Goal: Task Accomplishment & Management: Use online tool/utility

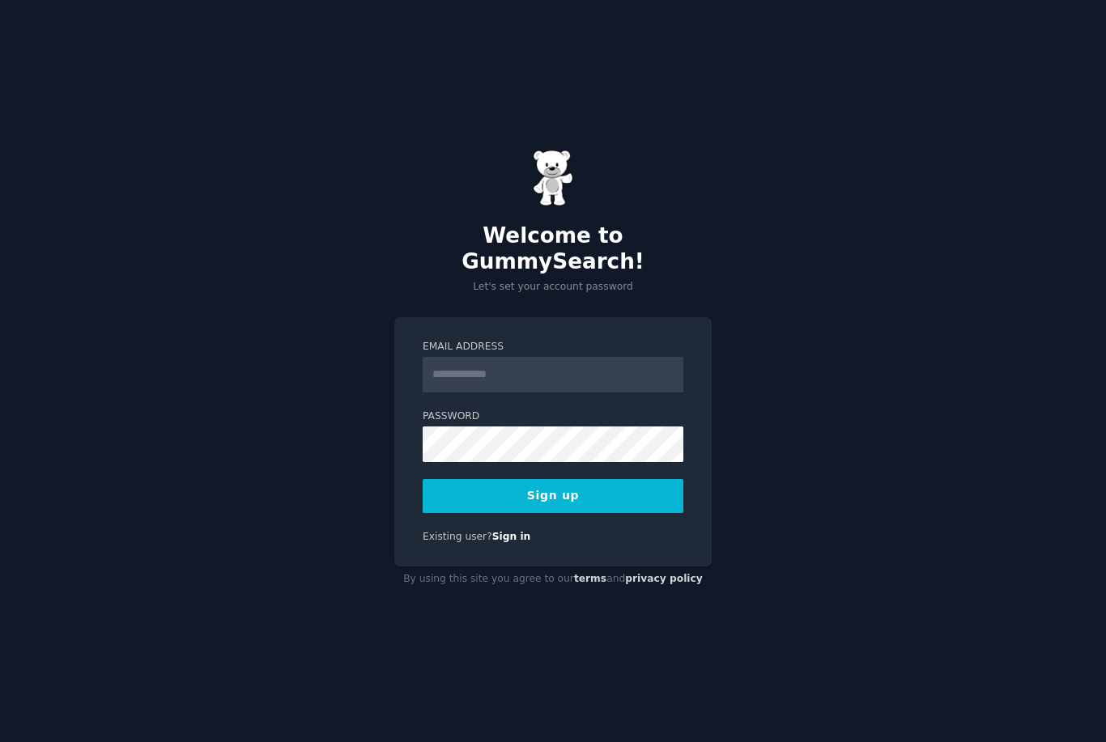
click at [635, 393] on input "Email Address" at bounding box center [553, 375] width 261 height 36
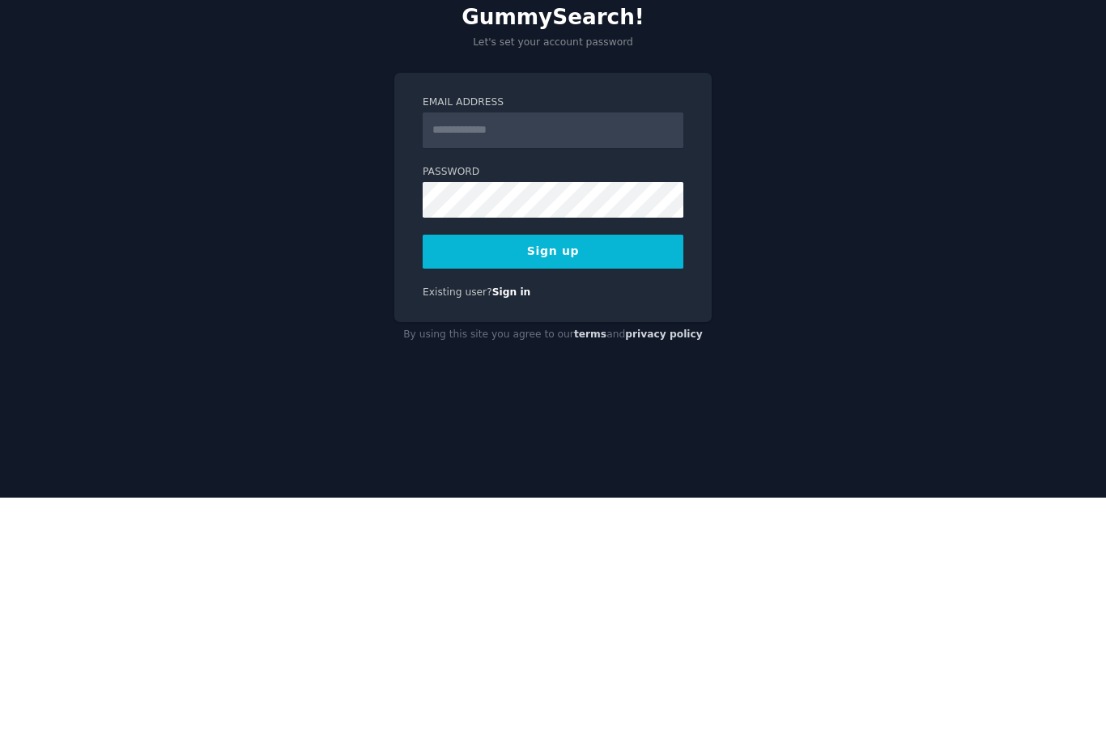
scroll to position [52, 0]
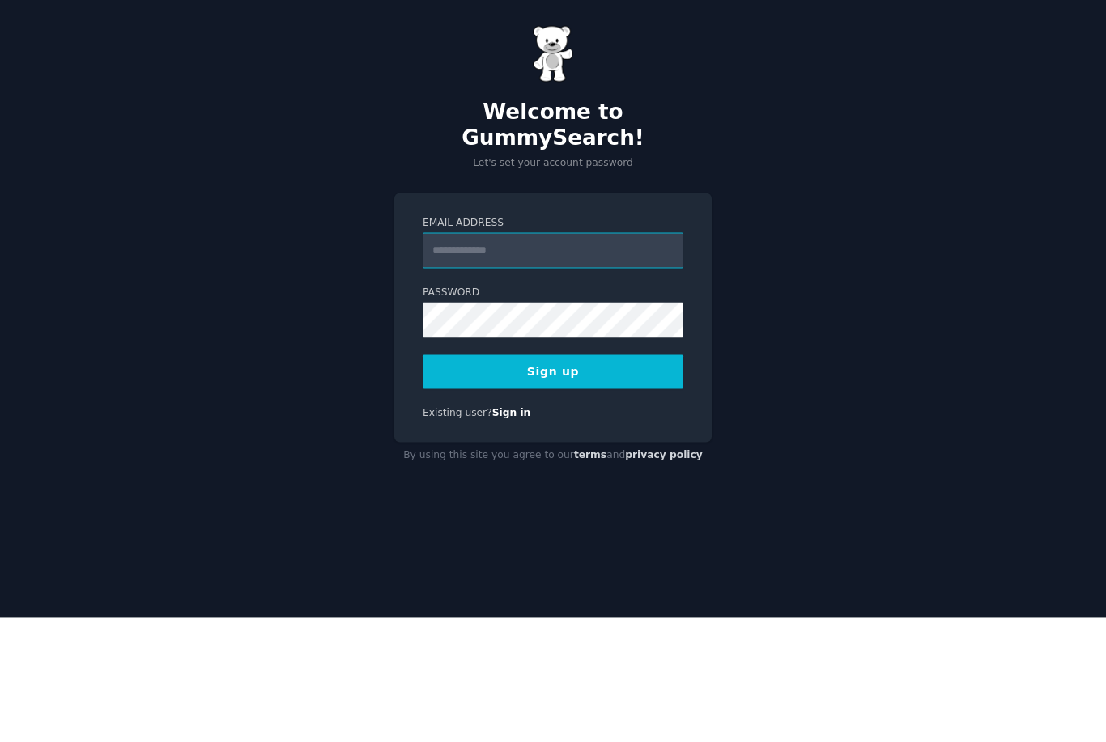
click at [634, 357] on input "Email Address" at bounding box center [553, 375] width 261 height 36
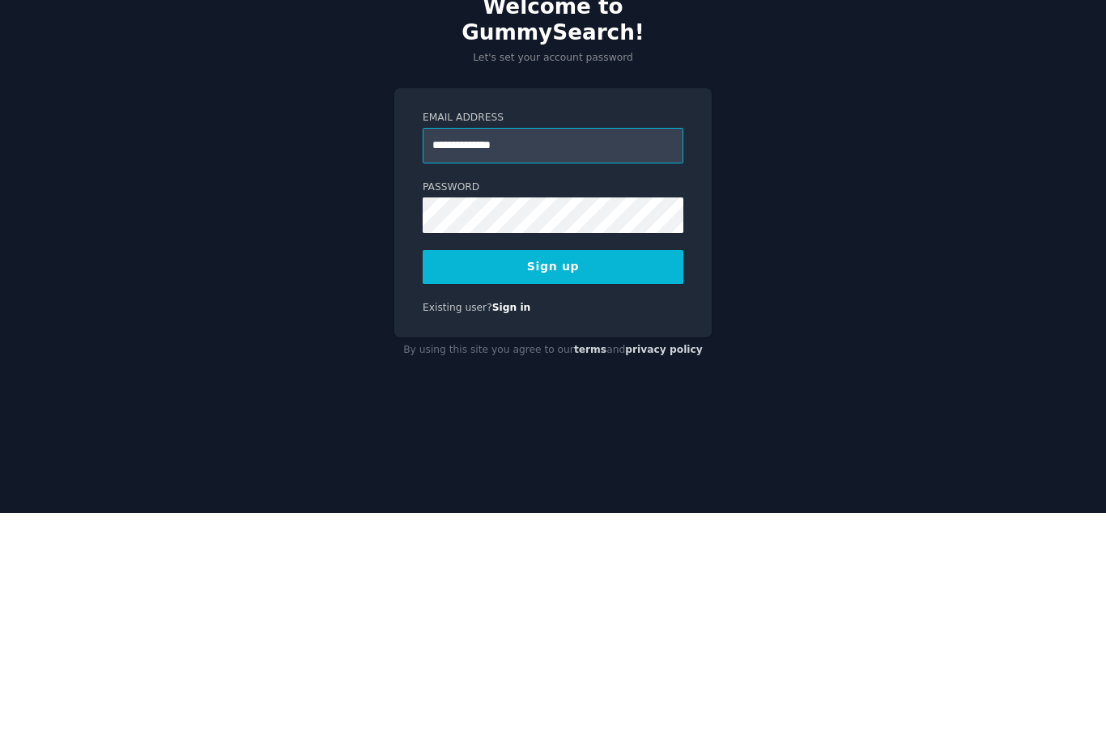
type input "**********"
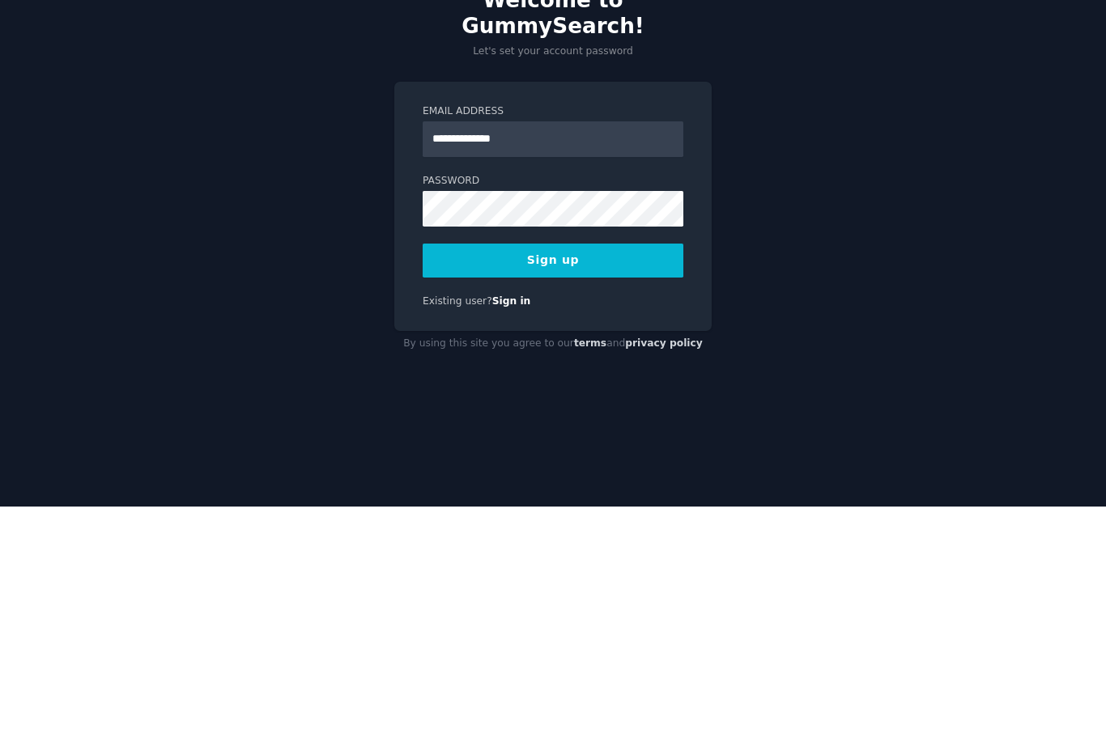
click at [635, 479] on button "Sign up" at bounding box center [553, 496] width 261 height 34
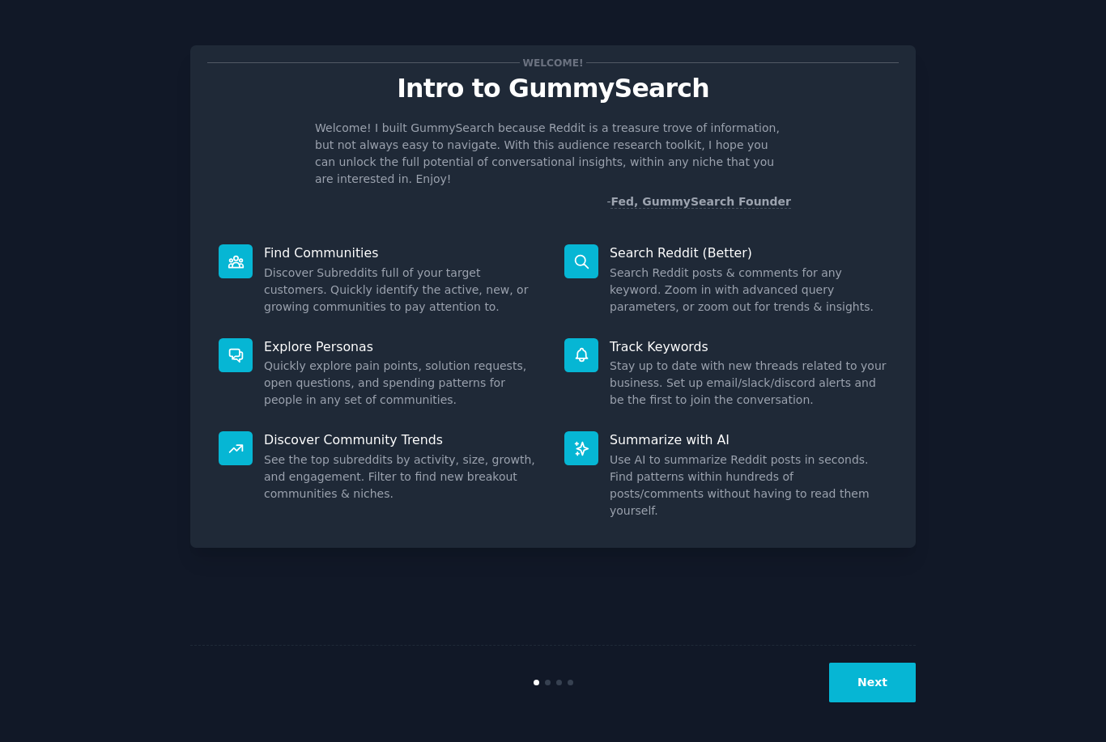
scroll to position [52, 0]
click at [866, 646] on div "Next" at bounding box center [552, 682] width 725 height 74
click at [878, 674] on button "Next" at bounding box center [872, 683] width 87 height 40
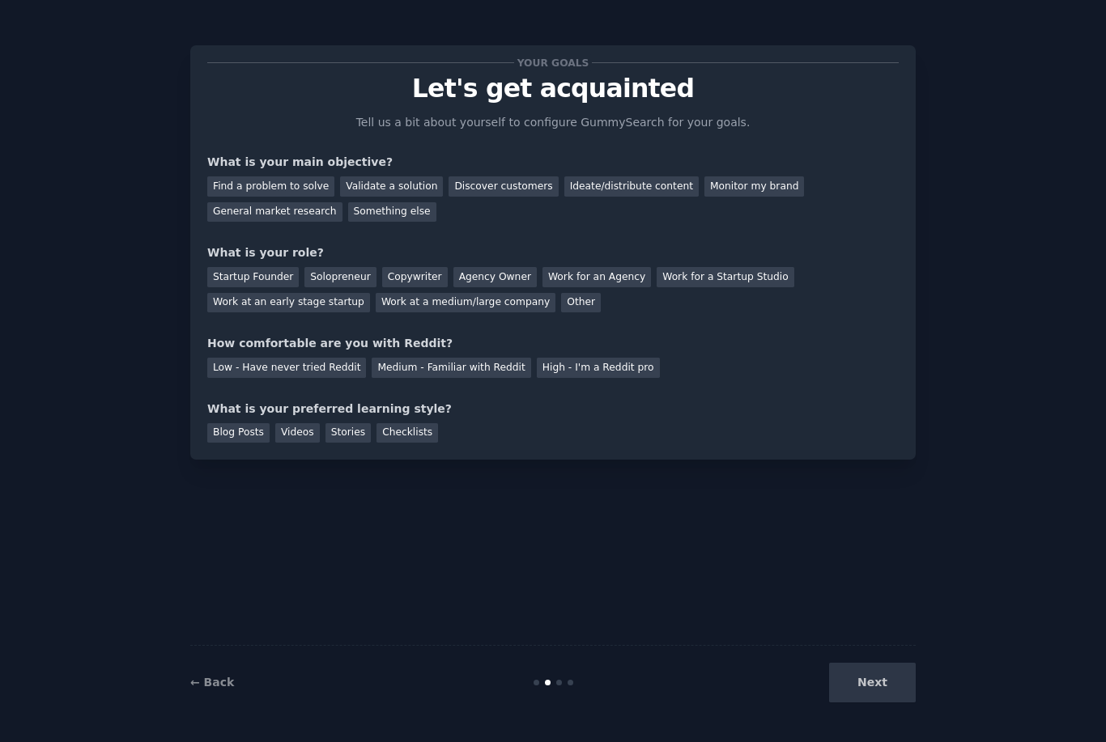
click at [308, 180] on div "Find a problem to solve" at bounding box center [270, 187] width 127 height 20
click at [474, 274] on div "Agency Owner" at bounding box center [494, 277] width 83 height 20
click at [266, 365] on div "Low - Have never tried Reddit" at bounding box center [286, 368] width 159 height 20
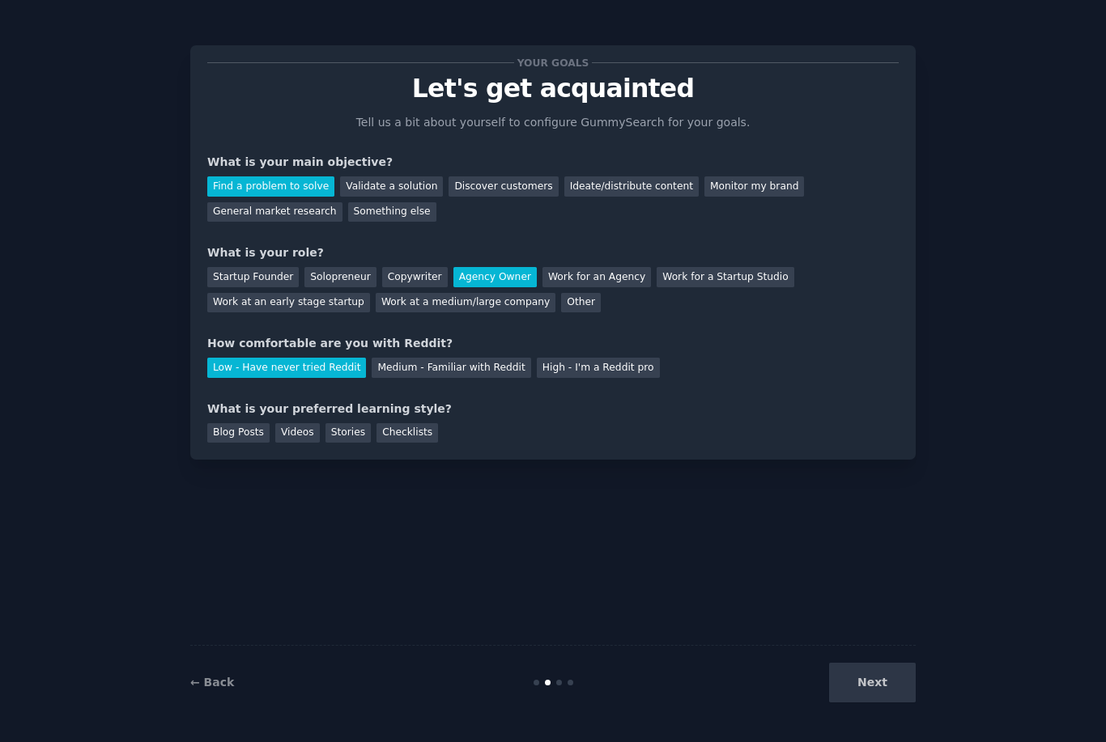
click at [293, 428] on div "Videos" at bounding box center [297, 433] width 45 height 20
click at [872, 676] on button "Next" at bounding box center [872, 683] width 87 height 40
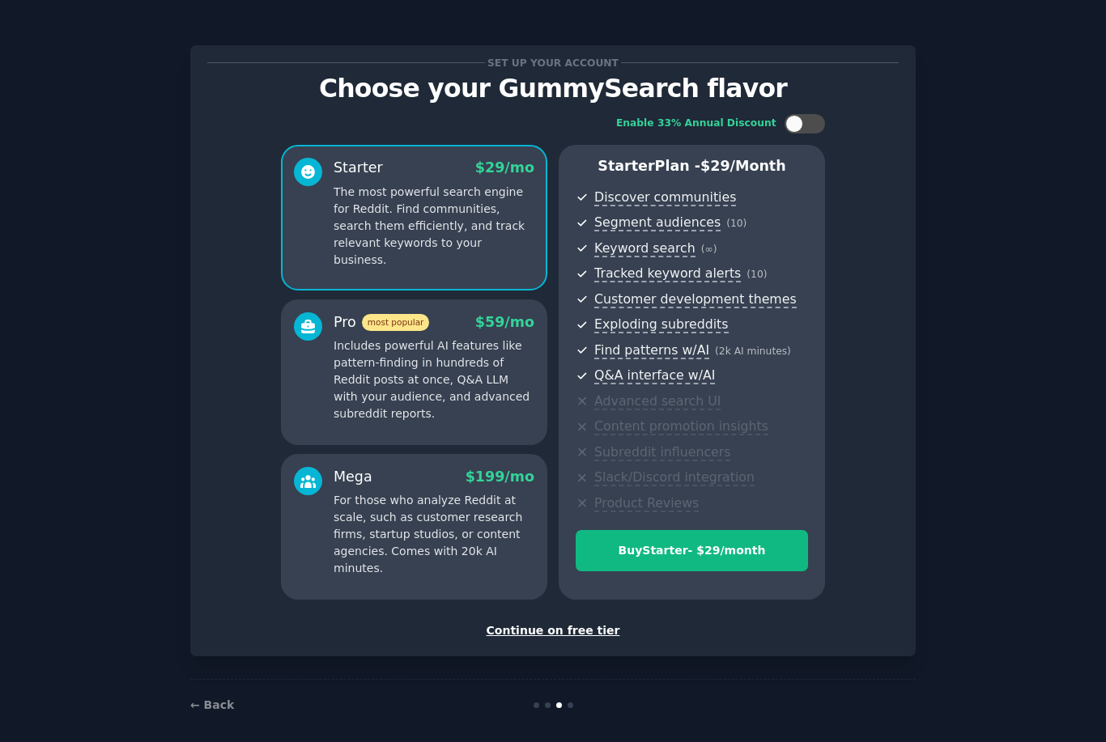
click at [803, 119] on div at bounding box center [805, 123] width 40 height 19
click at [790, 131] on div at bounding box center [805, 123] width 40 height 19
click at [810, 121] on div at bounding box center [813, 124] width 8 height 8
click at [803, 126] on div at bounding box center [805, 123] width 40 height 19
checkbox input "false"
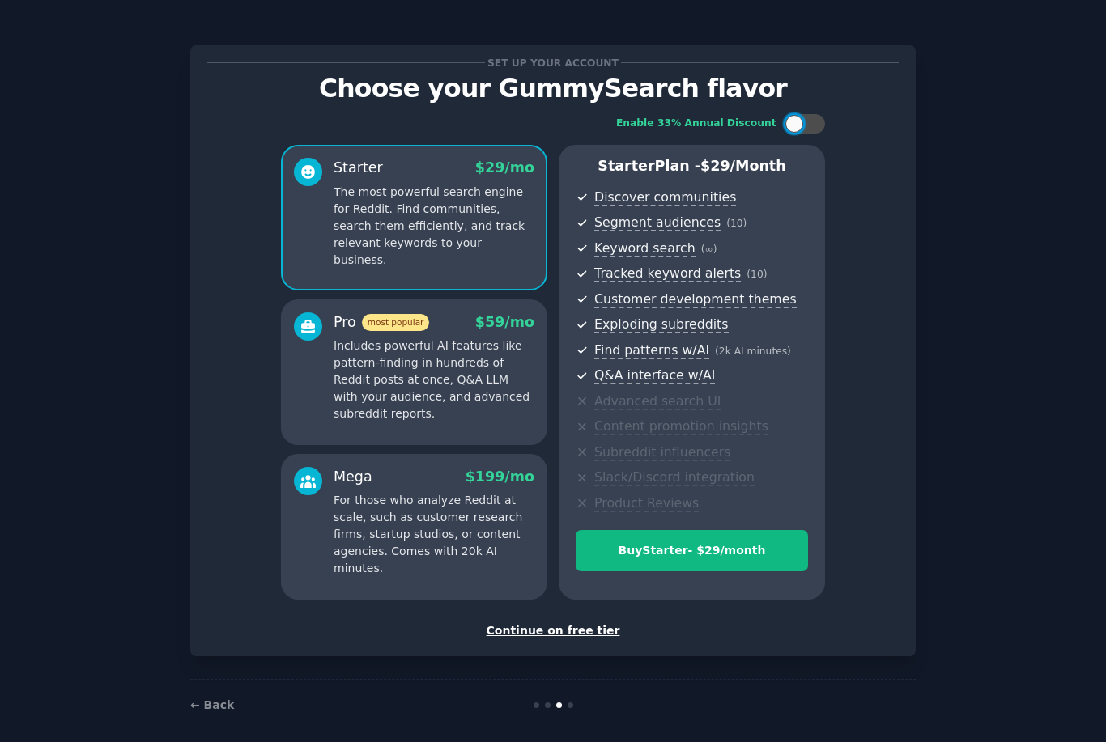
click at [584, 632] on div "Continue on free tier" at bounding box center [552, 631] width 691 height 17
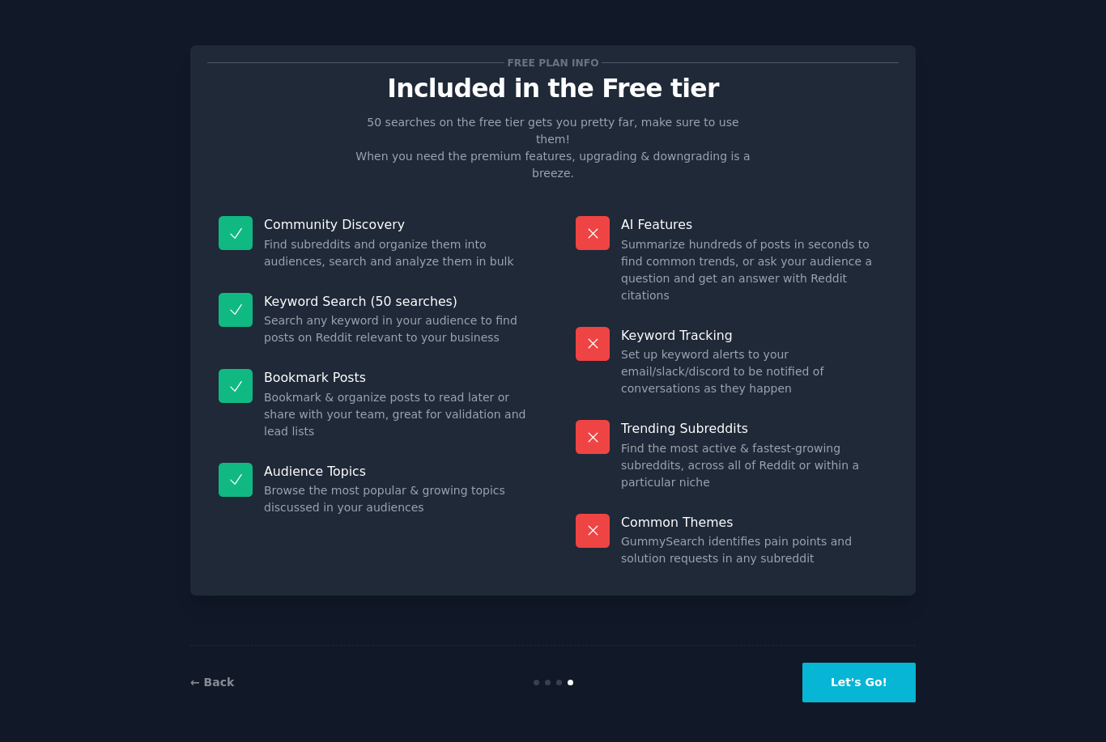
click at [867, 703] on button "Let's Go!" at bounding box center [858, 683] width 113 height 40
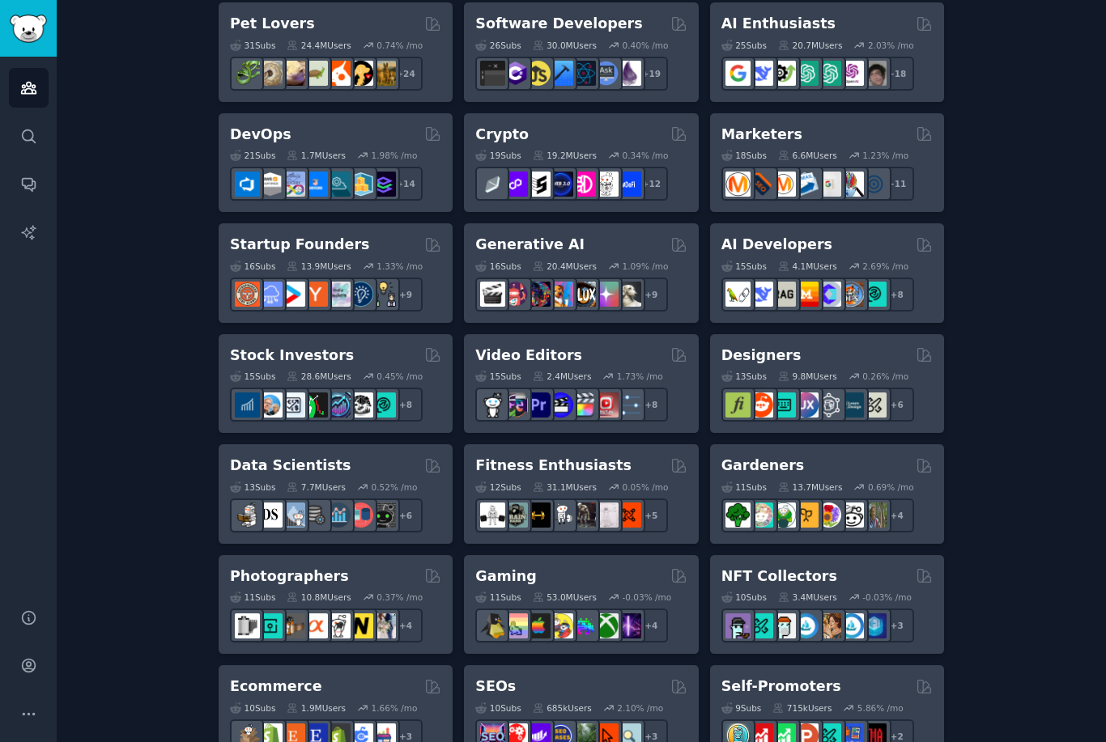
scroll to position [317, 0]
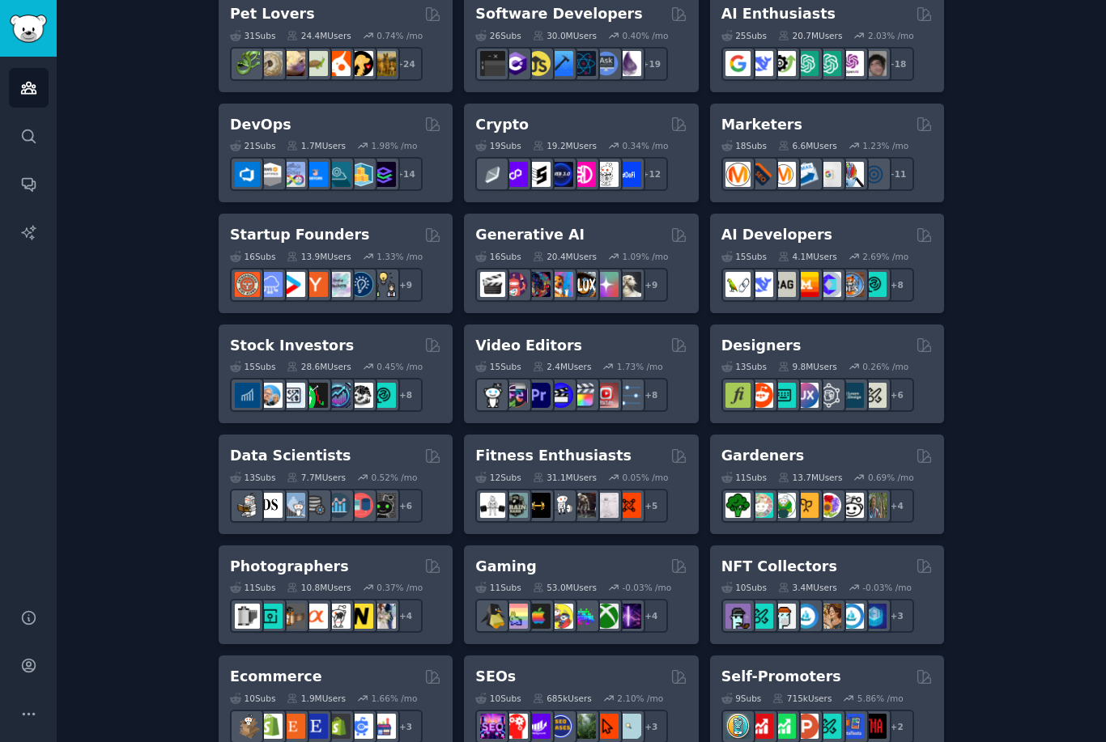
click at [597, 582] on div "53.0M Users" at bounding box center [565, 587] width 64 height 11
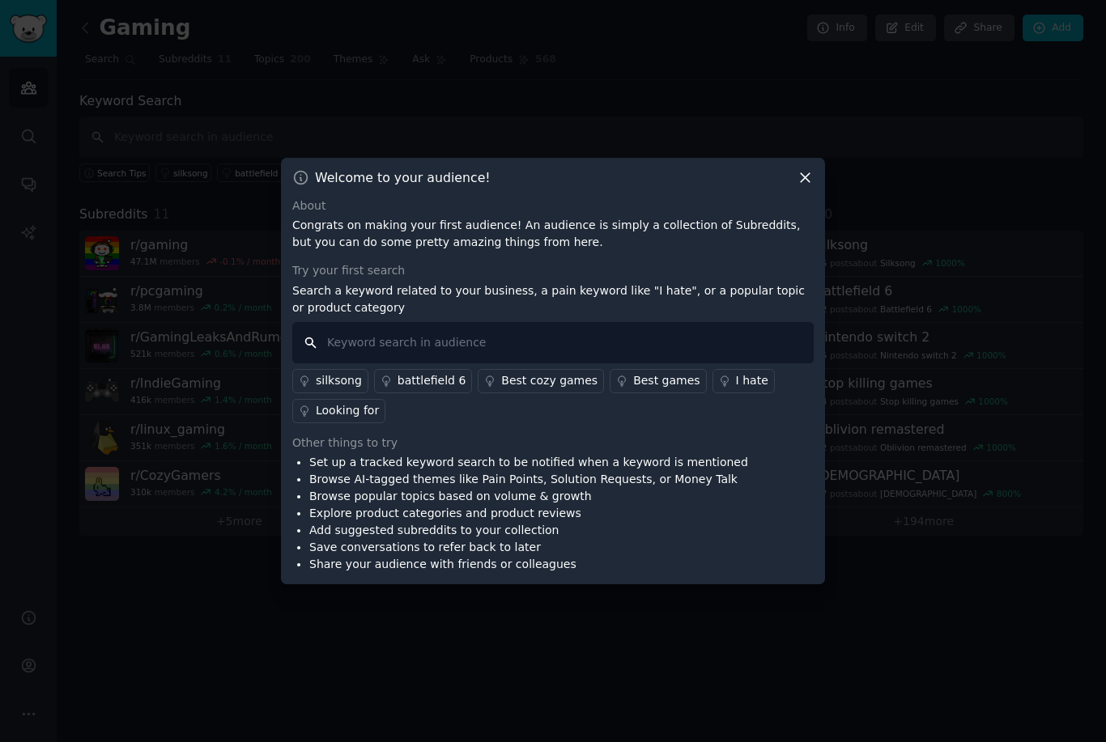
click at [580, 364] on input "text" at bounding box center [552, 342] width 521 height 41
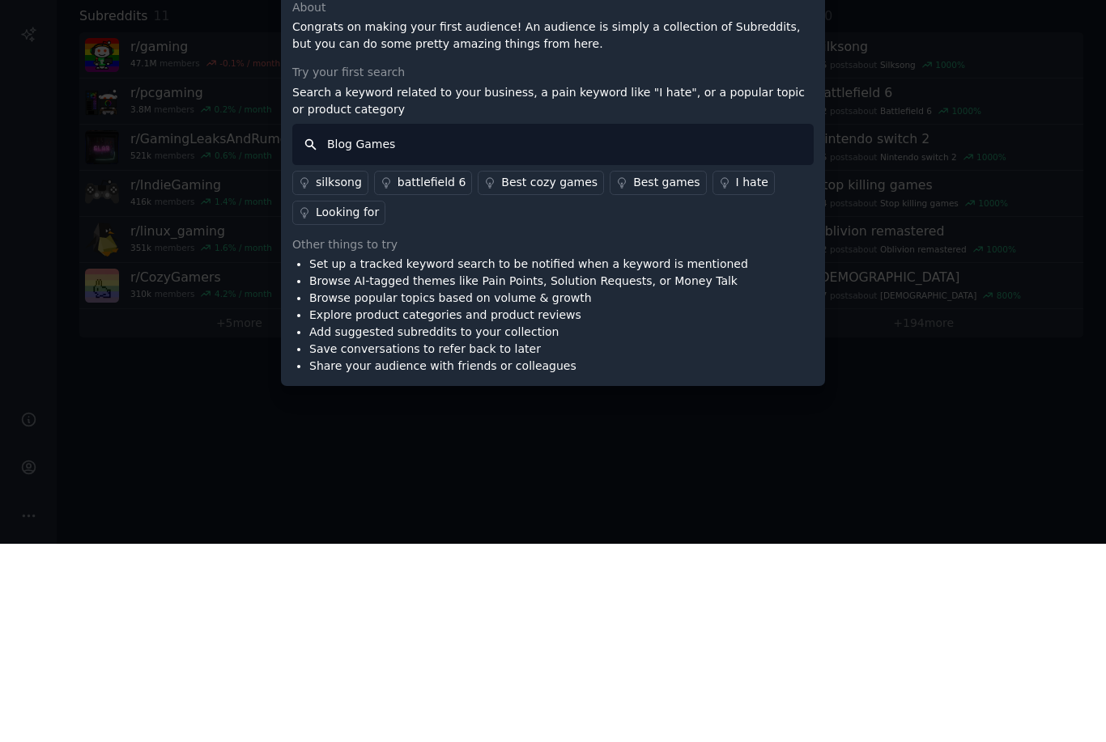
scroll to position [52, 0]
type input "Blog Games"
click at [808, 454] on div "Set up a tracked keyword search to be notified when a keyword is mentioned Brow…" at bounding box center [552, 513] width 521 height 119
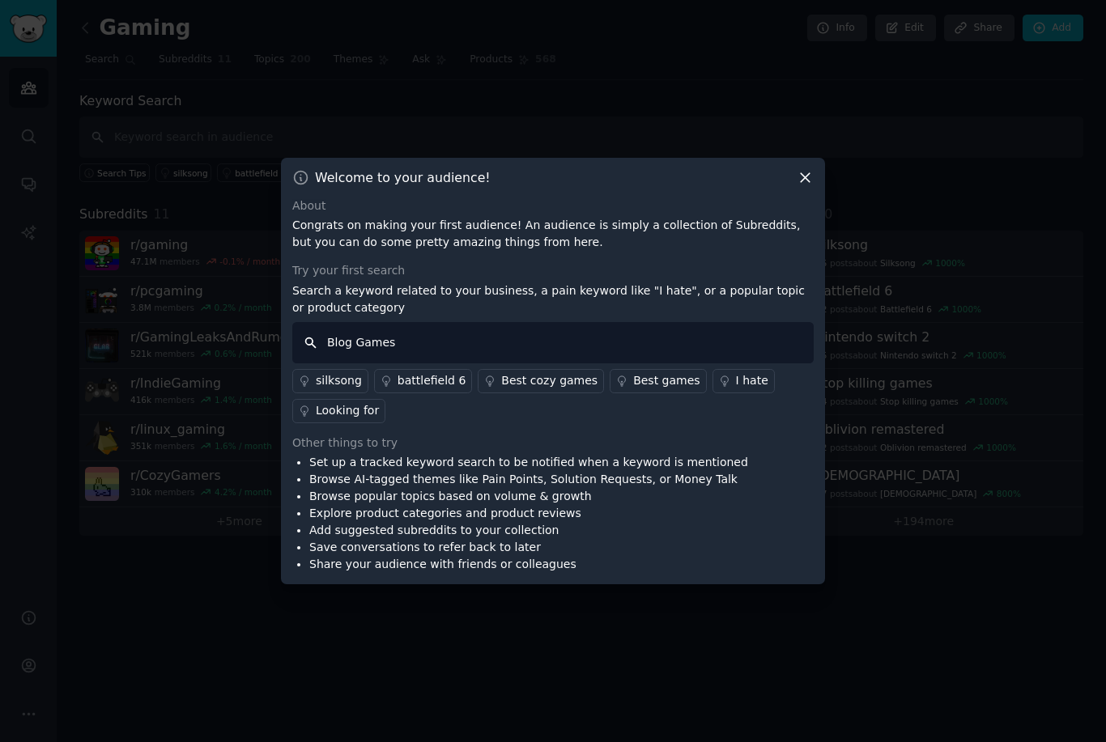
click at [566, 322] on input "Blog Games" at bounding box center [552, 342] width 521 height 41
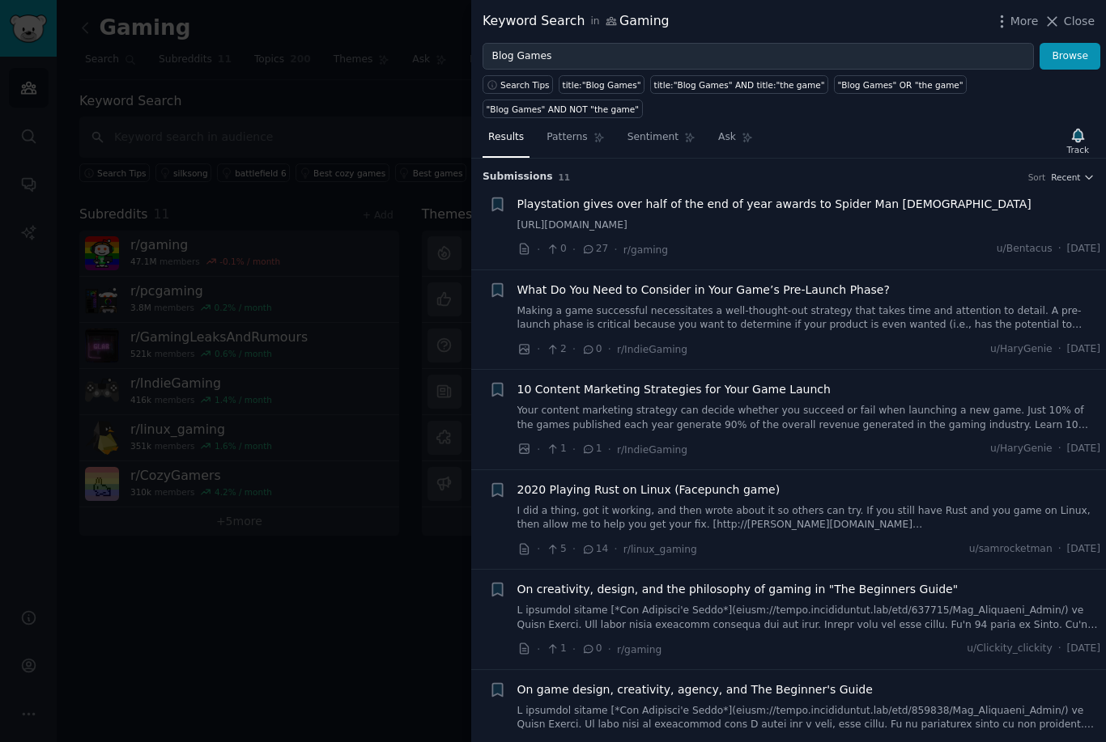
click at [1076, 28] on span "Close" at bounding box center [1079, 21] width 31 height 17
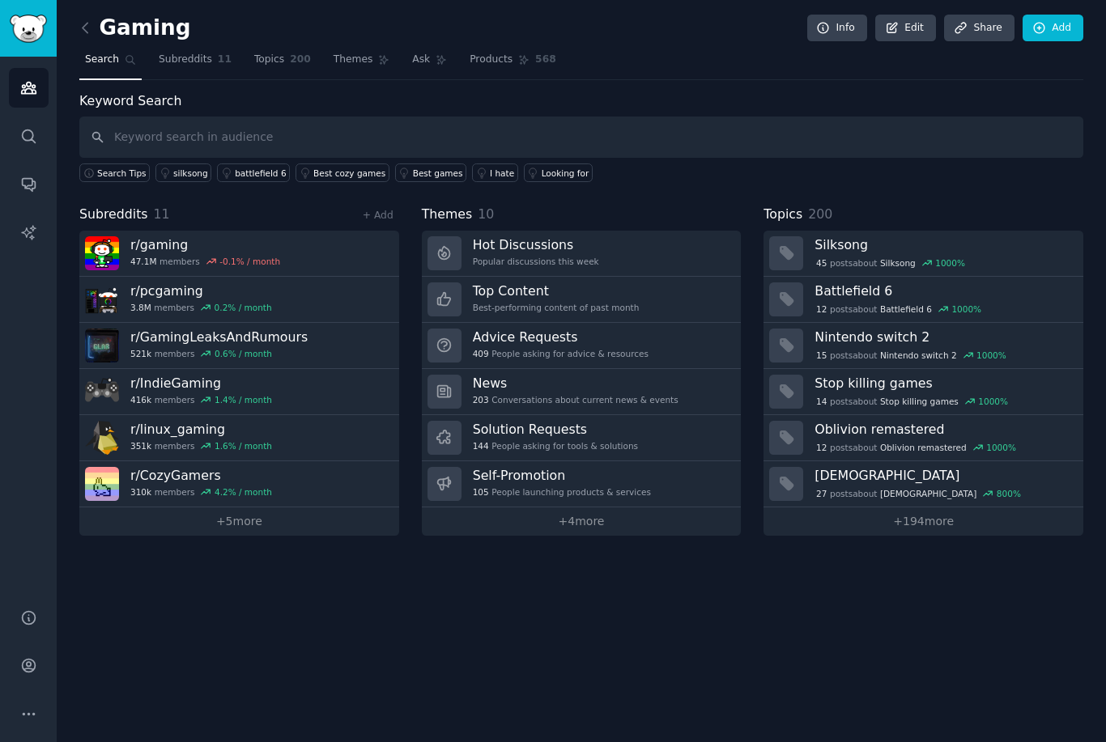
click at [1001, 158] on div "Search Tips silksong battlefield 6 Best cozy games Best games I hate Looking for" at bounding box center [581, 170] width 1004 height 24
click at [524, 440] on div "144 People asking for tools & solutions" at bounding box center [555, 445] width 165 height 11
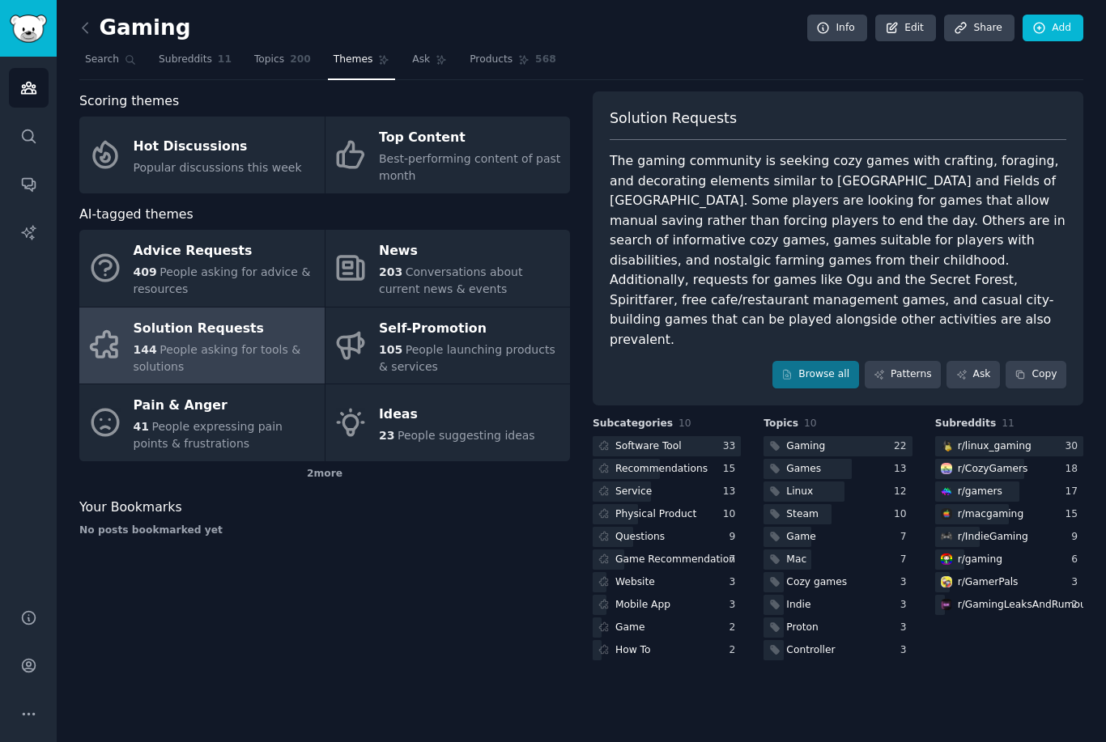
click at [695, 436] on div at bounding box center [667, 446] width 148 height 20
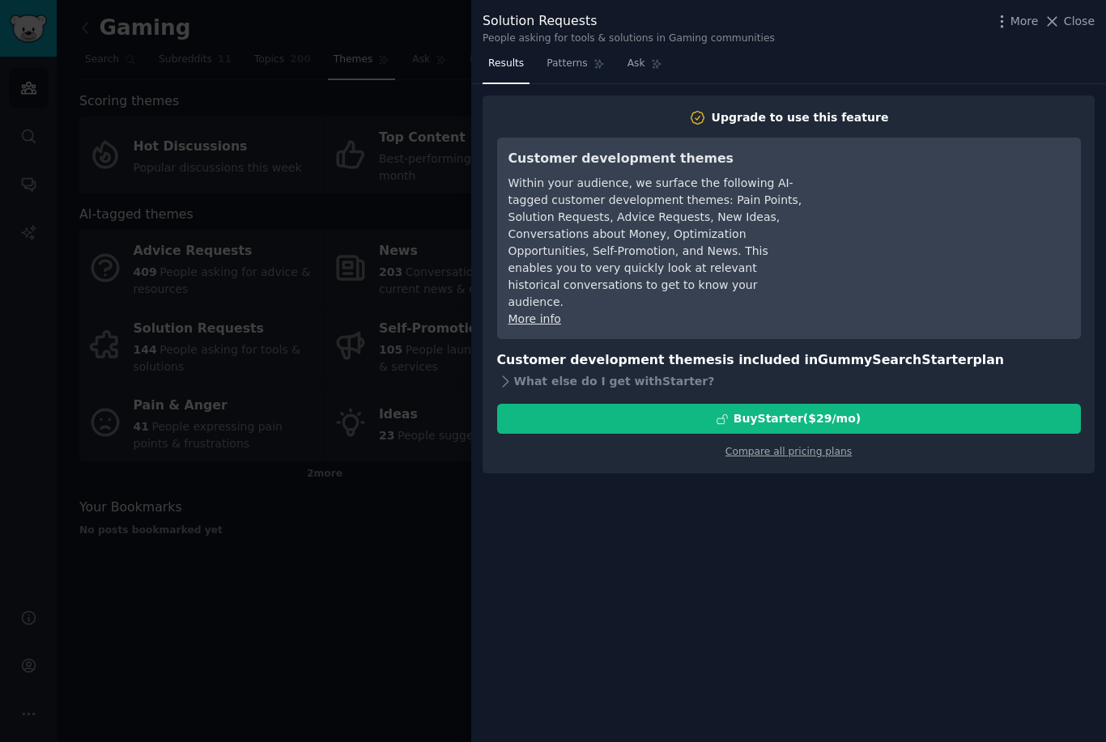
click at [1083, 23] on span "Close" at bounding box center [1079, 21] width 31 height 17
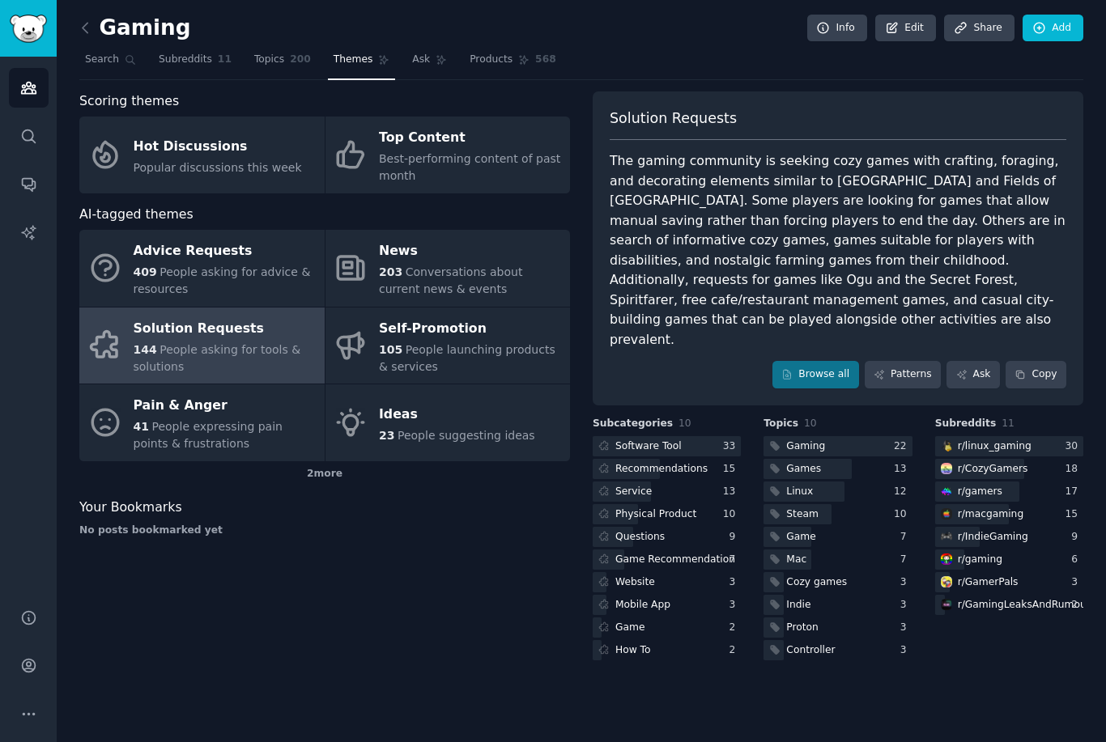
click at [691, 553] on div "Game Recommendation" at bounding box center [675, 560] width 120 height 15
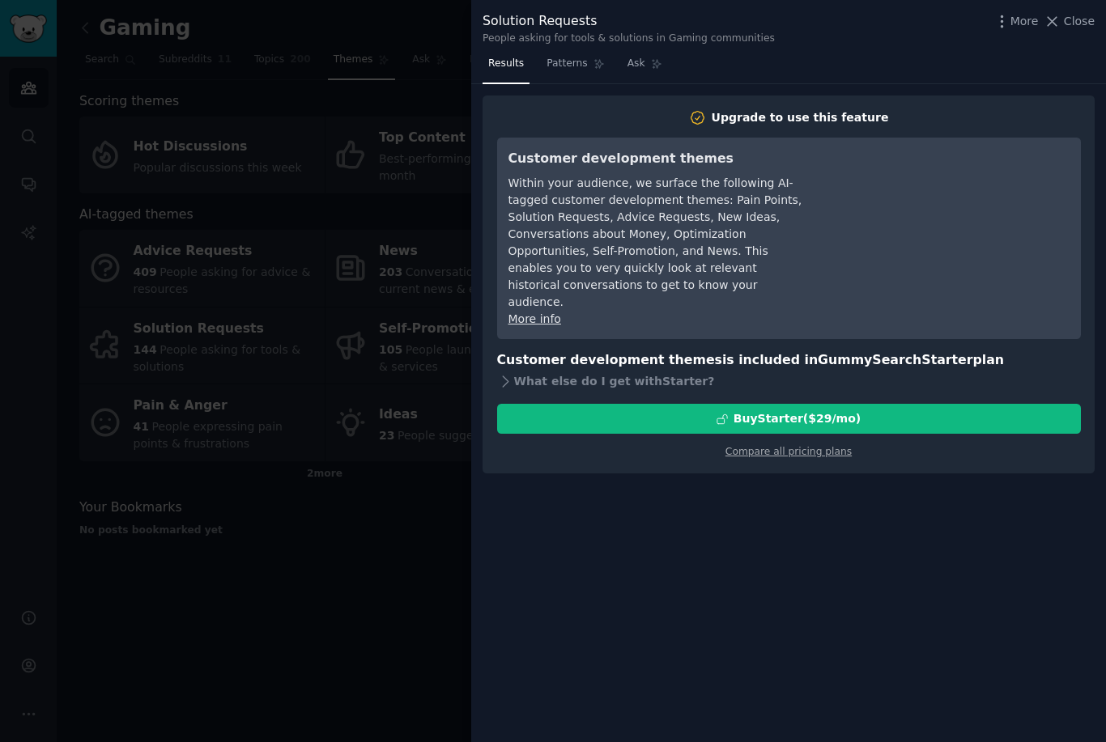
click at [1076, 26] on span "Close" at bounding box center [1079, 21] width 31 height 17
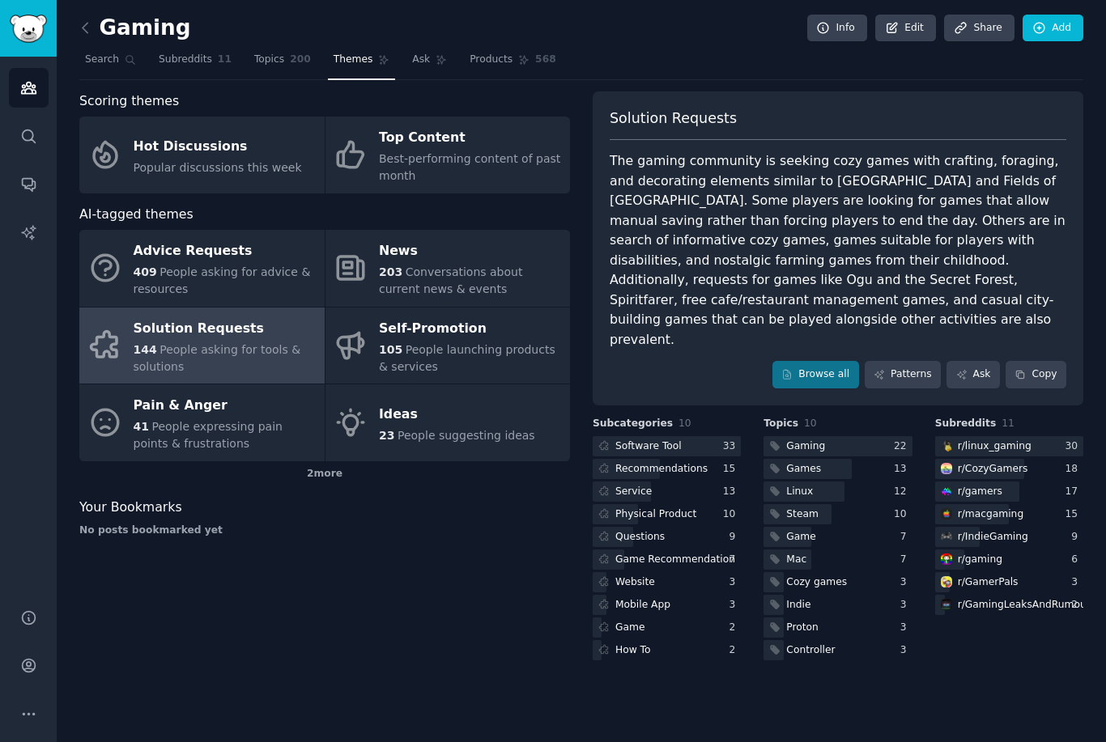
click at [526, 385] on link "Ideas 23 People suggesting ideas" at bounding box center [447, 423] width 245 height 77
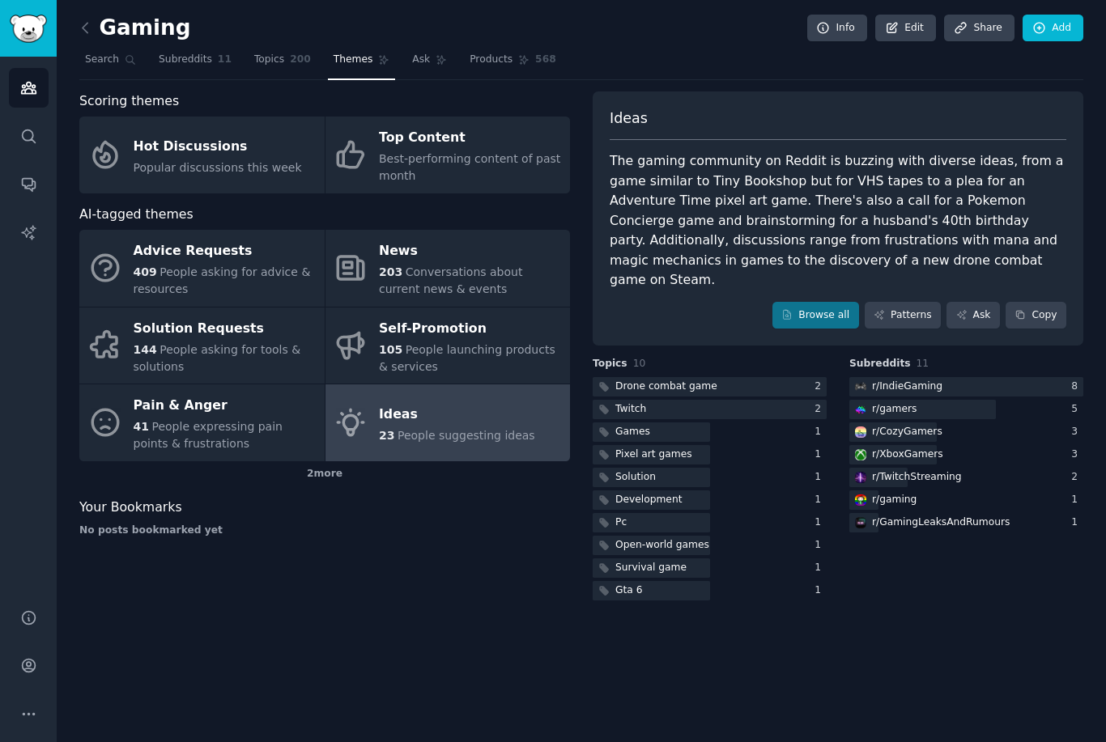
click at [355, 138] on icon at bounding box center [351, 155] width 34 height 34
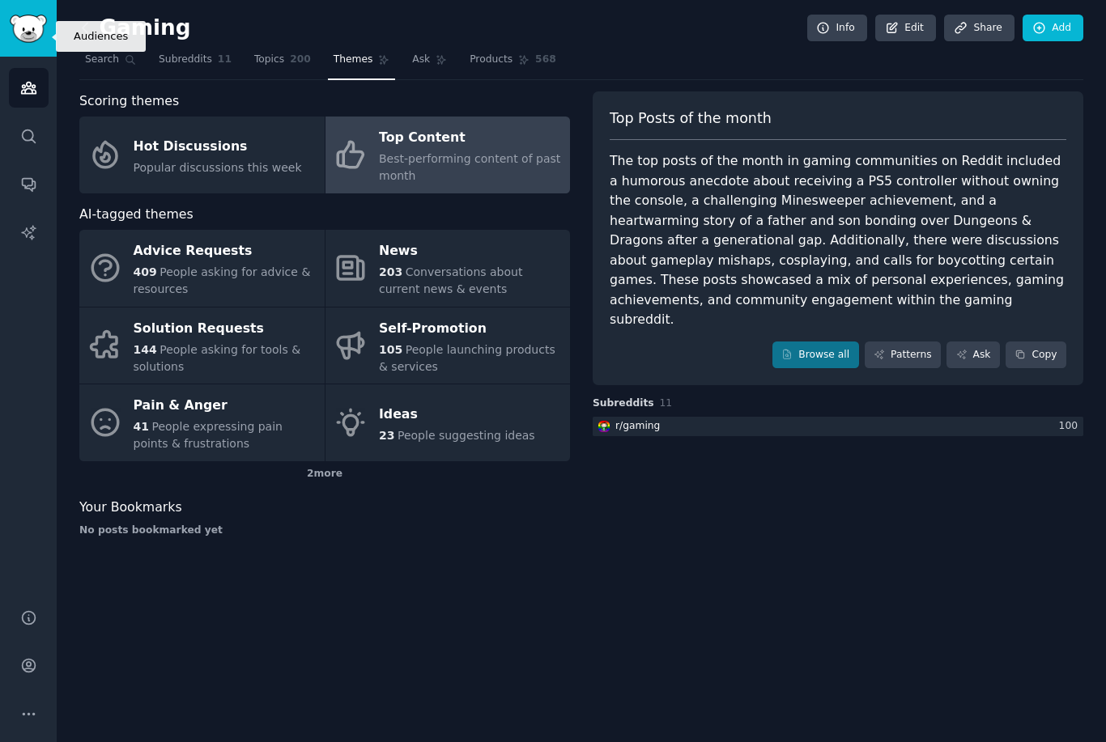
click at [24, 79] on icon "Sidebar" at bounding box center [28, 87] width 17 height 17
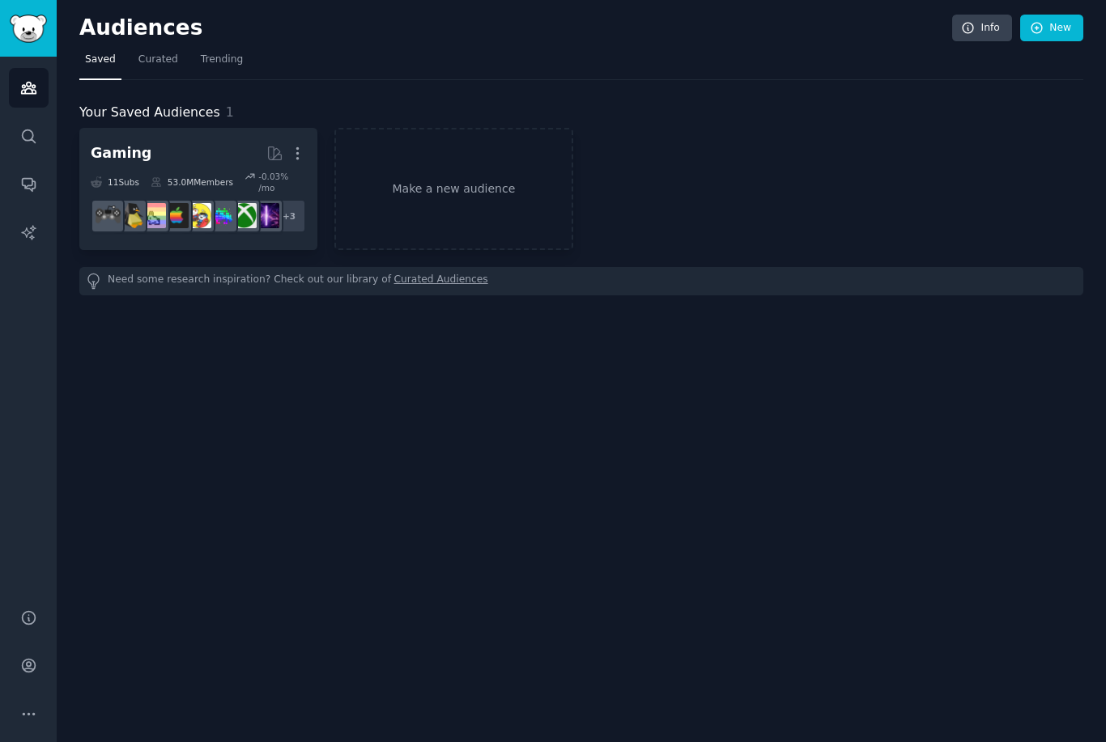
click at [397, 133] on link "Make a new audience" at bounding box center [453, 189] width 238 height 122
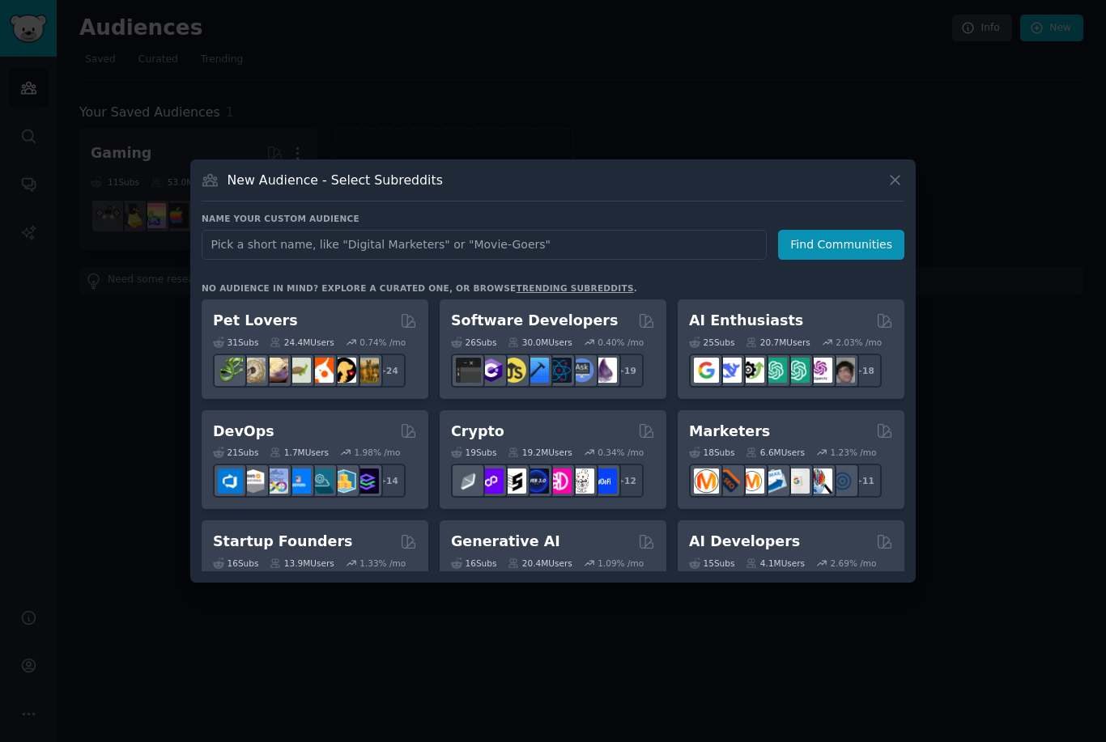
scroll to position [52, 0]
click at [1040, 283] on div at bounding box center [553, 371] width 1106 height 742
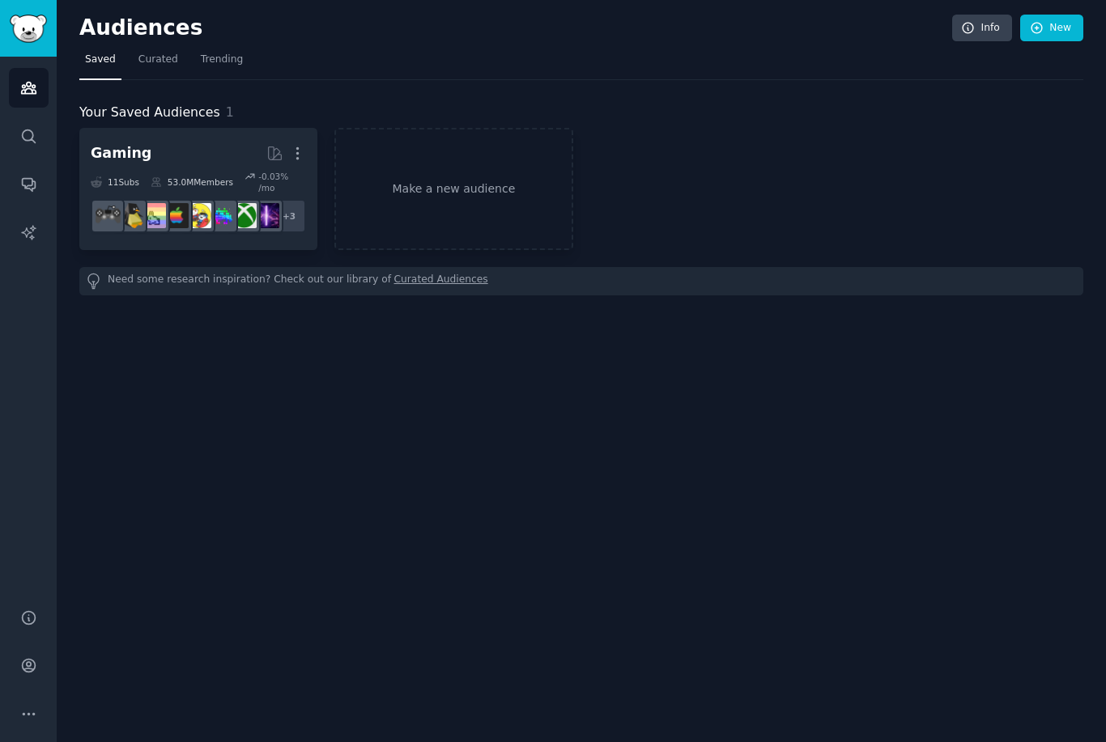
click at [493, 156] on link "Make a new audience" at bounding box center [453, 189] width 238 height 122
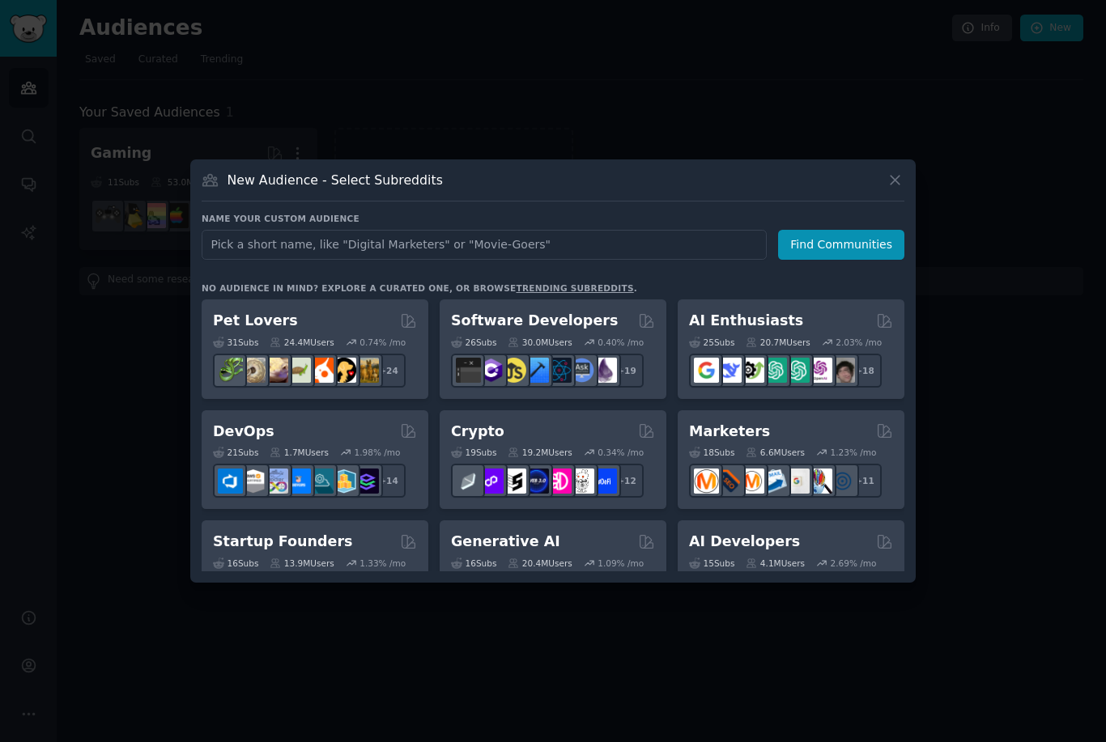
click at [725, 202] on div "New Audience - Select Subreddits" at bounding box center [553, 186] width 703 height 31
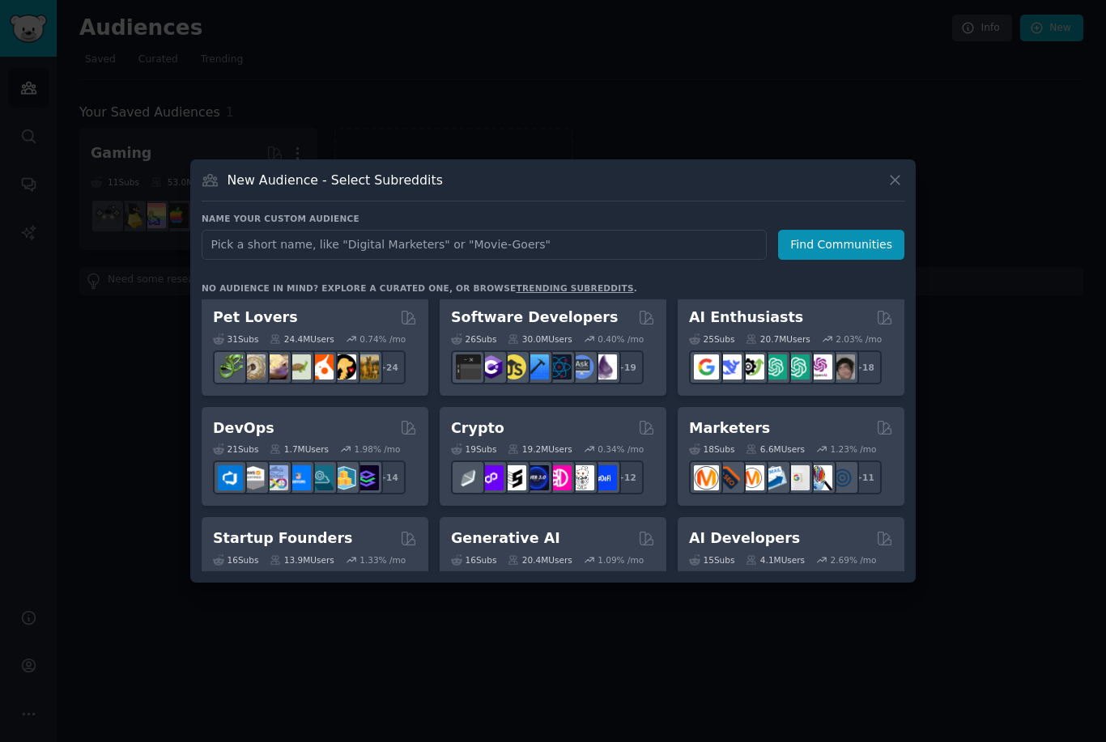
scroll to position [1, 0]
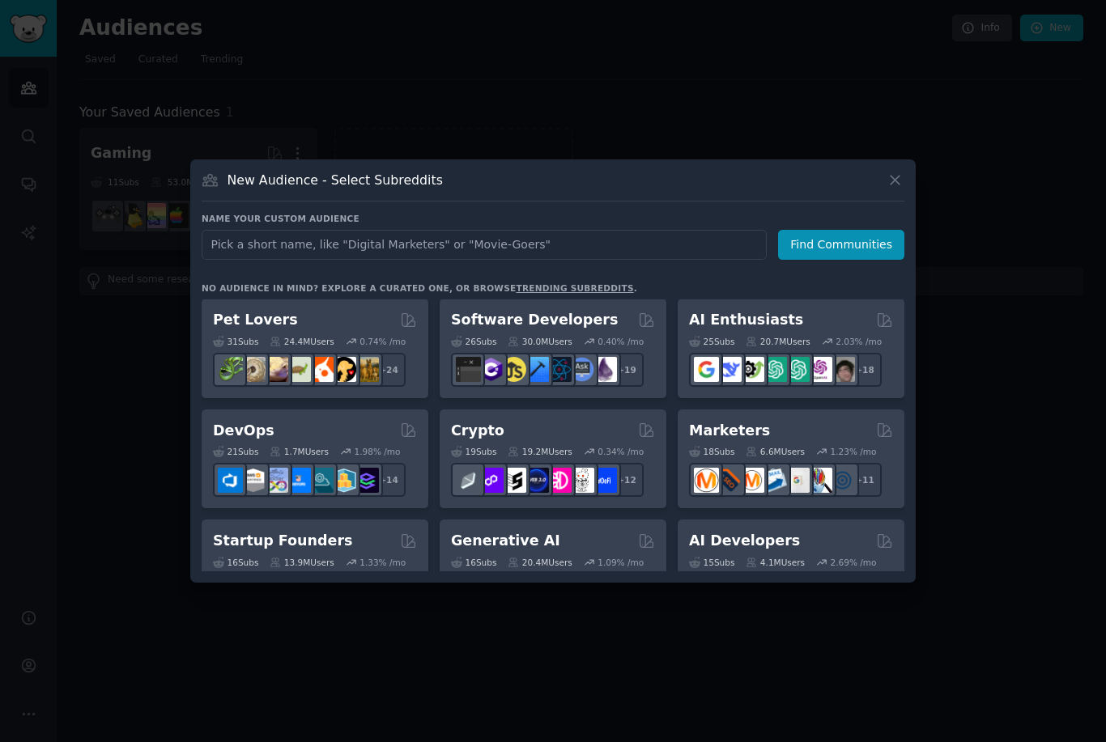
click at [253, 310] on h2 "Pet Lovers" at bounding box center [255, 320] width 85 height 20
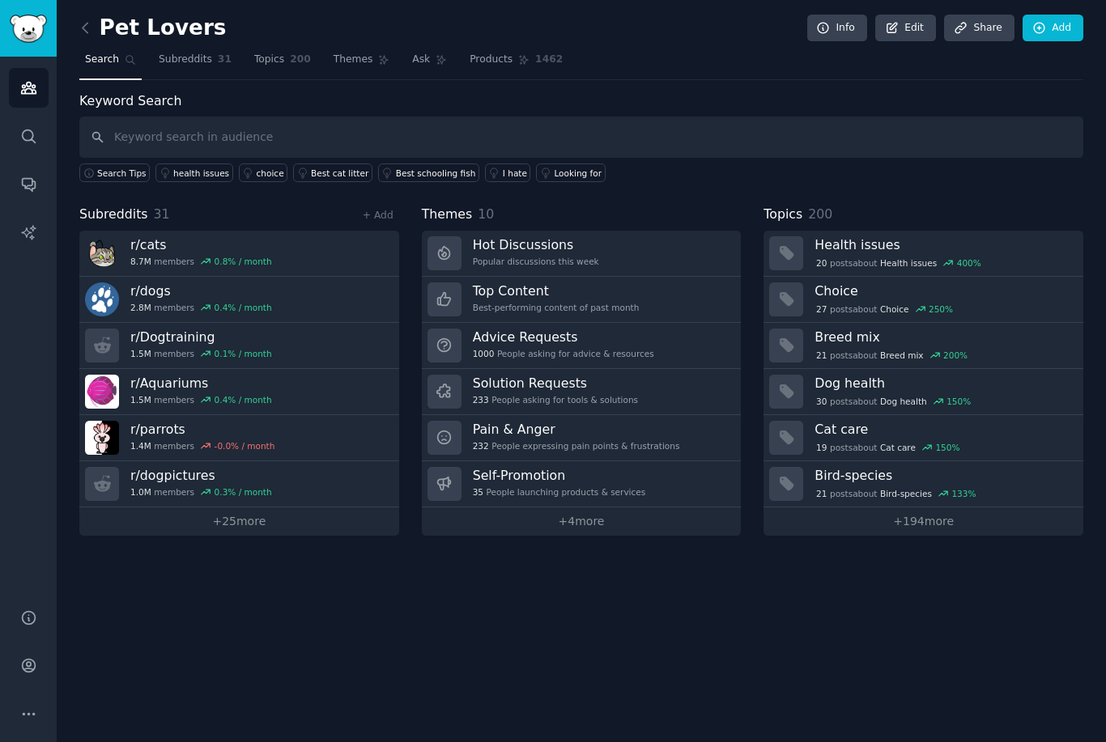
click at [660, 369] on link "Solution Requests 233 People asking for tools & solutions" at bounding box center [582, 392] width 320 height 46
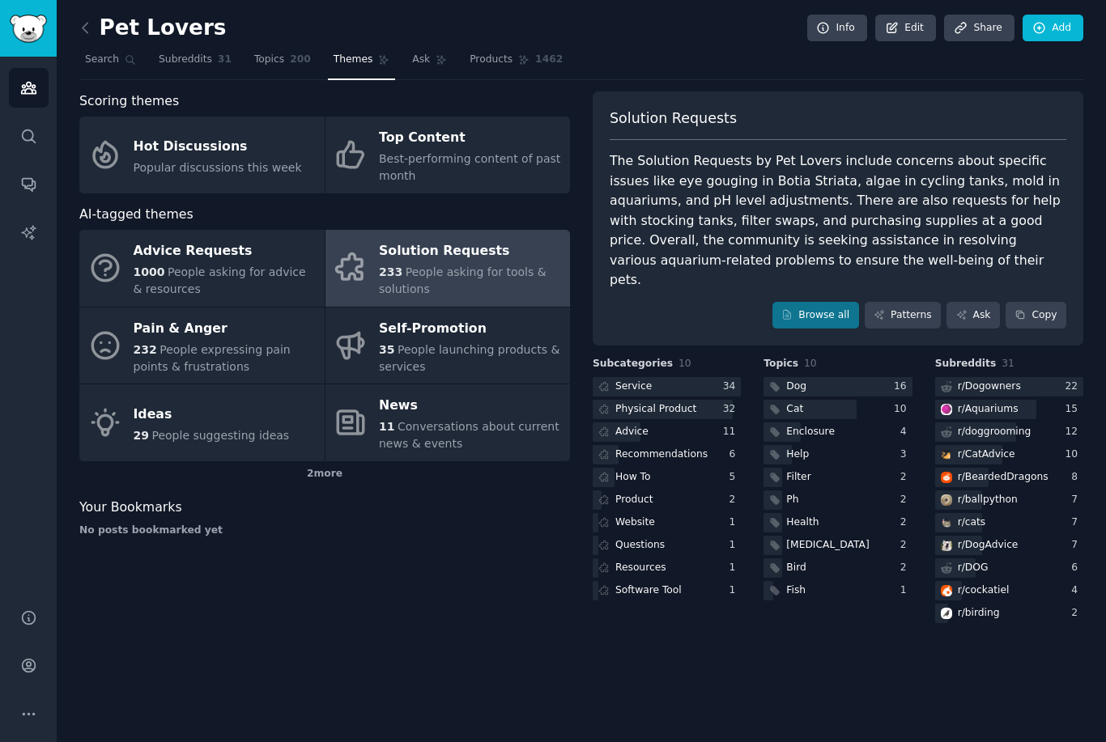
click at [917, 302] on link "Patterns" at bounding box center [903, 316] width 76 height 28
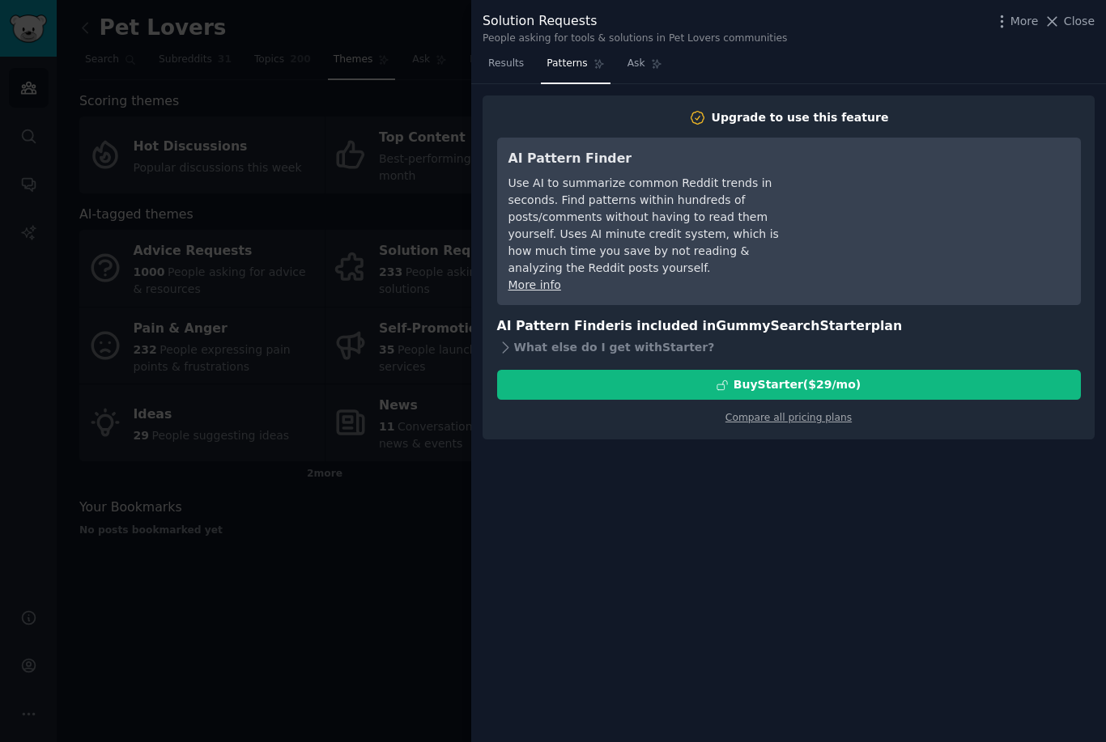
click at [1078, 23] on span "Close" at bounding box center [1079, 21] width 31 height 17
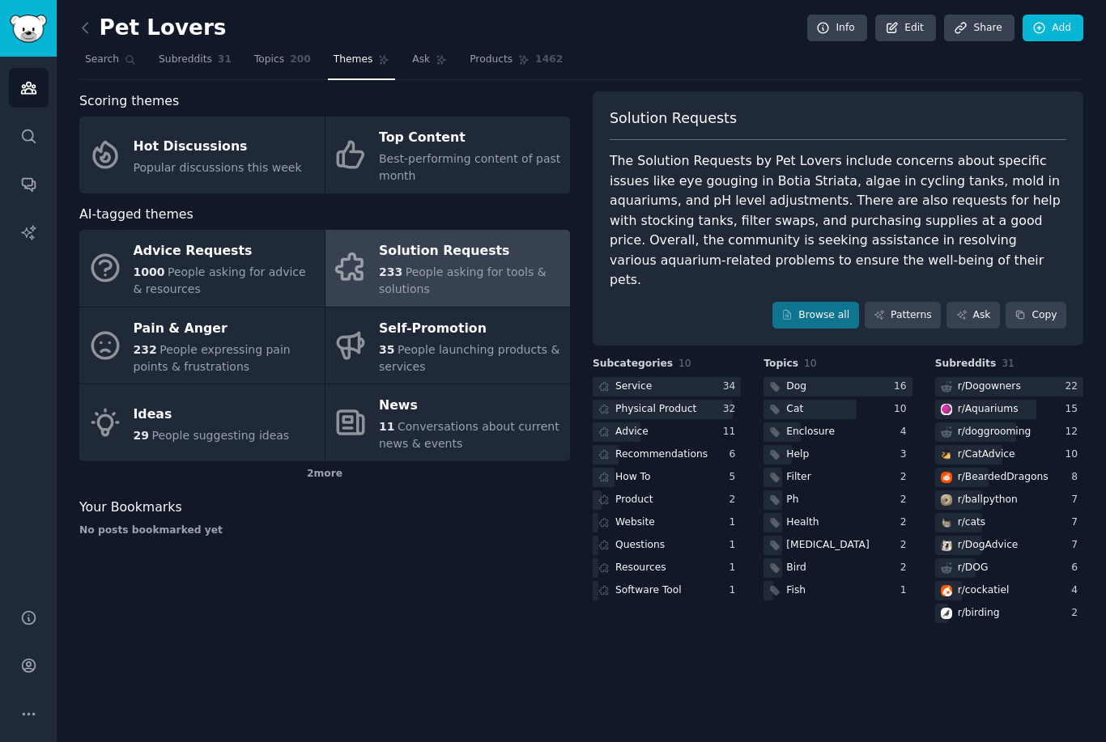
click at [532, 420] on span "Conversations about current news & events" at bounding box center [469, 435] width 181 height 30
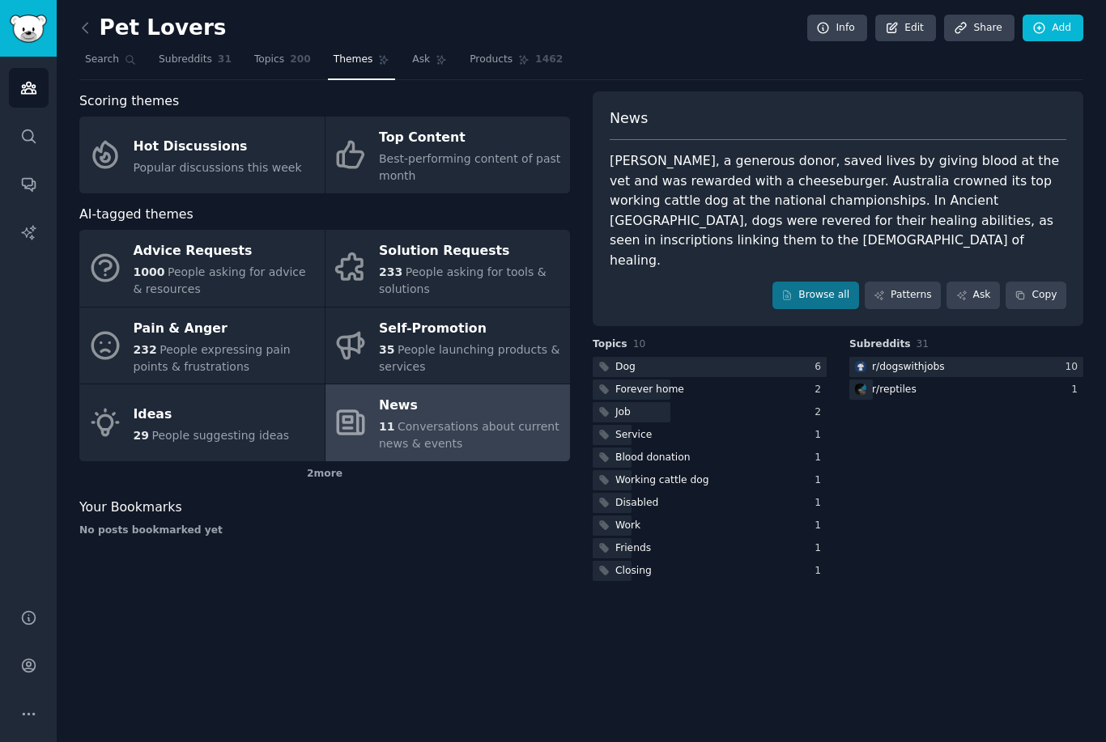
click at [143, 402] on div "Ideas" at bounding box center [212, 415] width 156 height 26
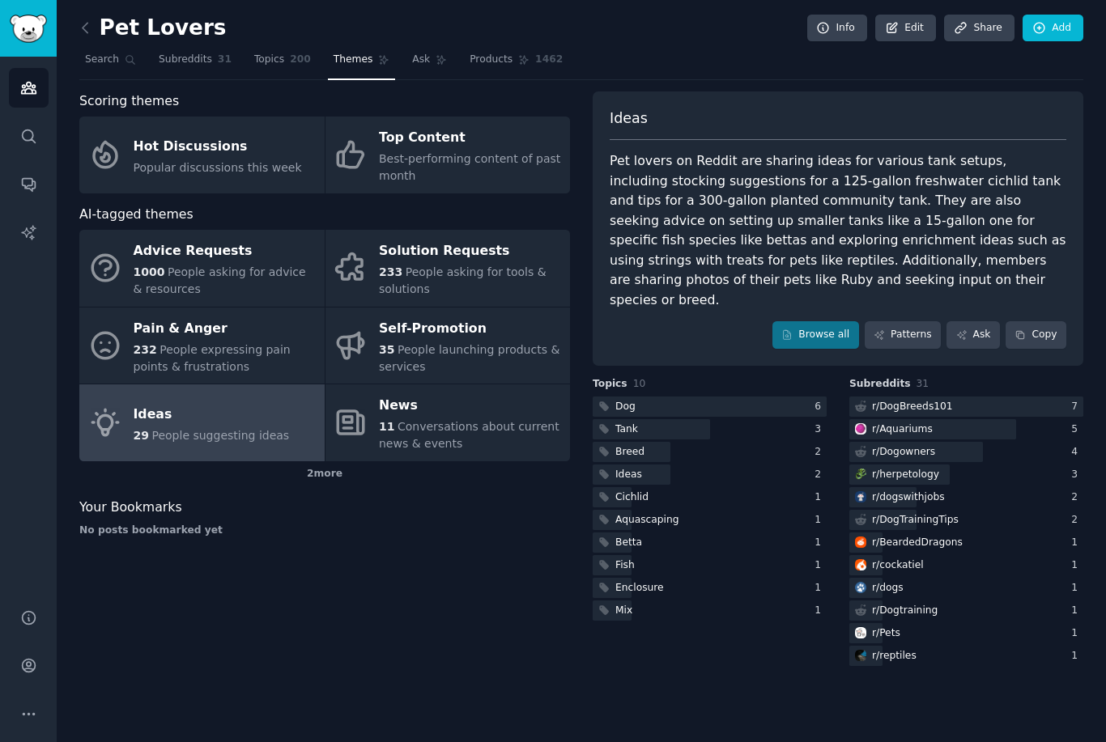
click at [185, 134] on div "Hot Discussions" at bounding box center [218, 147] width 168 height 26
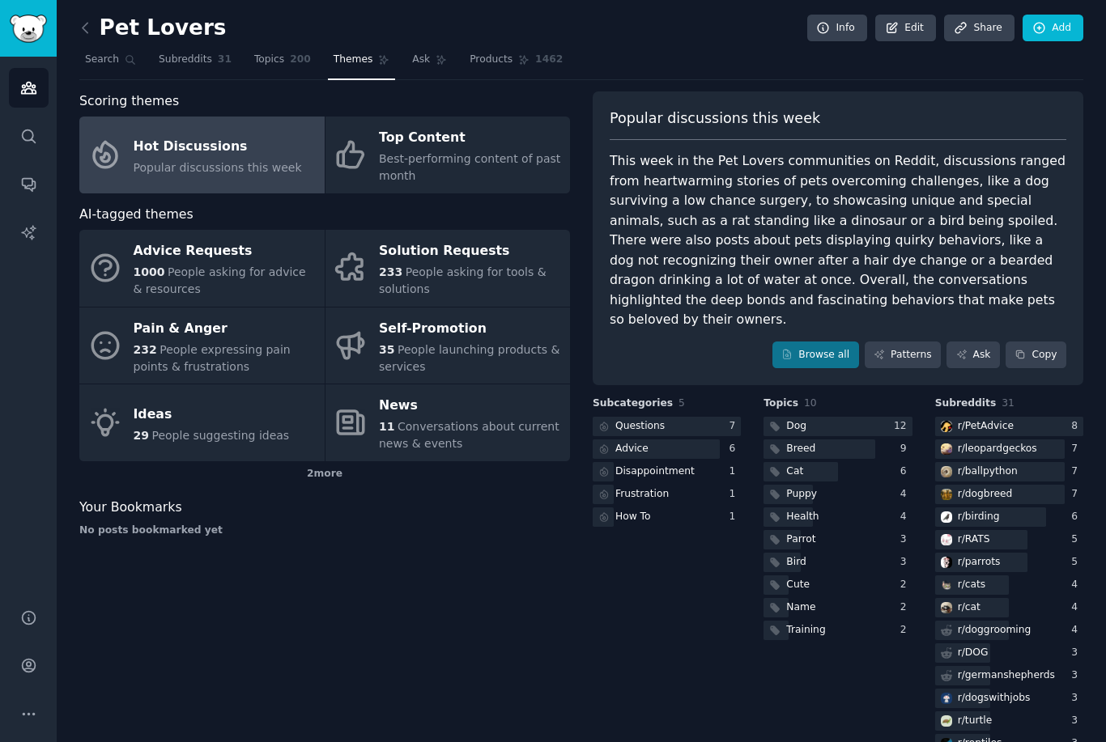
click at [315, 462] on div "2 more" at bounding box center [324, 475] width 491 height 26
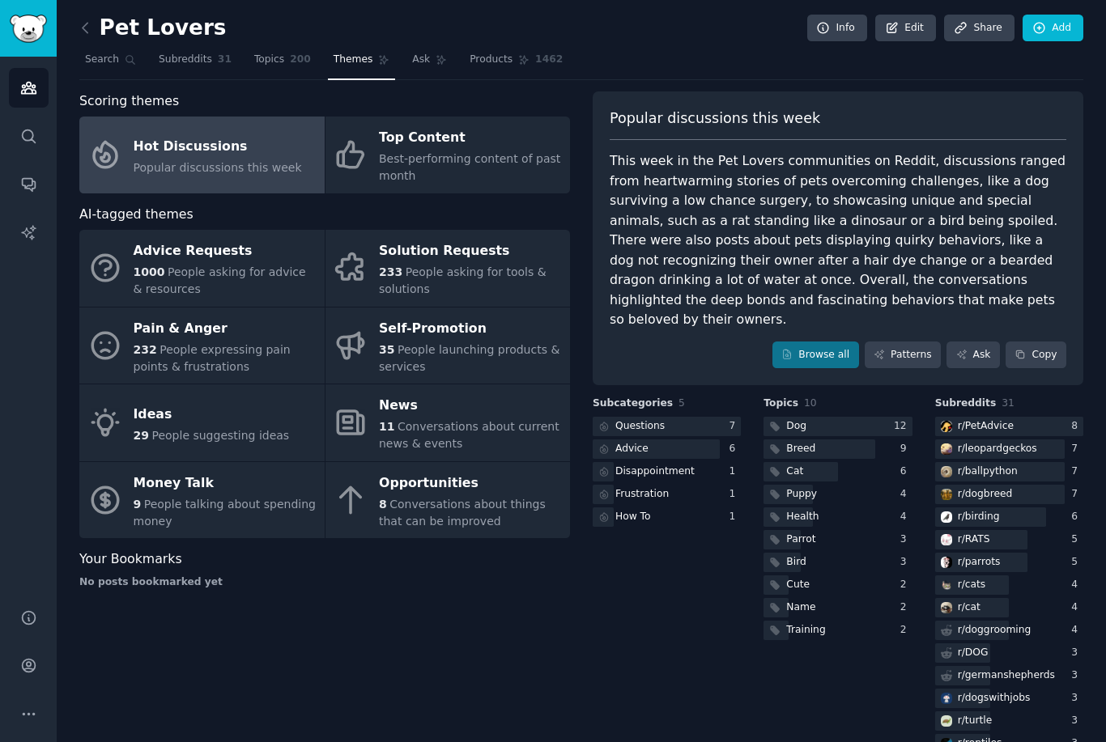
click at [382, 470] on div "Opportunities" at bounding box center [470, 483] width 183 height 26
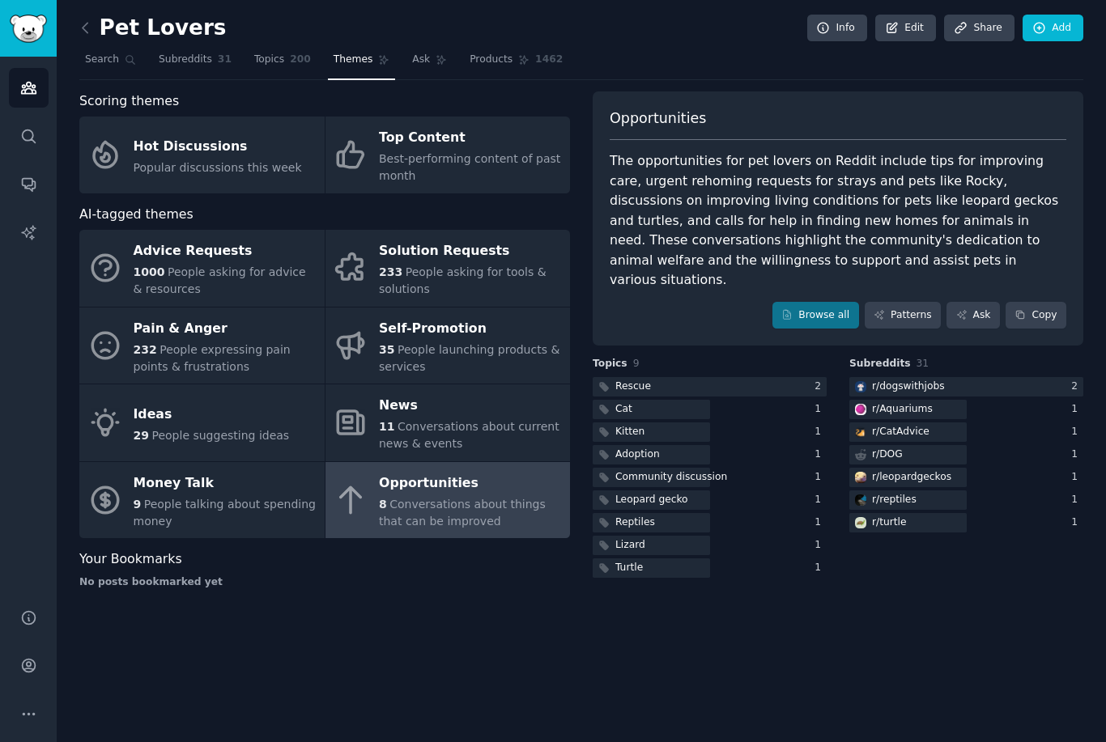
click at [367, 329] on icon at bounding box center [351, 346] width 34 height 34
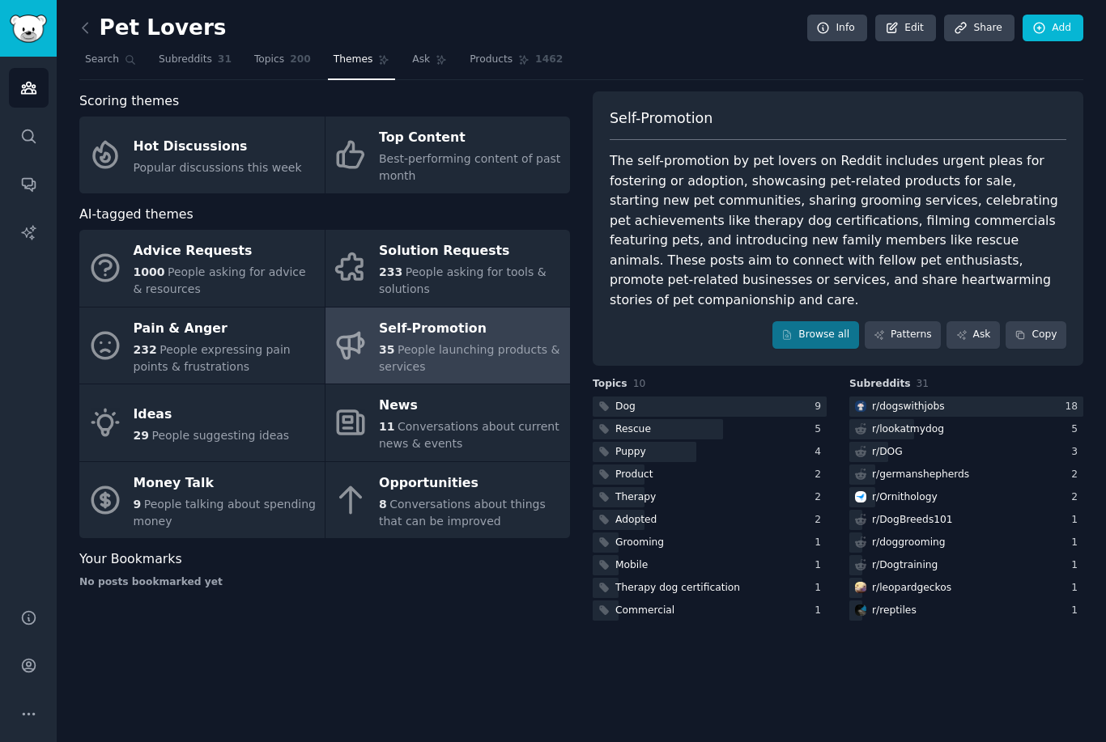
click at [260, 53] on span "Topics" at bounding box center [269, 60] width 30 height 15
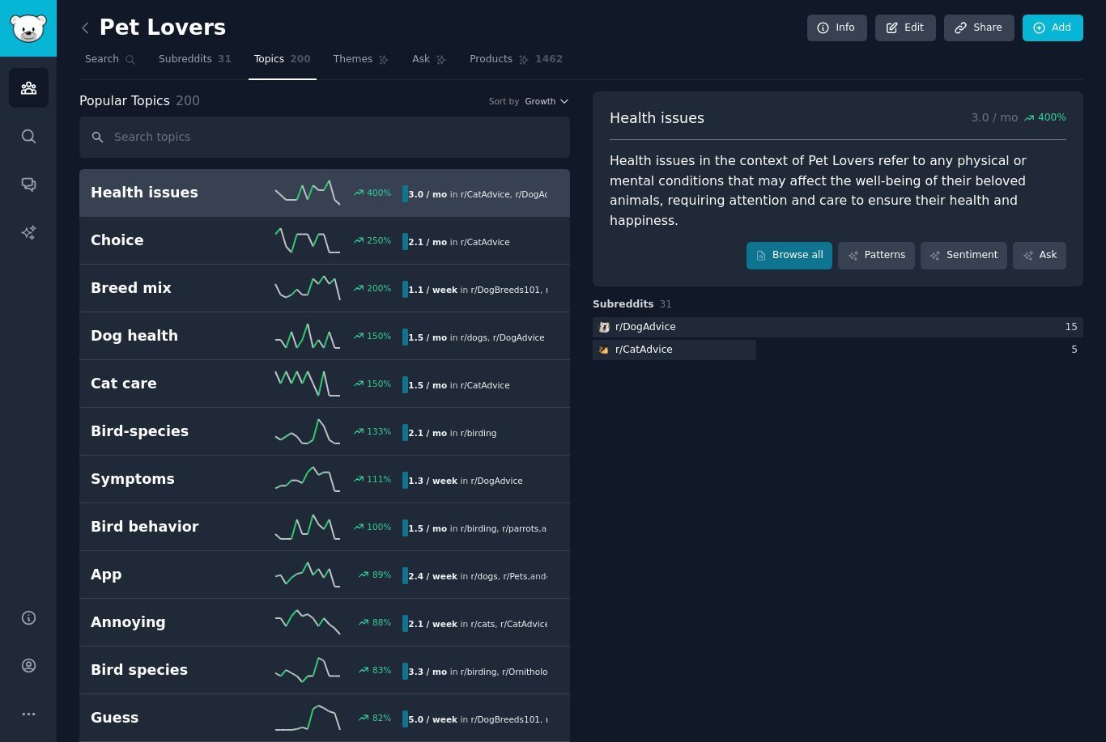
click at [903, 91] on div "Health issues 3.0 / mo 400 % Health issues in the context of Pet Lovers refer t…" at bounding box center [838, 188] width 491 height 195
click at [116, 183] on h2 "Health issues" at bounding box center [169, 193] width 156 height 20
click at [188, 183] on h2 "Health issues" at bounding box center [169, 193] width 156 height 20
click at [171, 60] on span "Subreddits" at bounding box center [185, 60] width 53 height 15
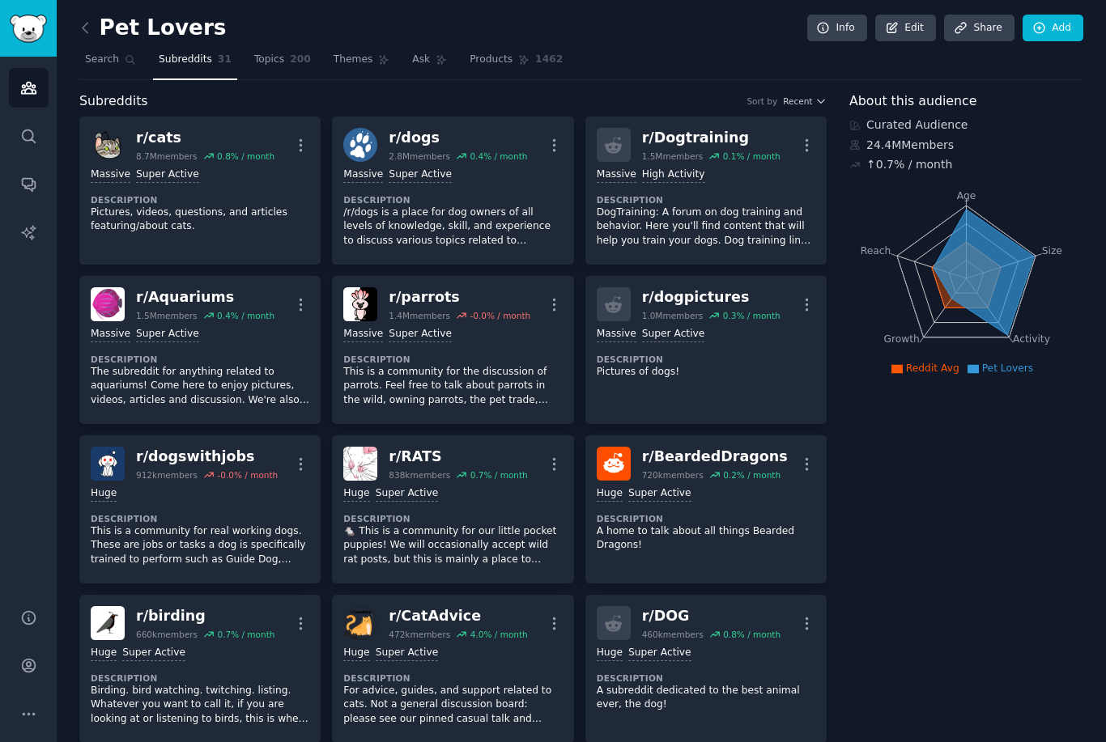
click at [94, 32] on link at bounding box center [89, 28] width 20 height 26
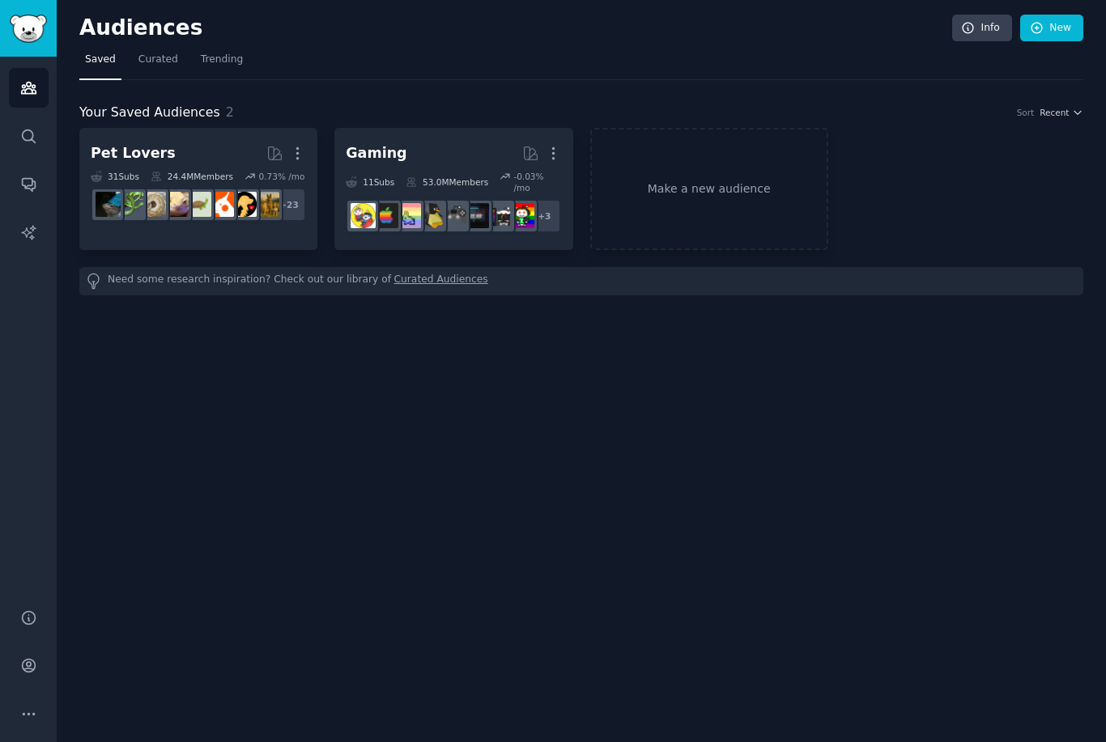
click at [755, 184] on link "Make a new audience" at bounding box center [709, 189] width 238 height 122
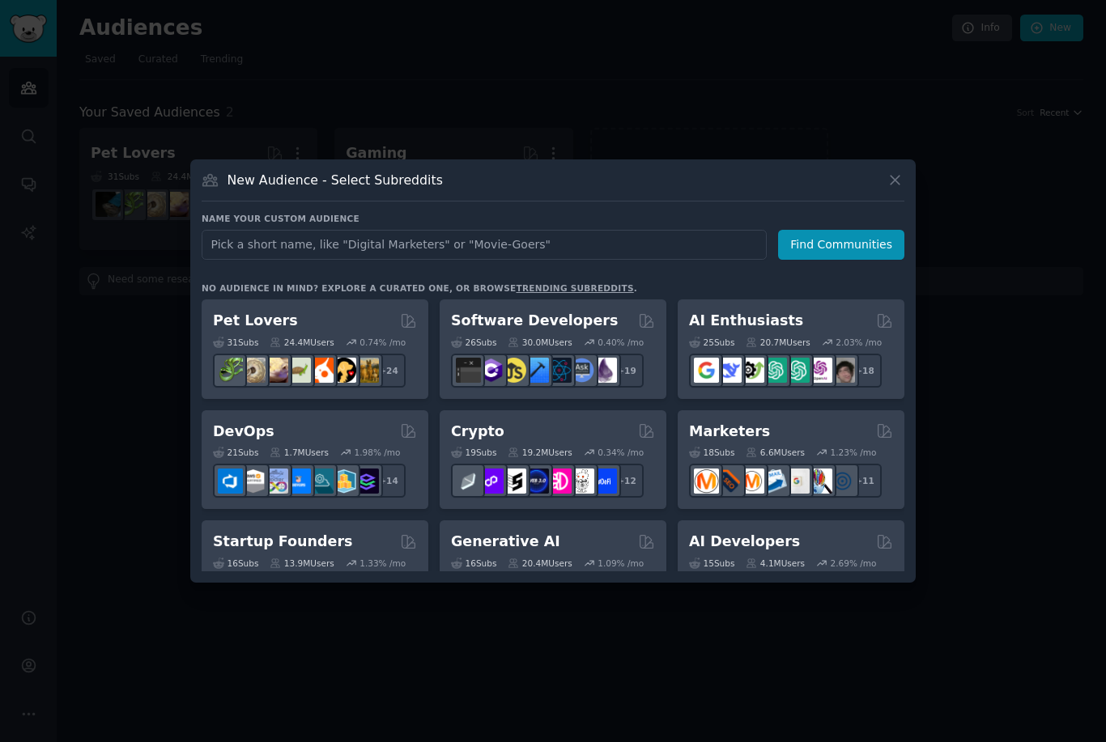
click at [776, 229] on div "New Audience - Select Subreddits Name your custom audience Audience Name Find C…" at bounding box center [552, 371] width 725 height 423
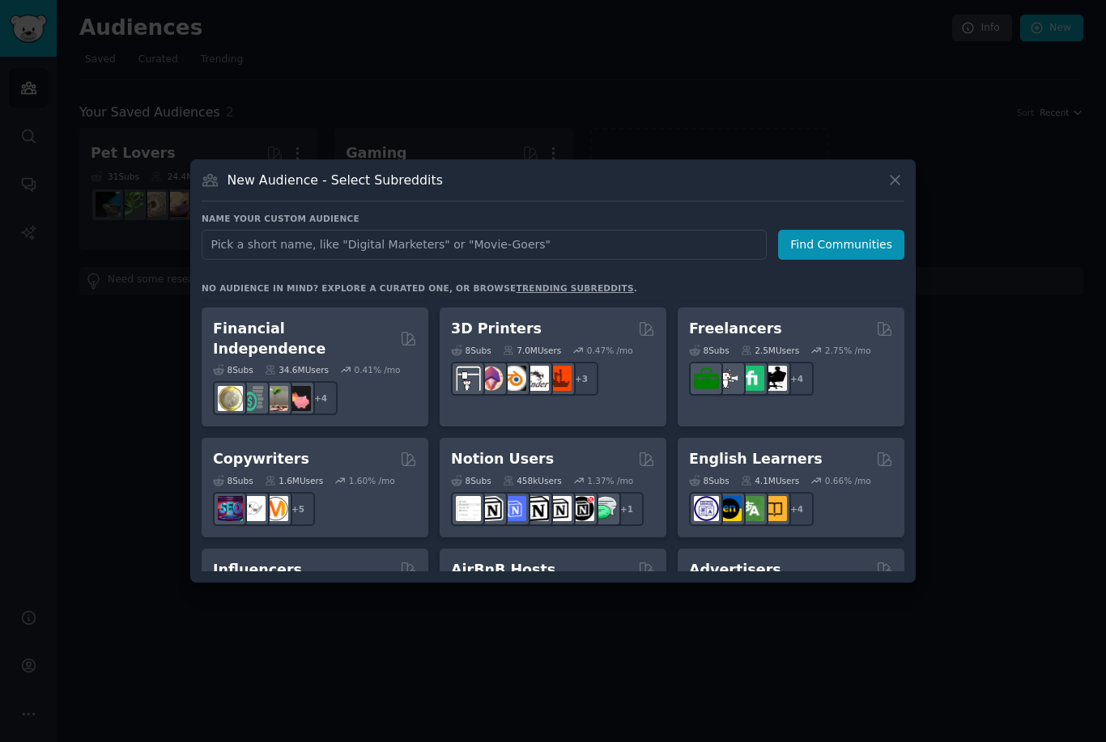
scroll to position [877, 0]
click at [320, 353] on h2 "Financial Independence" at bounding box center [303, 338] width 181 height 40
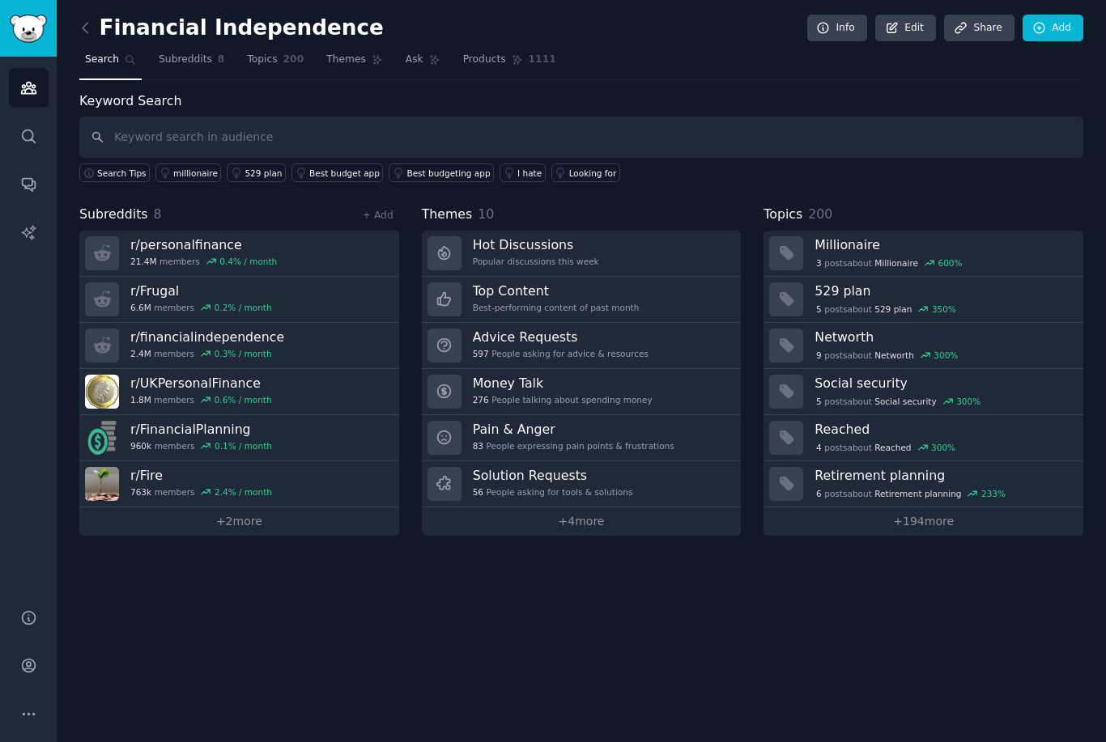
click at [674, 253] on link "Hot Discussions Popular discussions this week" at bounding box center [582, 254] width 320 height 46
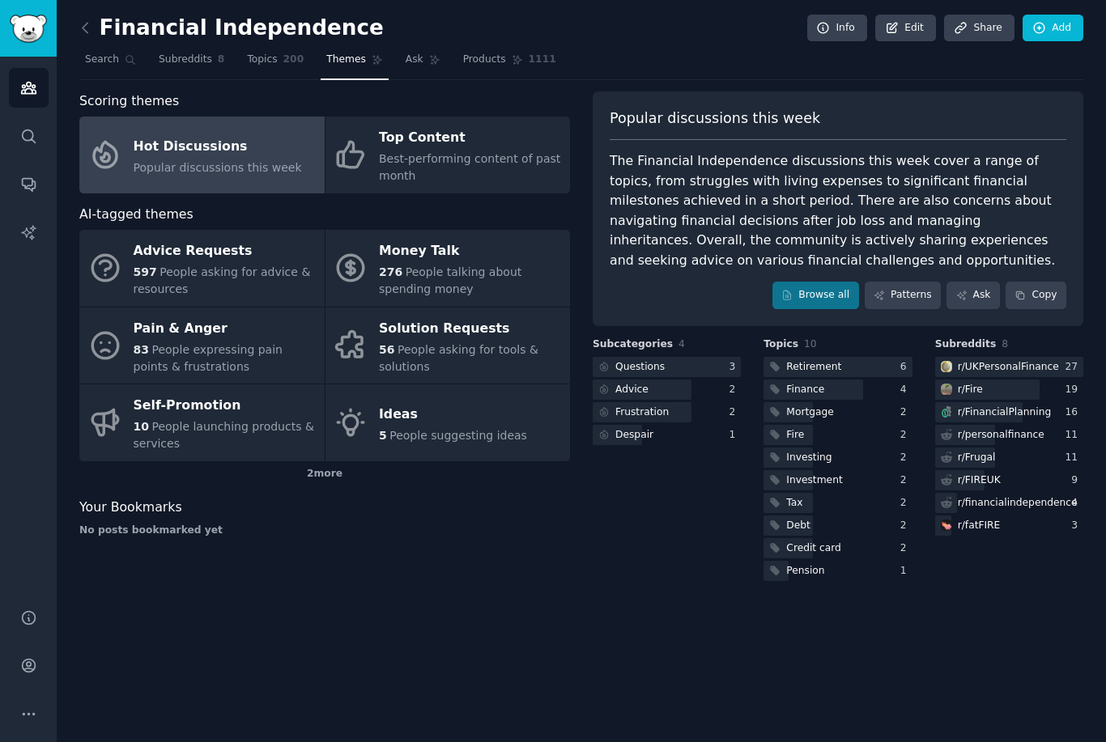
click at [500, 429] on span "People suggesting ideas" at bounding box center [458, 435] width 138 height 13
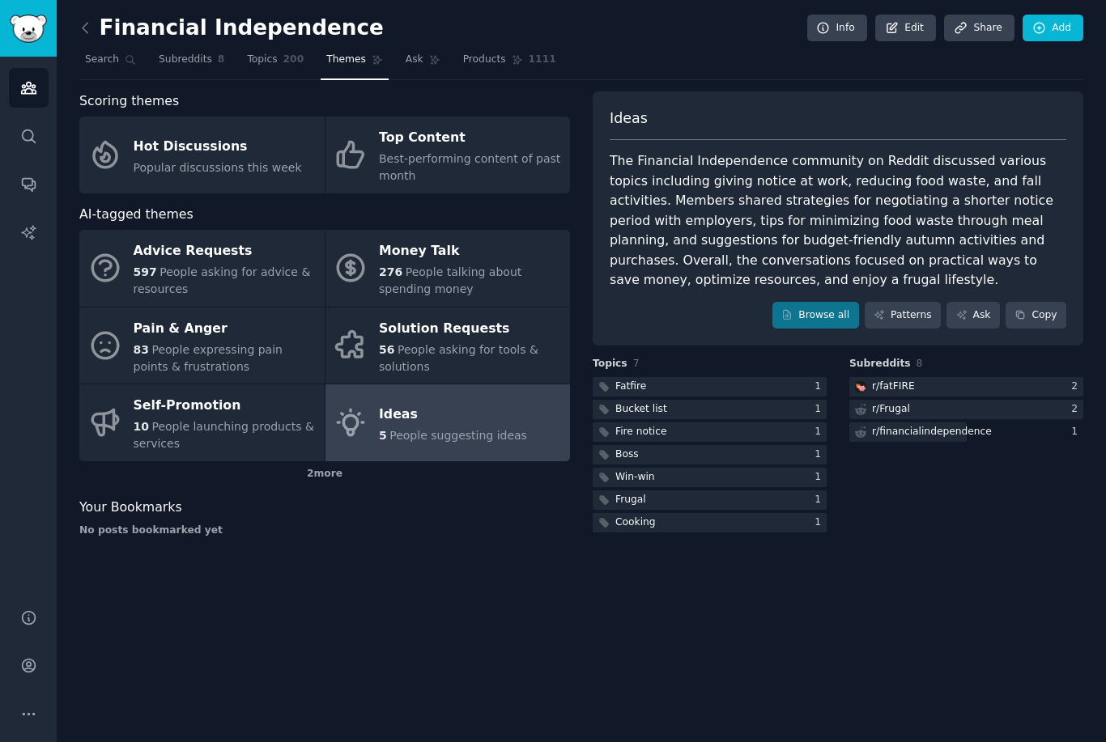
click at [491, 328] on div "Solution Requests" at bounding box center [470, 329] width 183 height 26
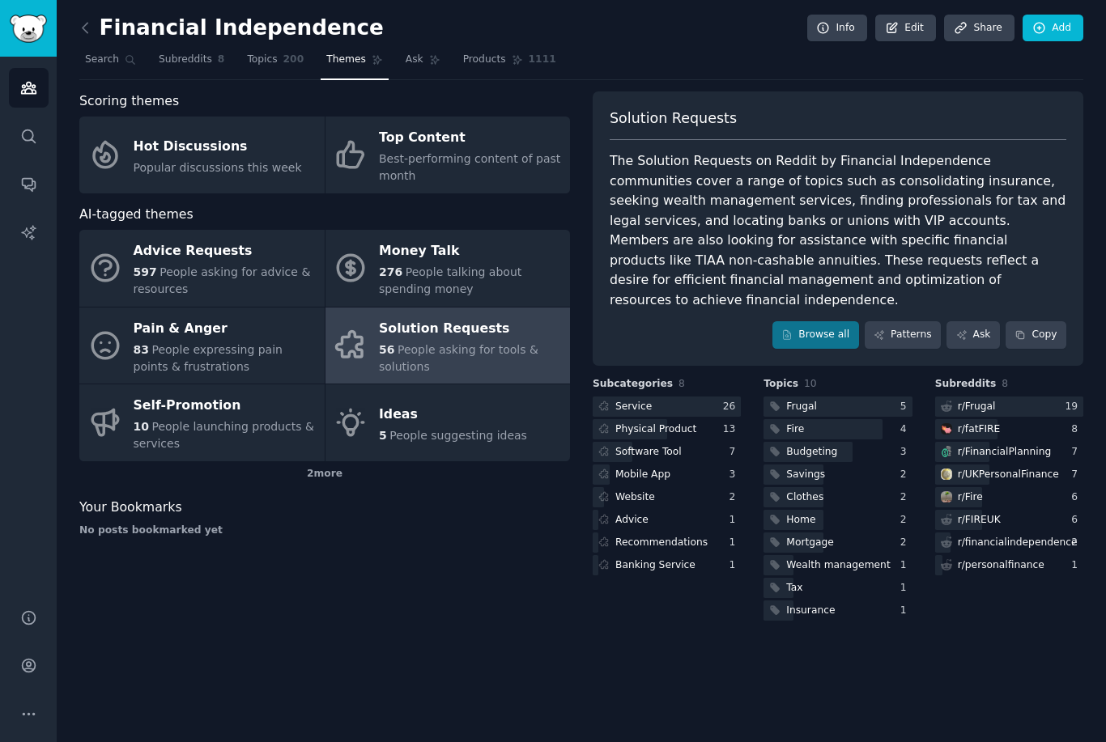
click at [483, 279] on div "276 People talking about spending money" at bounding box center [470, 281] width 183 height 34
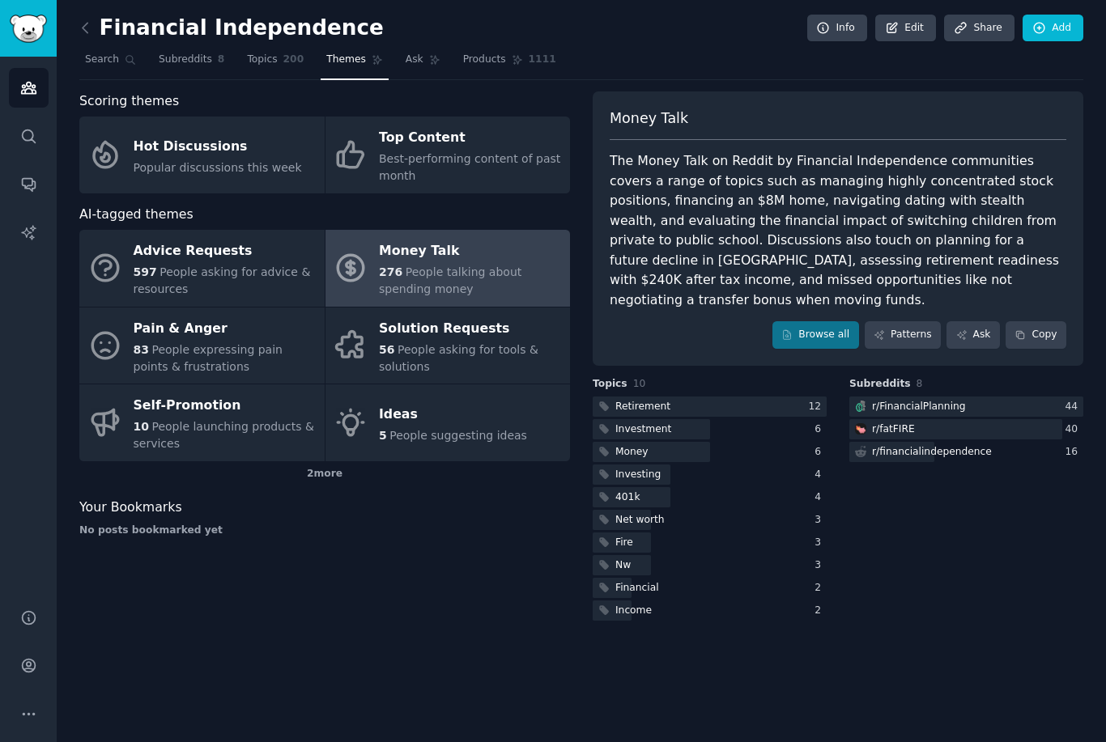
click at [493, 57] on span "Products" at bounding box center [484, 60] width 43 height 15
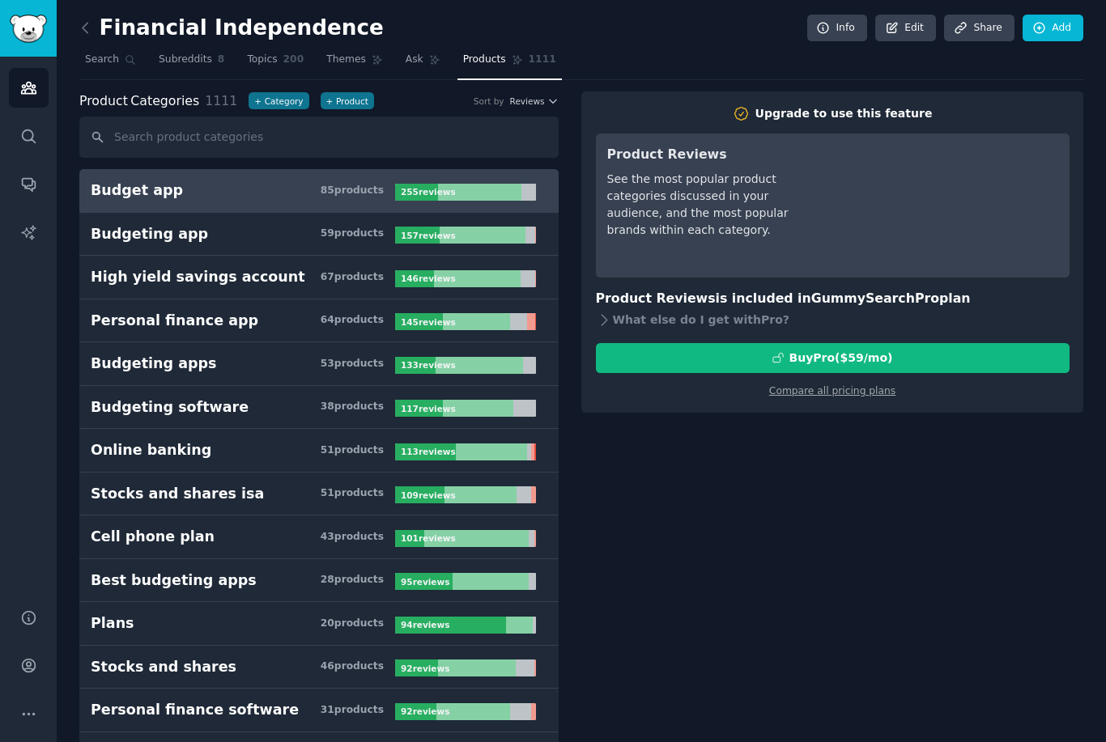
click at [687, 116] on h2 "Upgrade to use this feature" at bounding box center [833, 113] width 474 height 17
click at [151, 195] on div "Budget app" at bounding box center [137, 191] width 92 height 20
click at [261, 59] on span "Topics" at bounding box center [262, 60] width 30 height 15
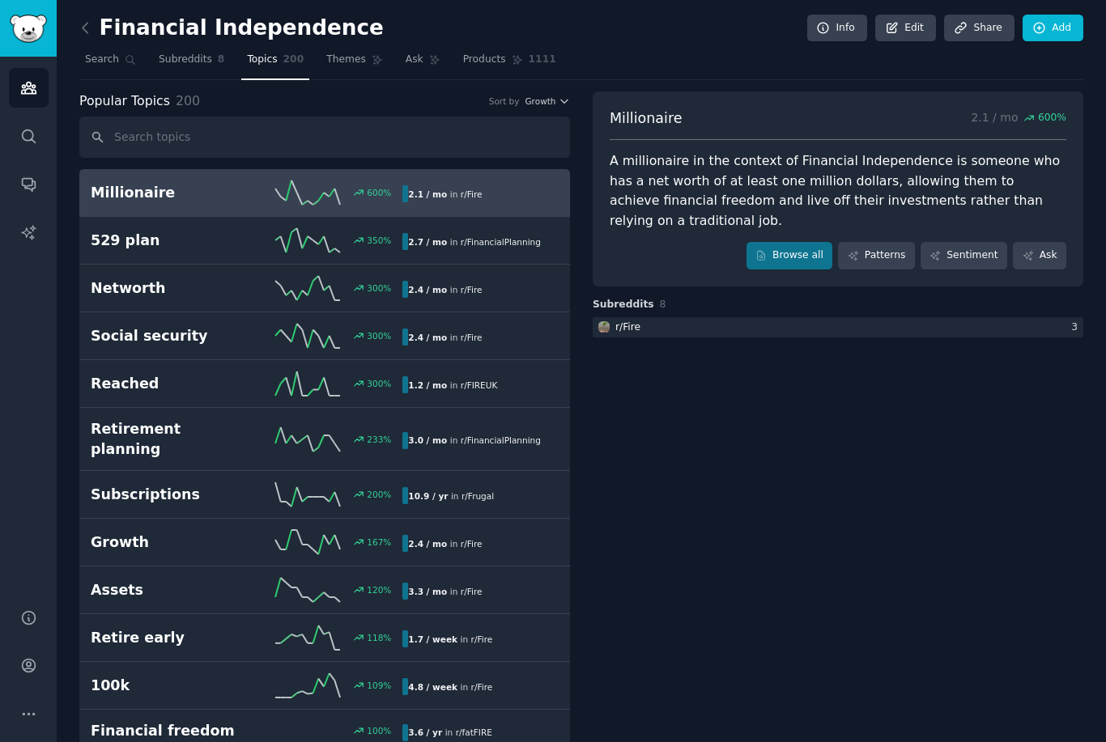
click at [185, 64] on span "Subreddits" at bounding box center [185, 60] width 53 height 15
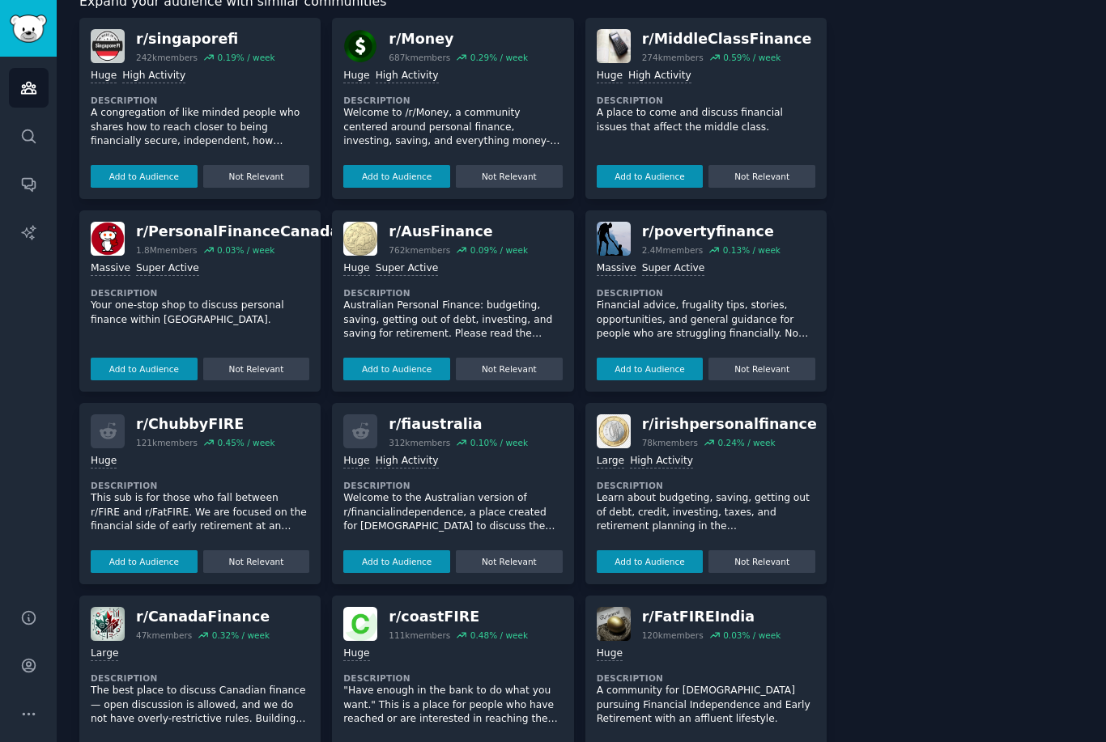
scroll to position [614, 0]
click at [412, 367] on button "Add to Audience" at bounding box center [396, 370] width 107 height 23
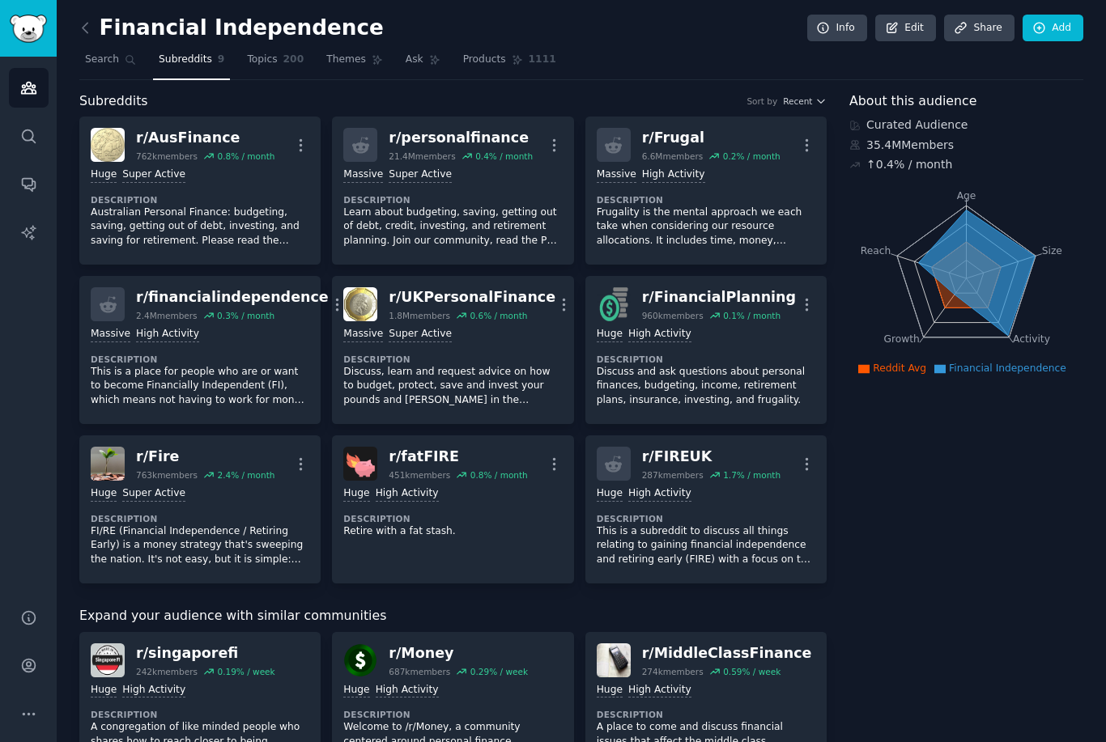
scroll to position [0, 0]
click at [87, 29] on icon at bounding box center [85, 27] width 17 height 17
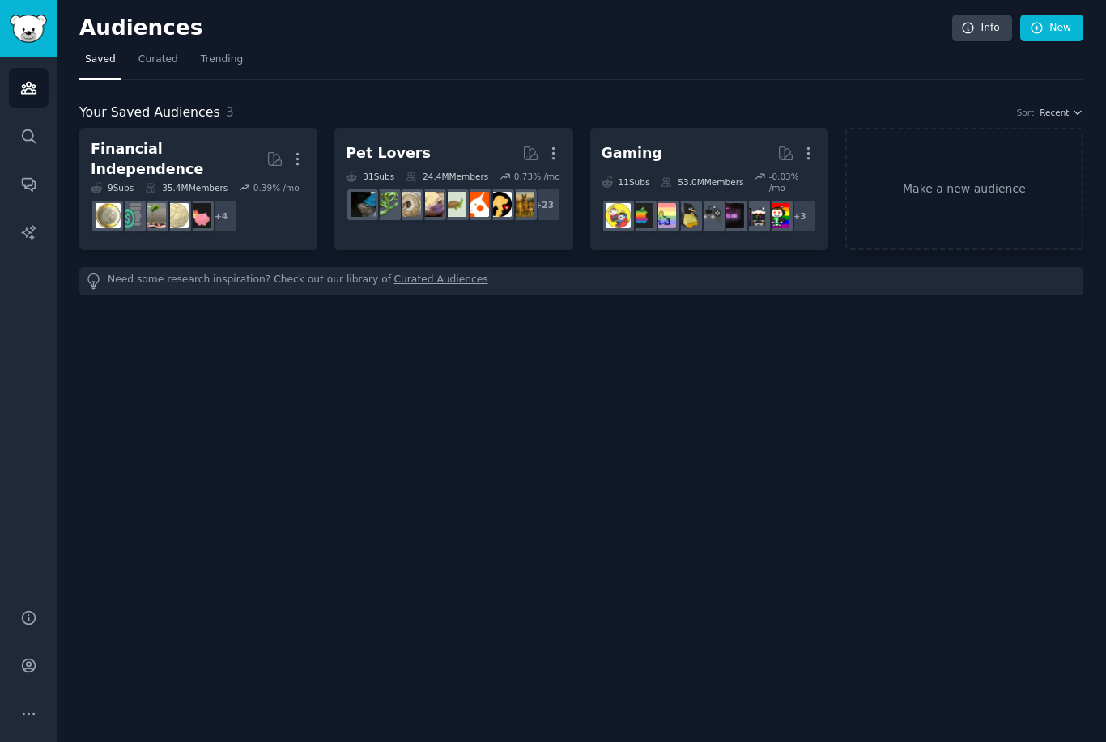
click at [164, 148] on div "Financial Independence" at bounding box center [179, 159] width 176 height 40
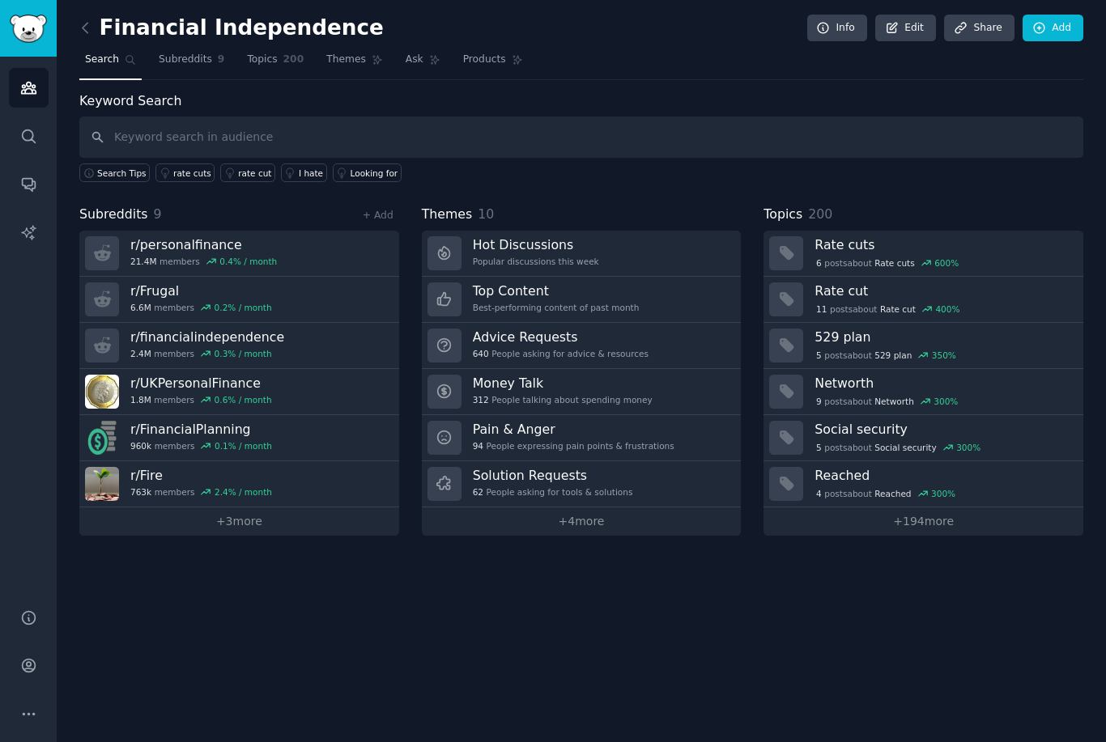
click at [326, 527] on link "+ 3 more" at bounding box center [239, 522] width 320 height 28
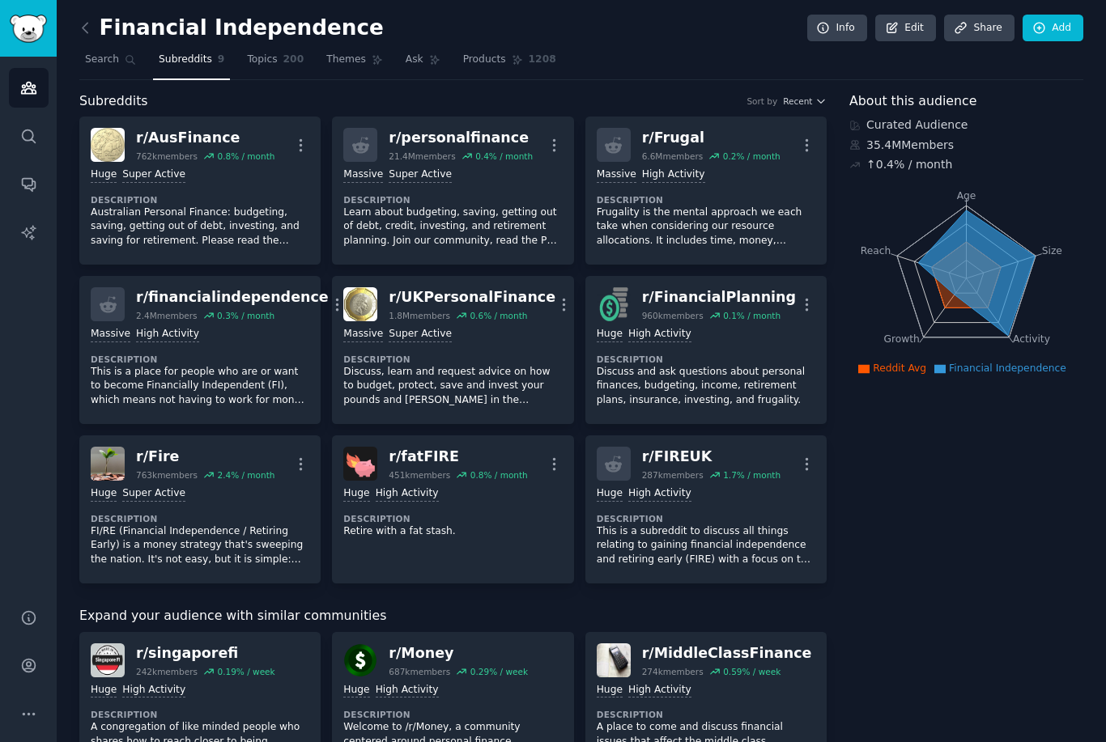
click at [94, 23] on link at bounding box center [89, 28] width 20 height 26
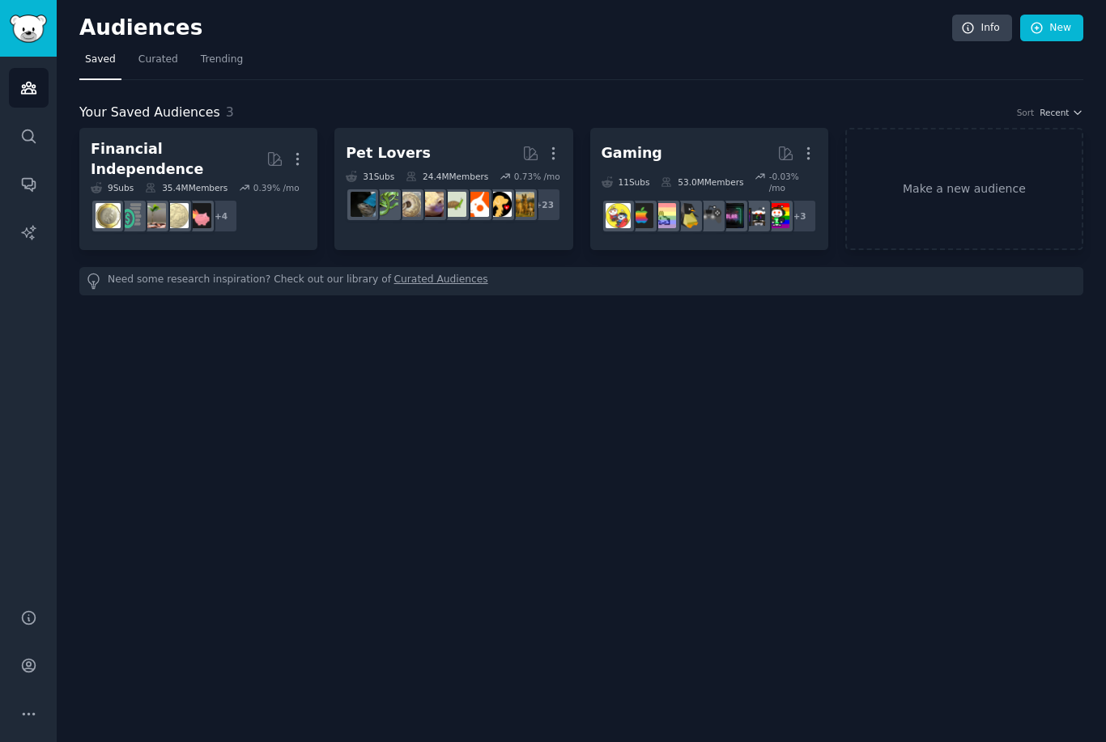
click at [971, 195] on link "Make a new audience" at bounding box center [964, 189] width 238 height 122
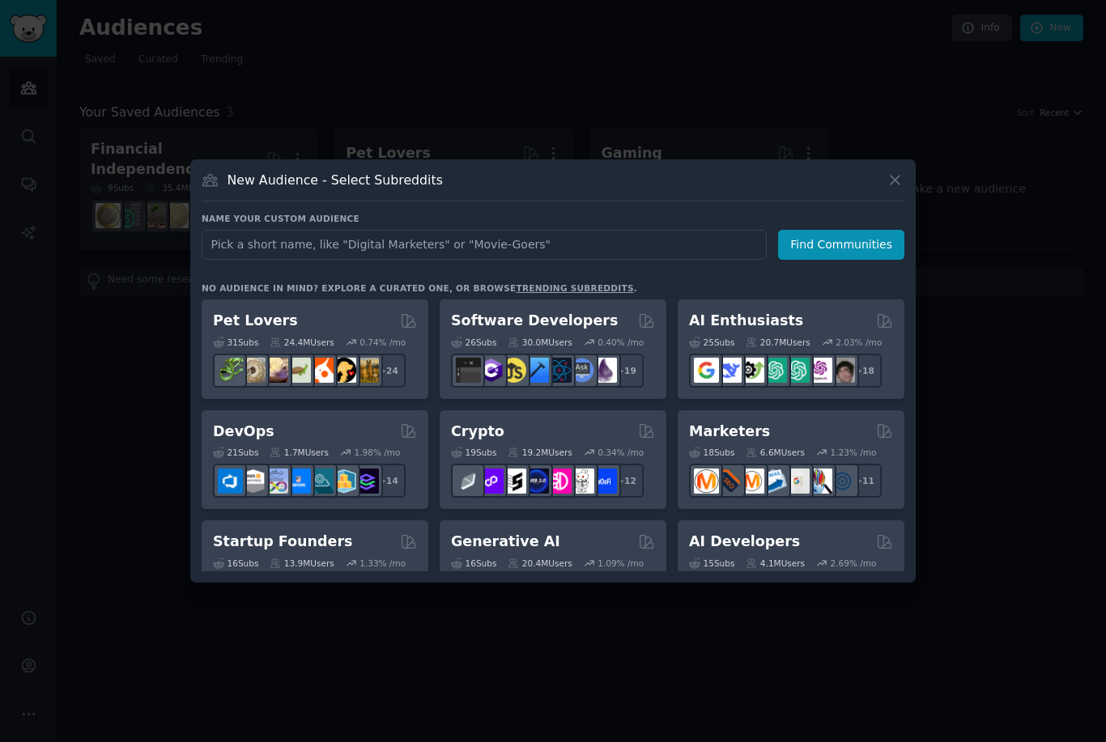
click at [769, 202] on div "New Audience - Select Subreddits" at bounding box center [553, 186] width 703 height 31
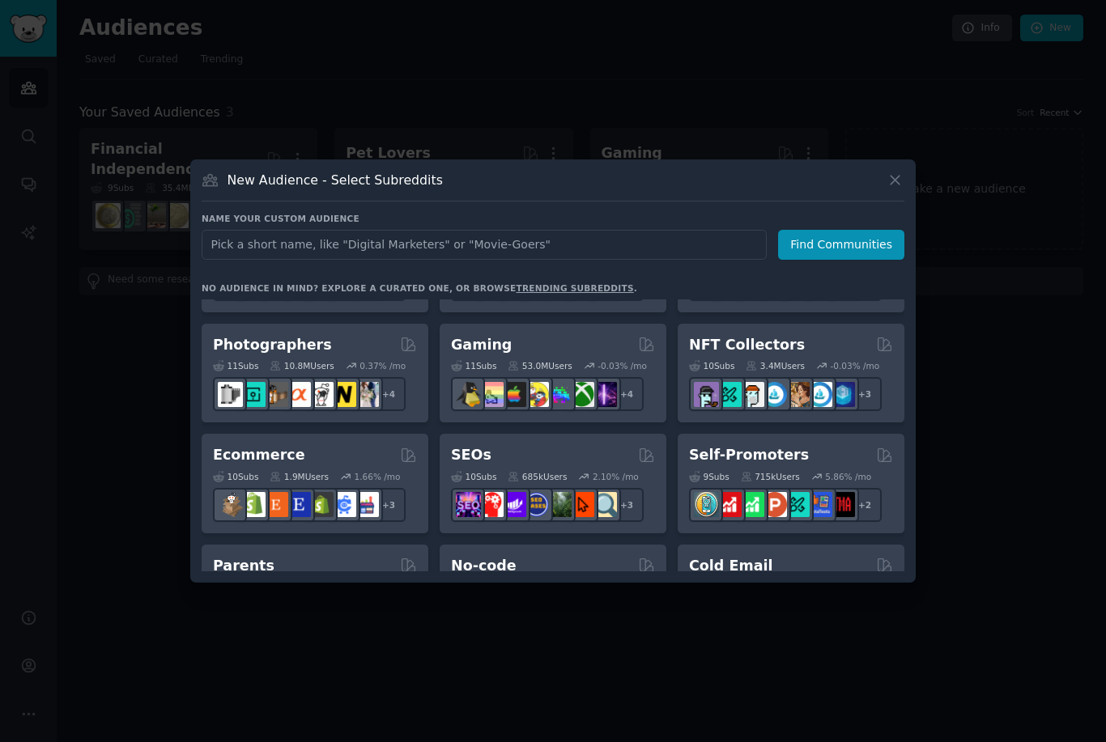
scroll to position [535, 0]
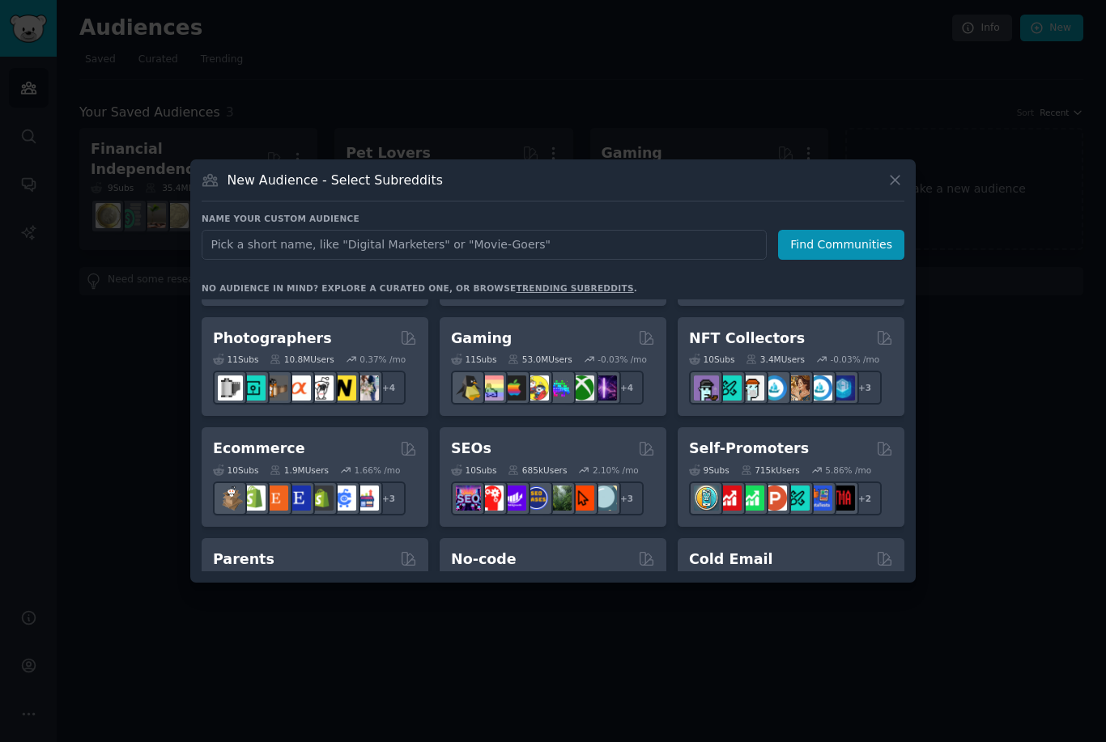
click at [329, 459] on div "Ecommerce" at bounding box center [315, 449] width 204 height 20
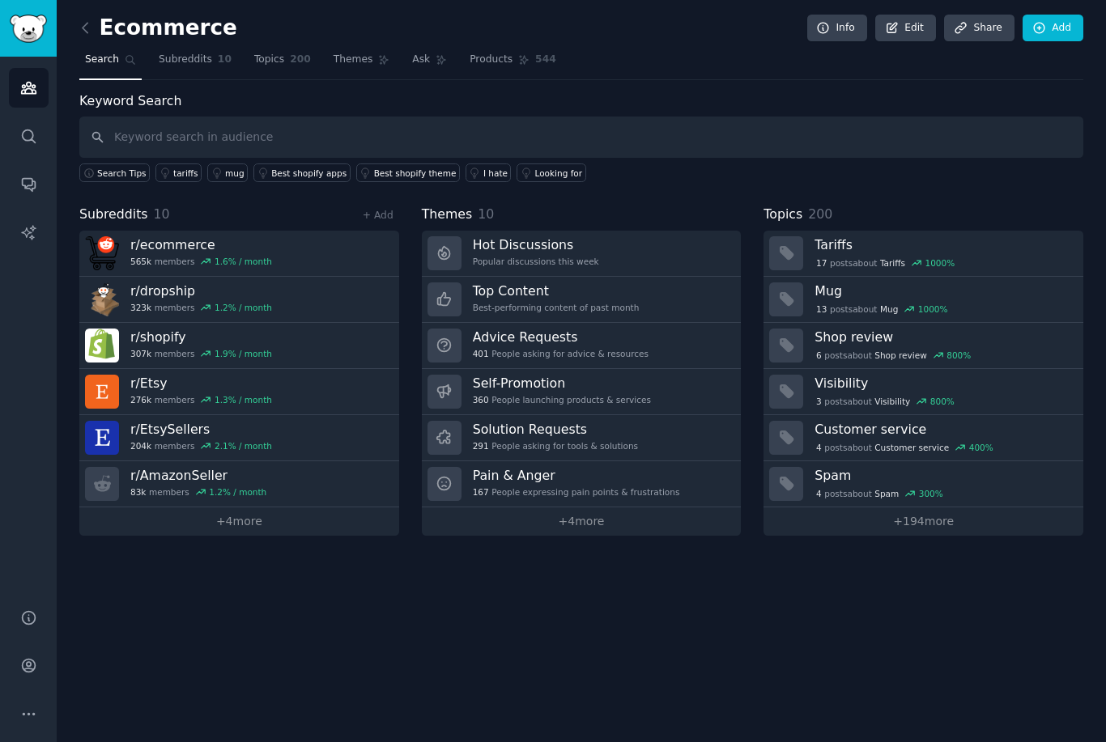
click at [343, 304] on link "r/ dropship 323k members 1.2 % / month" at bounding box center [239, 300] width 320 height 46
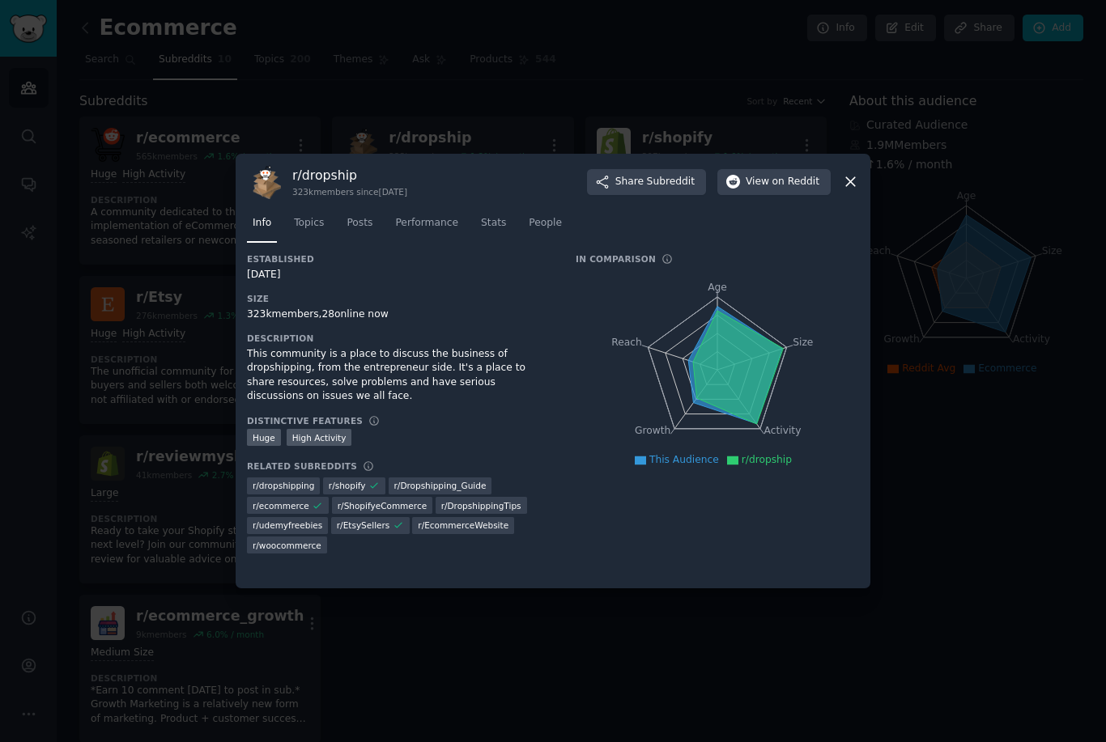
click at [852, 187] on icon at bounding box center [850, 182] width 9 height 9
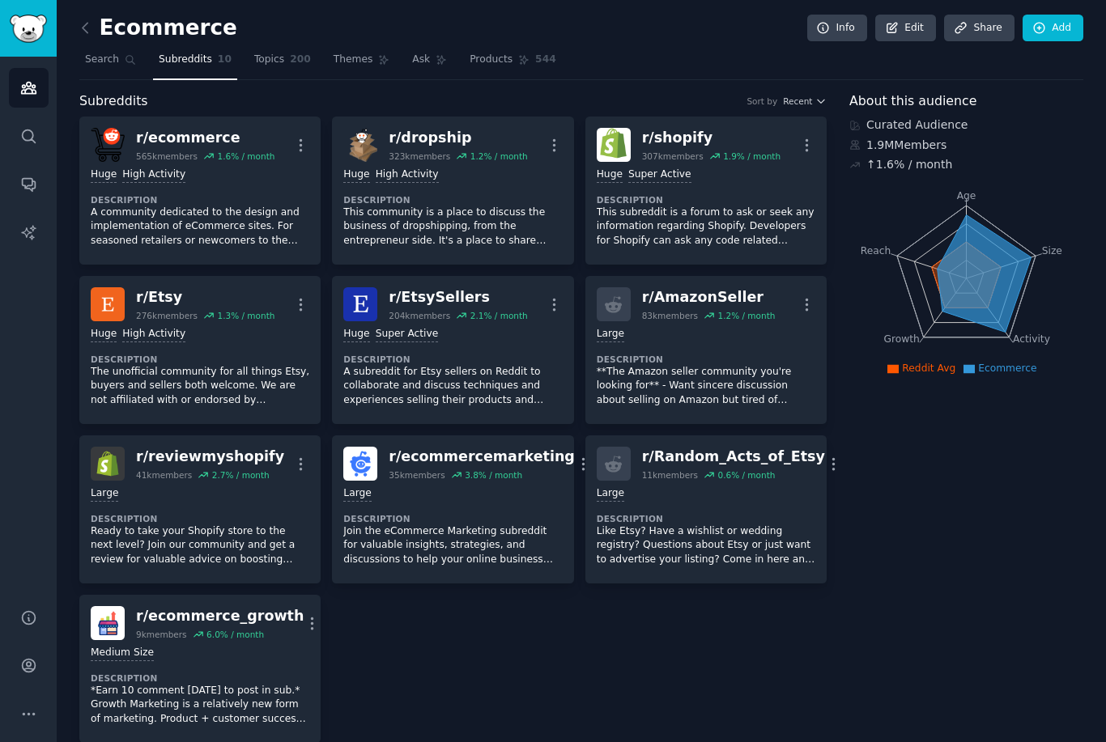
click at [103, 67] on link "Search" at bounding box center [110, 63] width 62 height 33
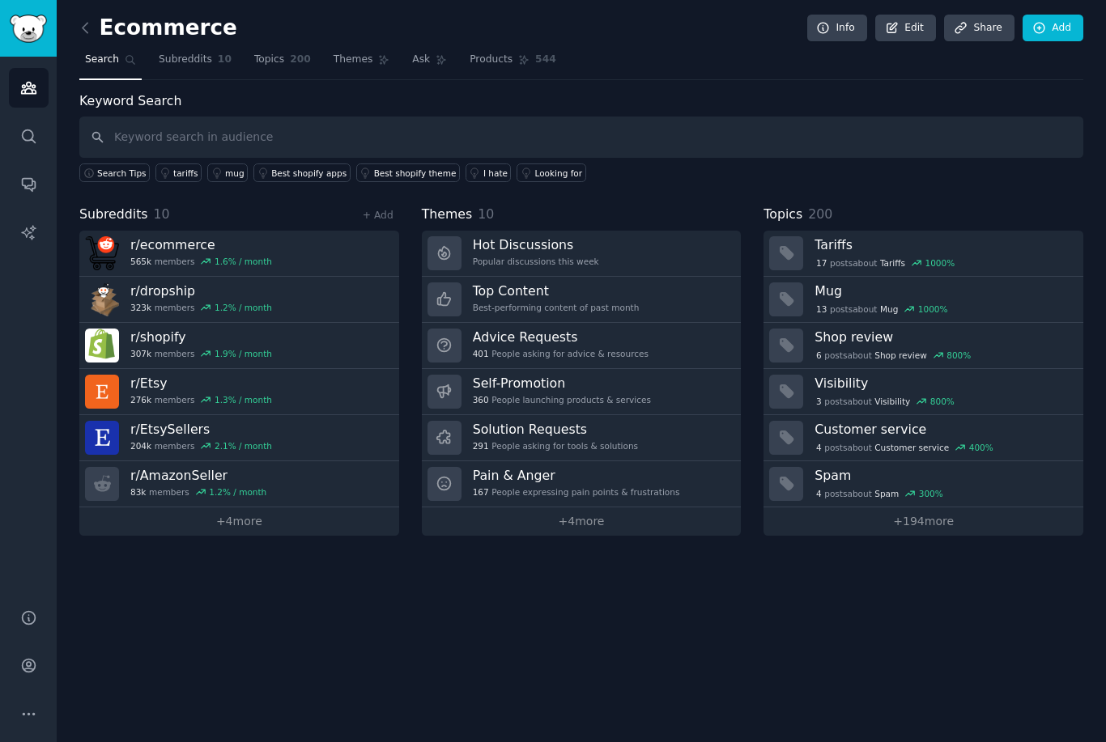
click at [725, 168] on div "Search Tips tariffs mug Best shopify apps Best shopify theme I hate Looking for" at bounding box center [581, 170] width 1004 height 24
click at [589, 527] on link "+ 4 more" at bounding box center [582, 522] width 320 height 28
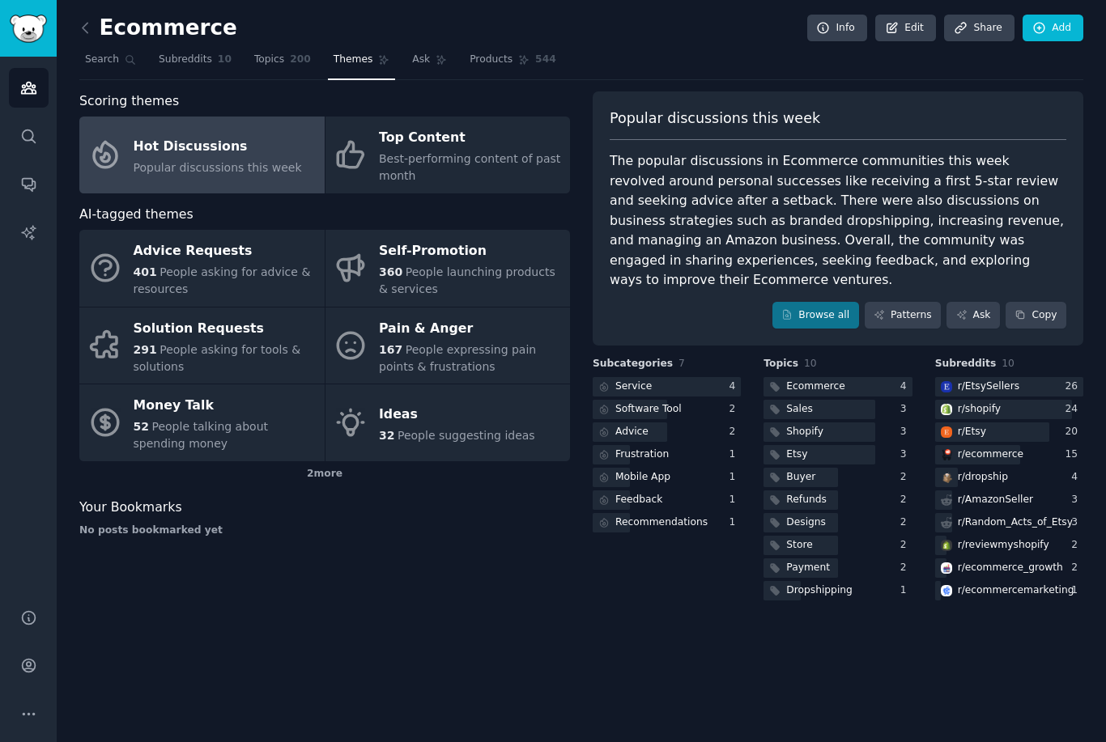
click at [472, 432] on span "People suggesting ideas" at bounding box center [467, 435] width 138 height 13
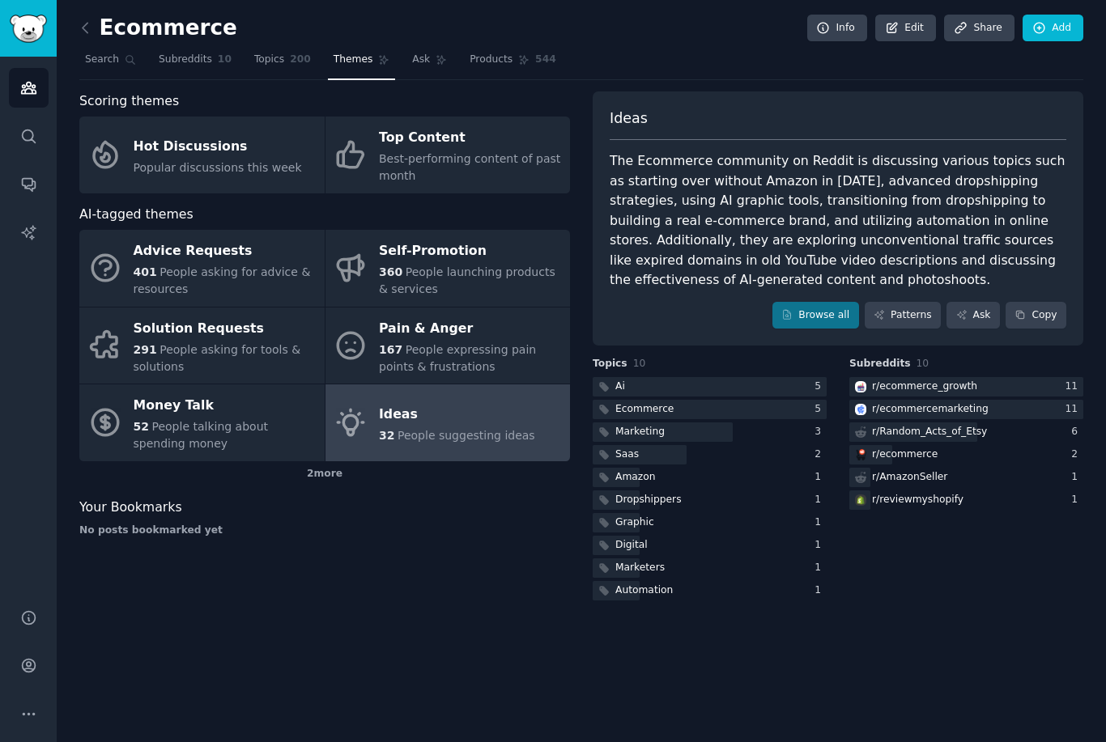
click at [229, 365] on div "291 People asking for tools & solutions" at bounding box center [225, 359] width 183 height 34
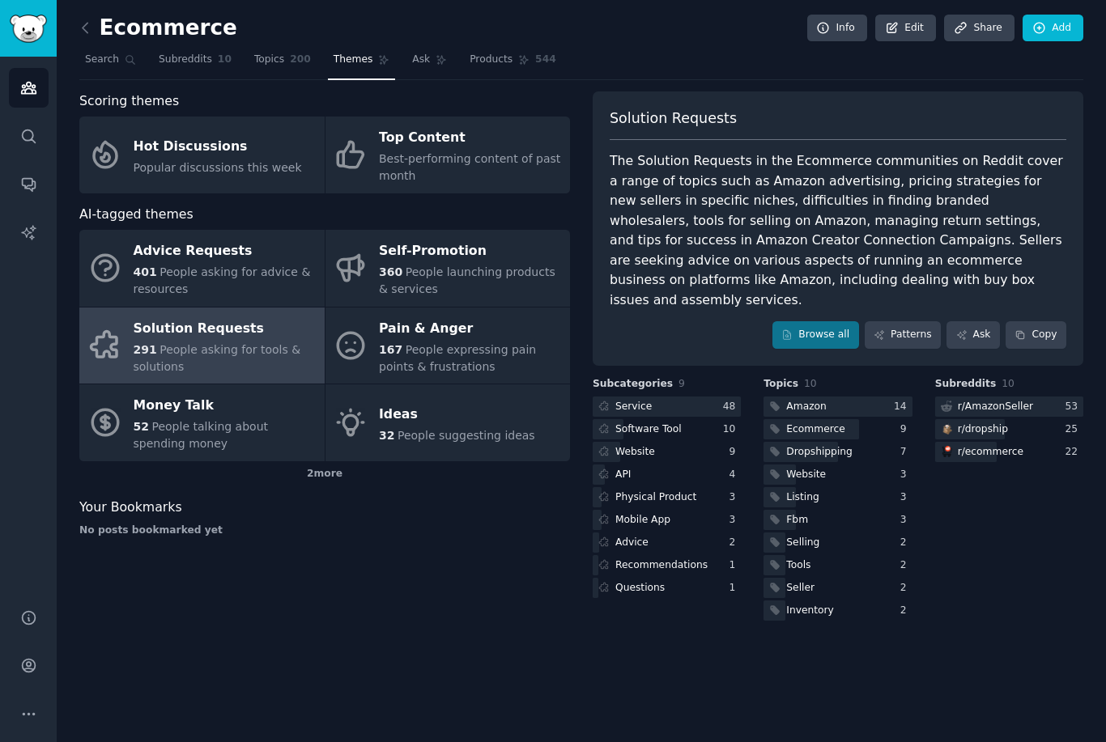
click at [391, 361] on span "People expressing pain points & frustrations" at bounding box center [457, 358] width 157 height 30
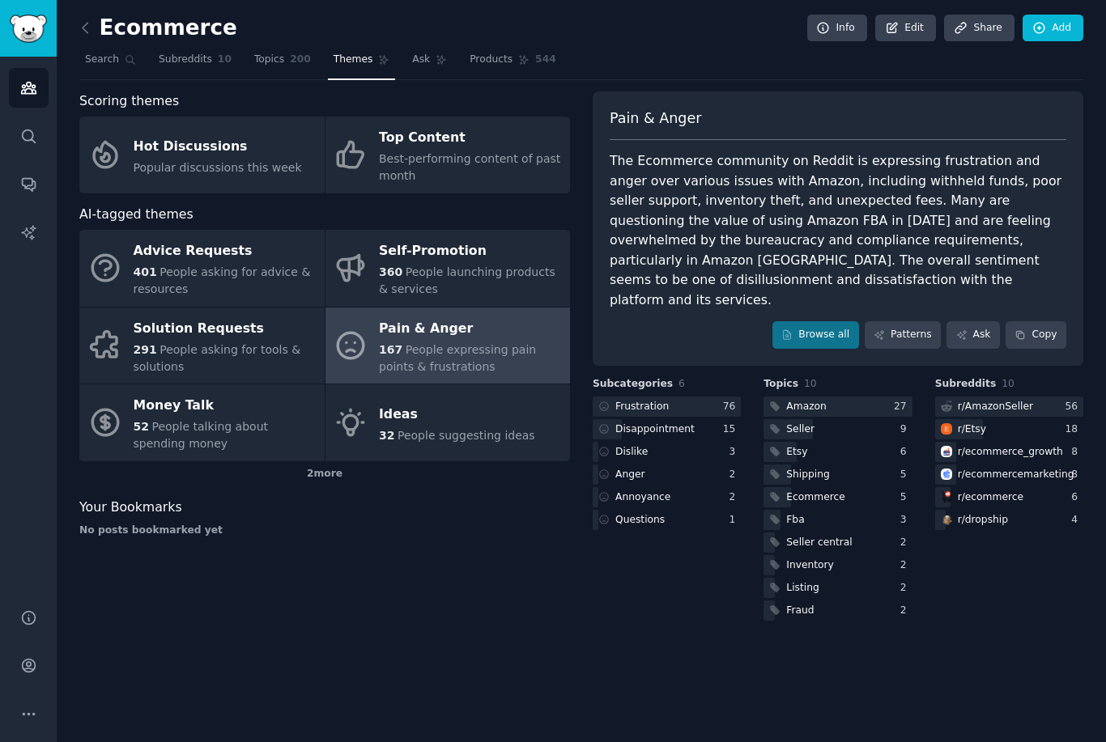
click at [442, 288] on div "360 People launching products & services" at bounding box center [470, 281] width 183 height 34
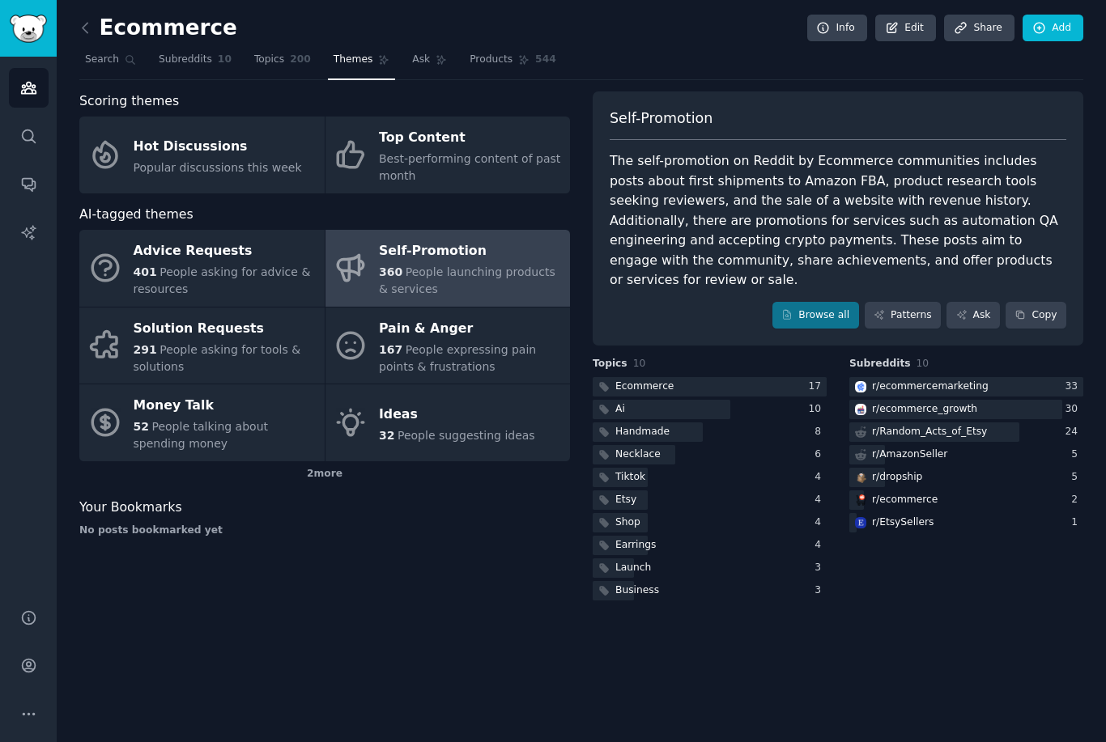
click at [488, 350] on span "People expressing pain points & frustrations" at bounding box center [457, 358] width 157 height 30
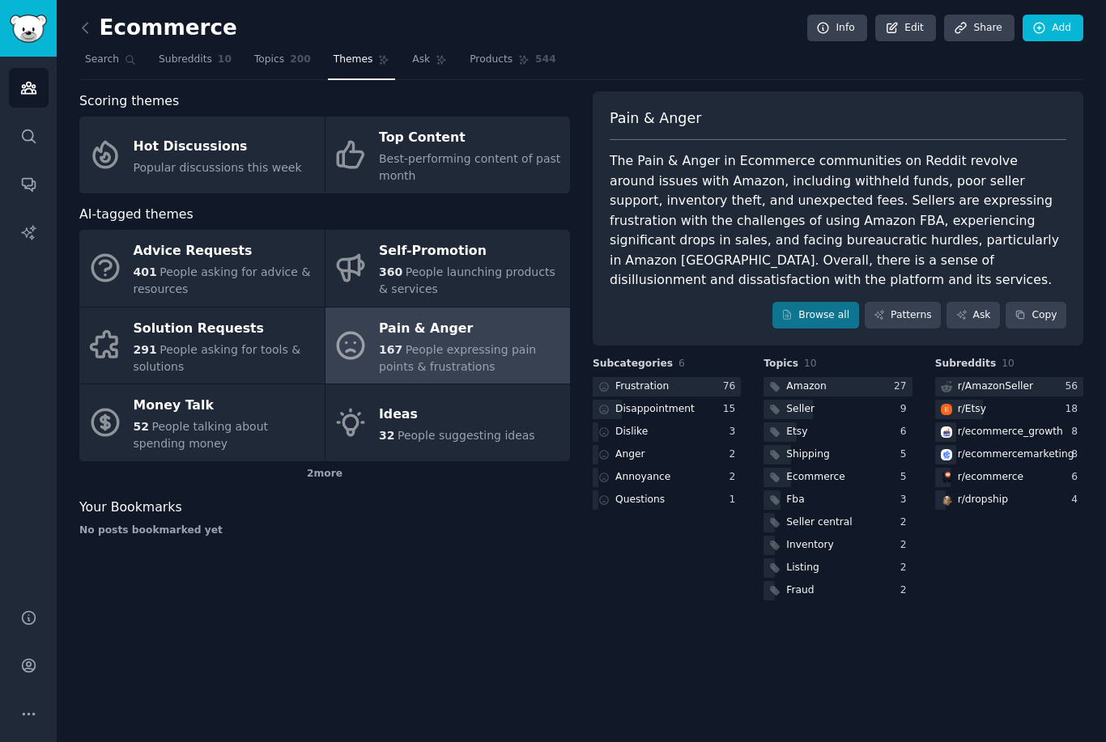
click at [825, 302] on link "Browse all" at bounding box center [815, 316] width 87 height 28
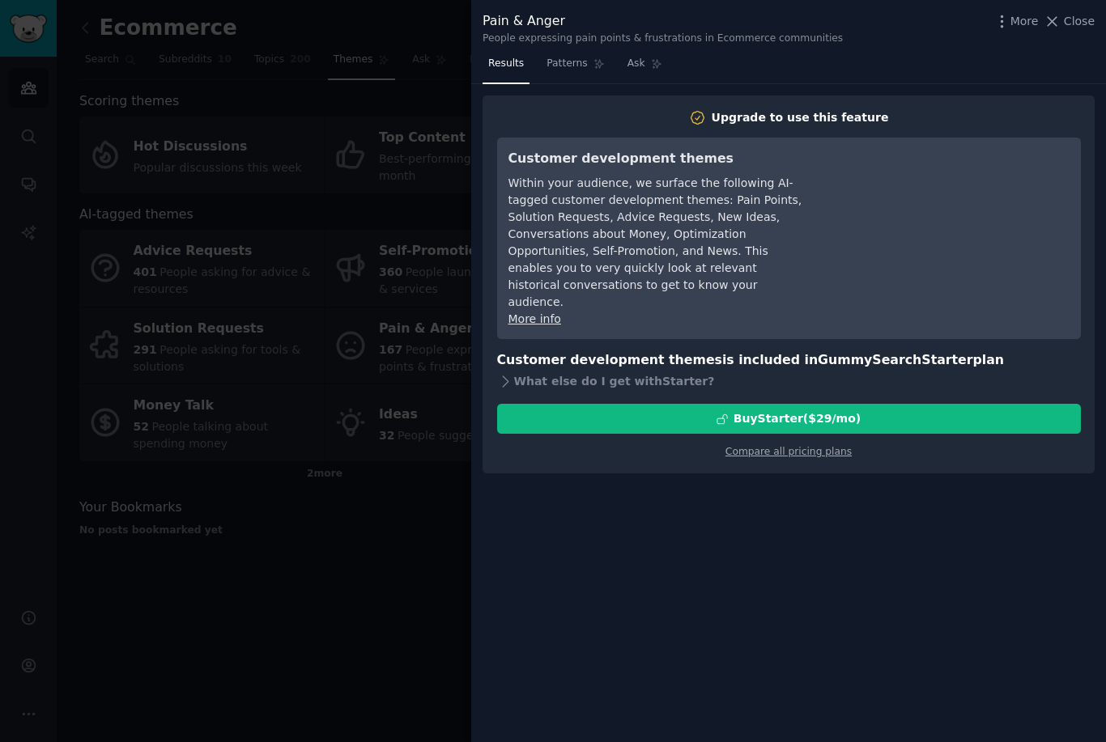
click at [367, 603] on div at bounding box center [553, 371] width 1106 height 742
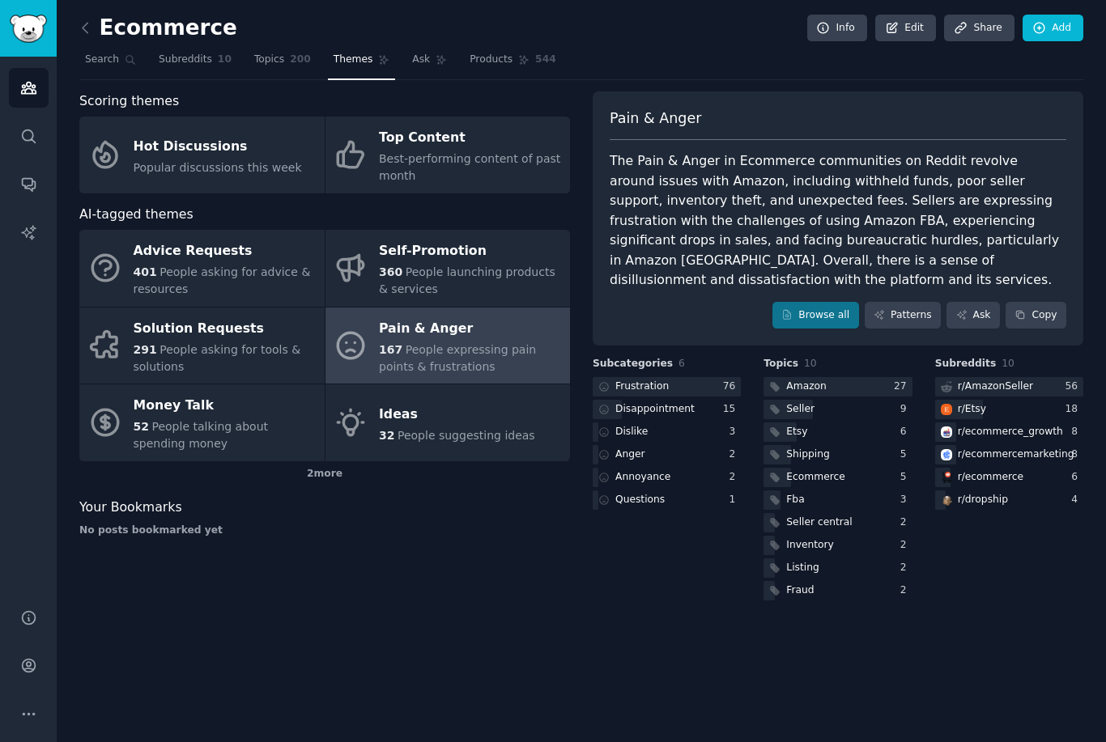
click at [88, 23] on icon at bounding box center [85, 27] width 17 height 17
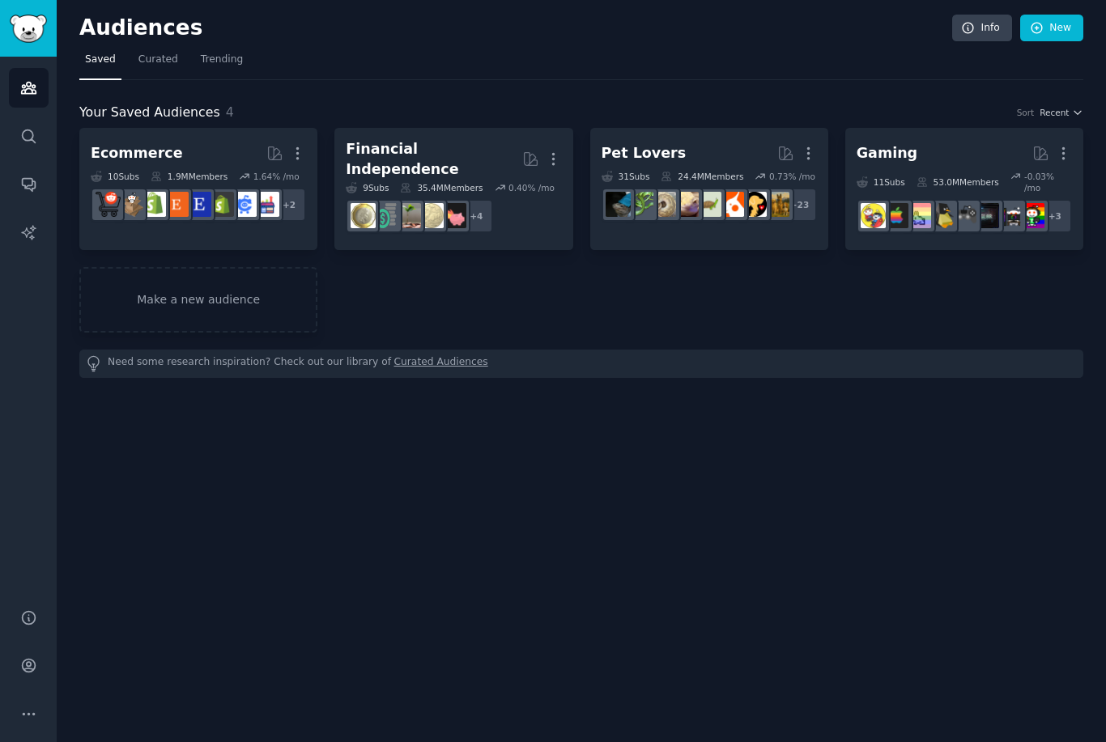
click at [1070, 28] on link "New" at bounding box center [1051, 29] width 63 height 28
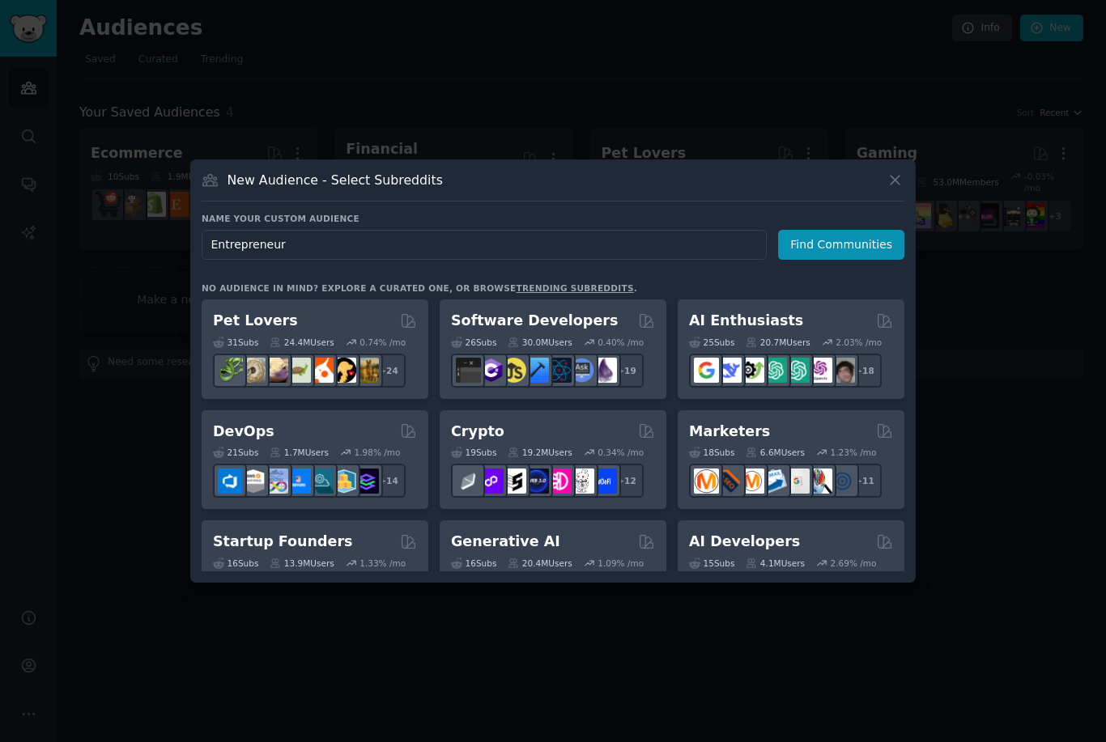
type input "Entrepreneur"
click at [878, 260] on button "Find Communities" at bounding box center [841, 245] width 126 height 30
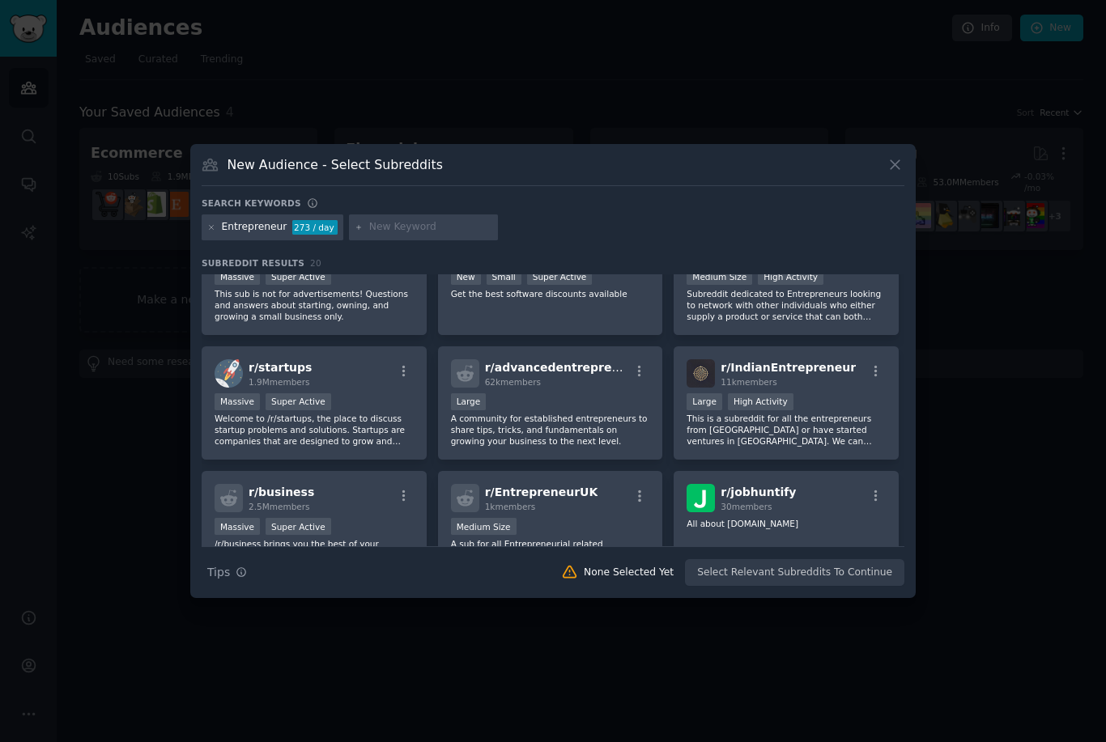
scroll to position [184, 0]
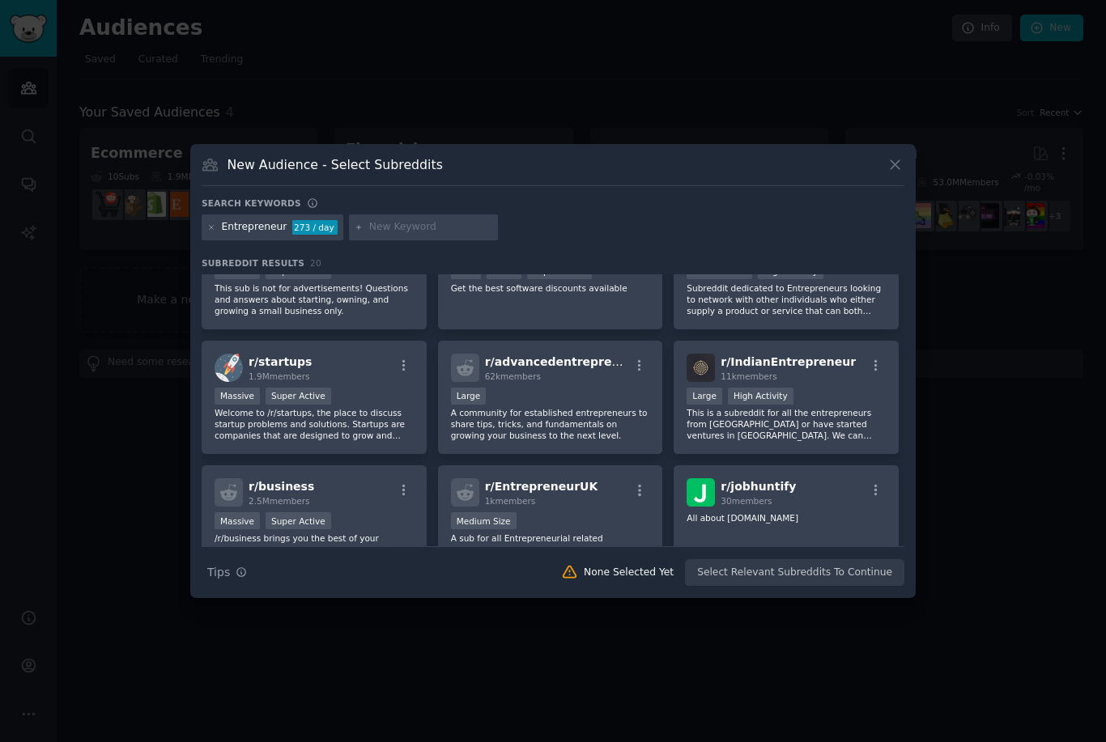
click at [595, 368] on span "r/ advancedentrepreneur" at bounding box center [563, 361] width 156 height 13
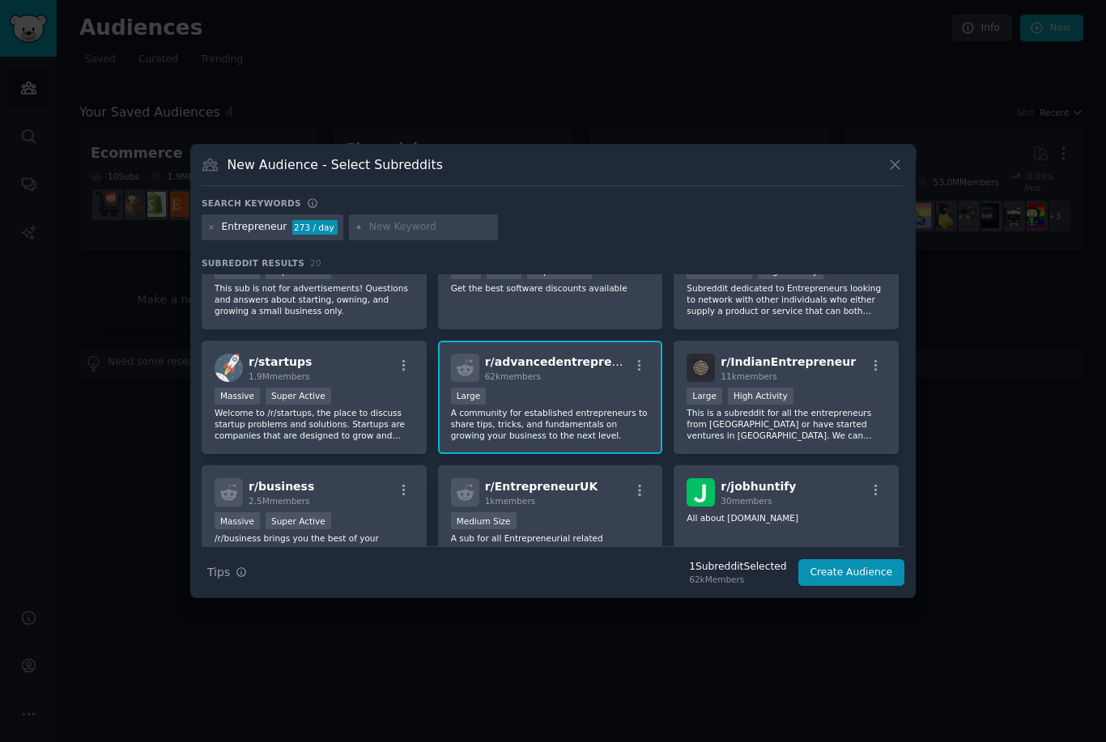
click at [639, 371] on icon "button" at bounding box center [639, 364] width 3 height 11
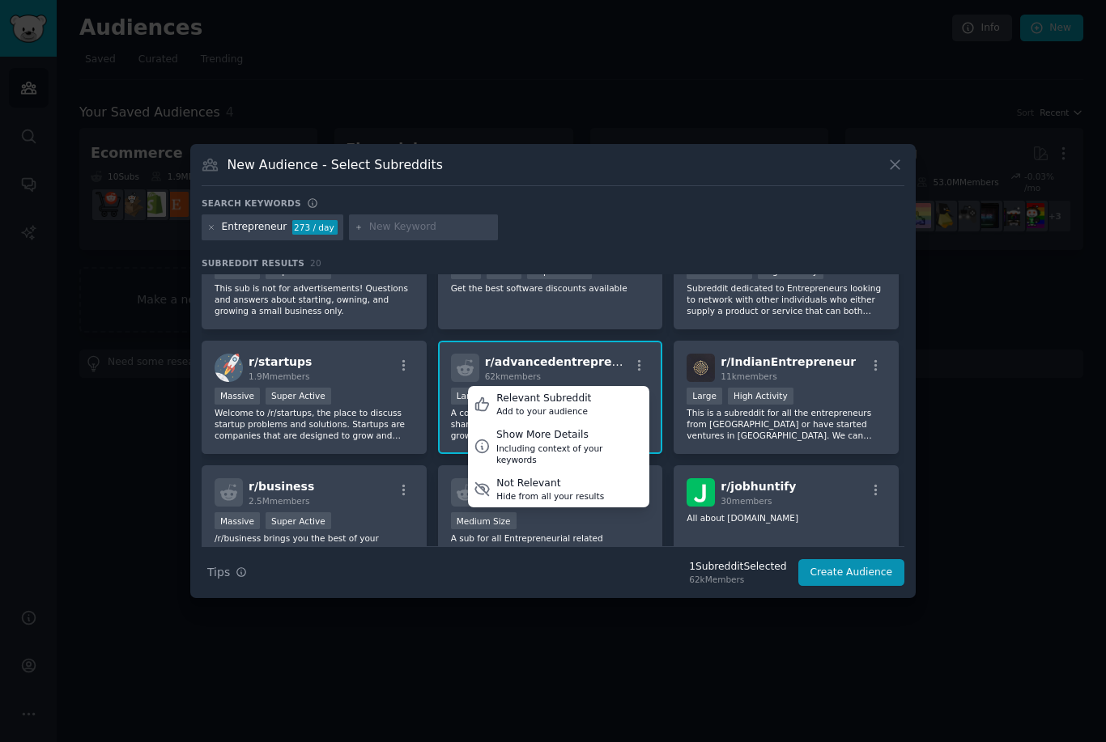
click at [764, 405] on div "High Activity" at bounding box center [761, 396] width 66 height 17
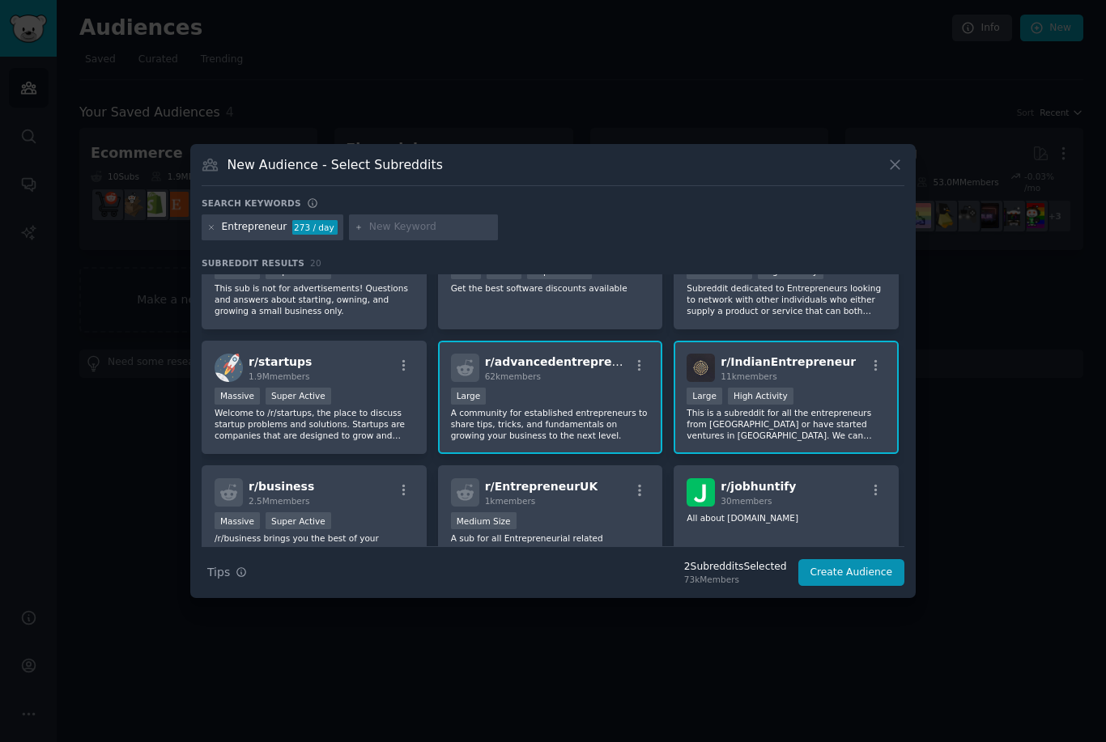
click at [845, 408] on div ">= 80th percentile for submissions / day Large High Activity" at bounding box center [786, 398] width 199 height 20
click at [372, 408] on div "Massive Super Active" at bounding box center [314, 398] width 199 height 20
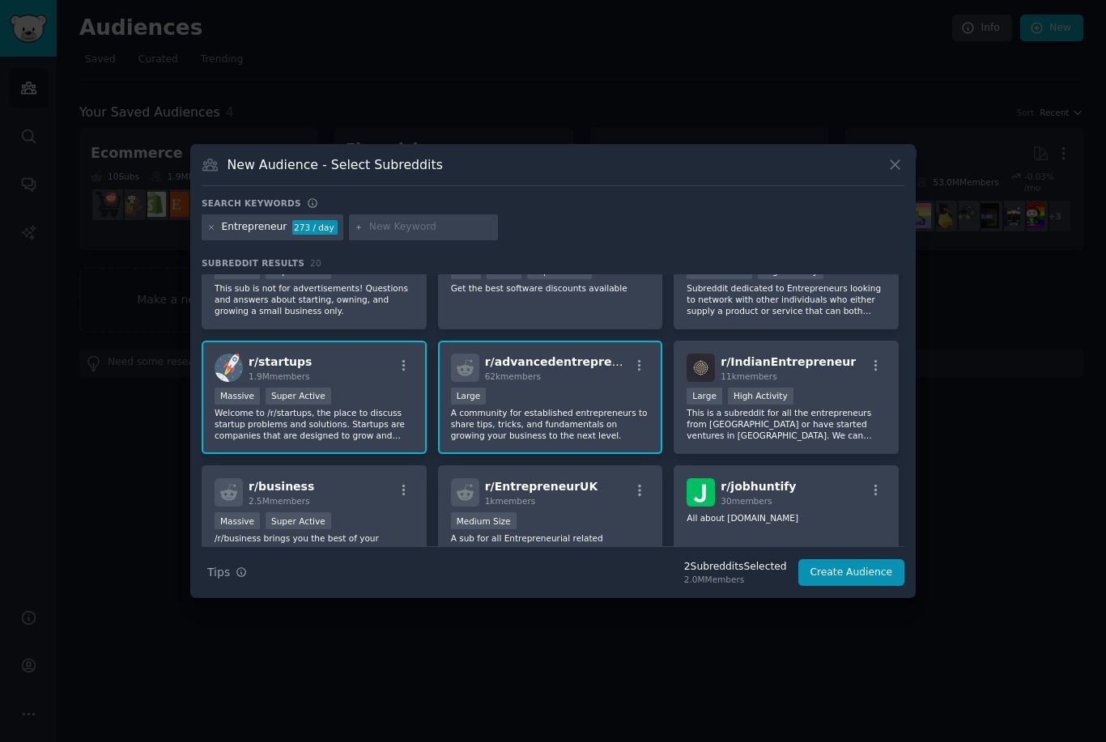
click at [789, 408] on div ">= 80th percentile for submissions / day Large High Activity" at bounding box center [786, 398] width 199 height 20
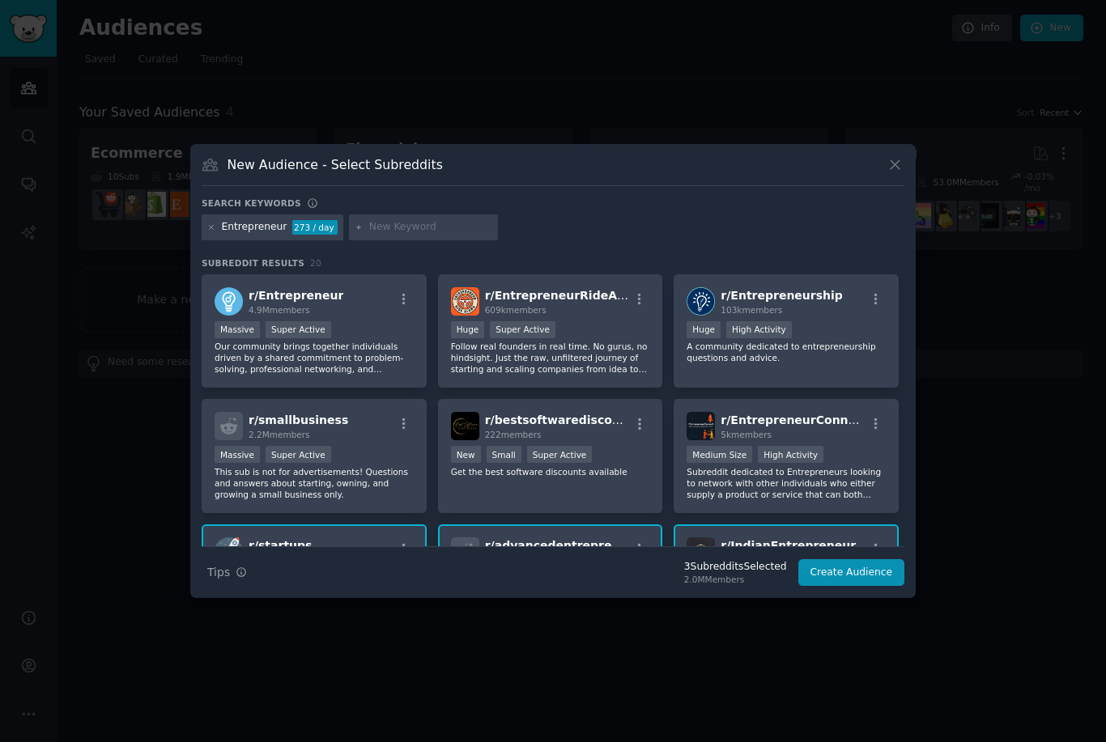
scroll to position [0, 0]
click at [849, 364] on p "A community dedicated to entrepreneurship questions and advice." at bounding box center [786, 352] width 199 height 23
click at [625, 342] on div "Huge Super Active" at bounding box center [550, 331] width 199 height 20
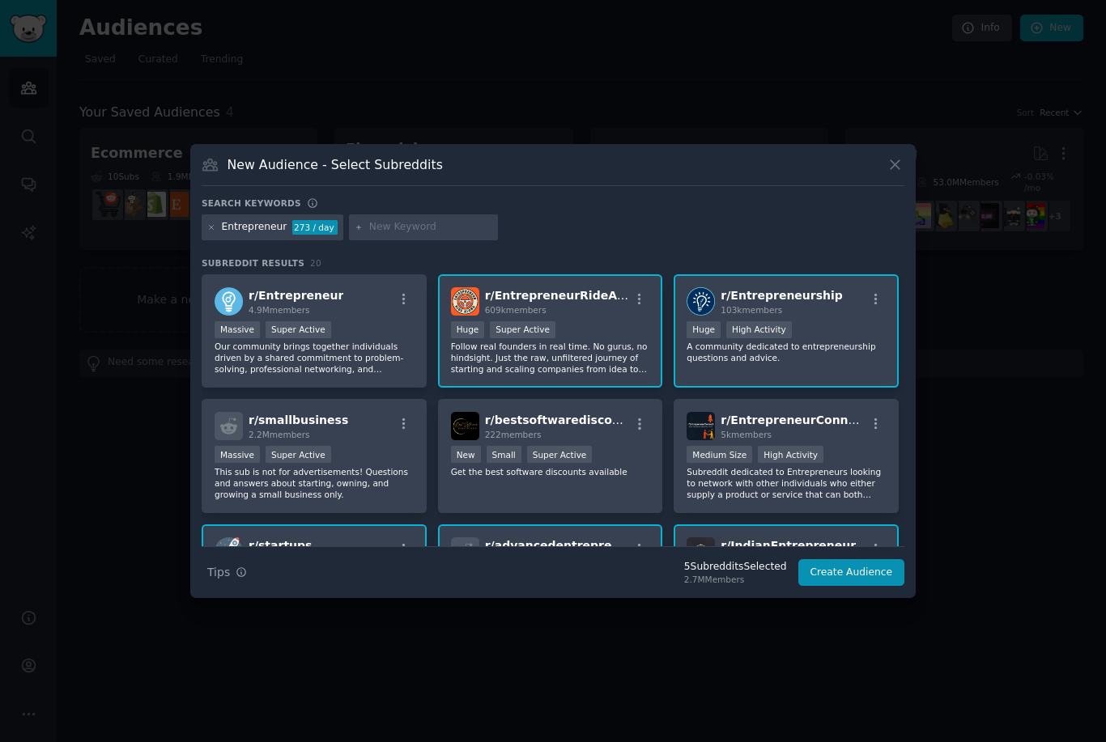
click at [393, 342] on div "Massive Super Active" at bounding box center [314, 331] width 199 height 20
click at [368, 469] on div "r/ smallbusiness 2.2M members Massive Super Active This sub is not for advertis…" at bounding box center [314, 456] width 225 height 114
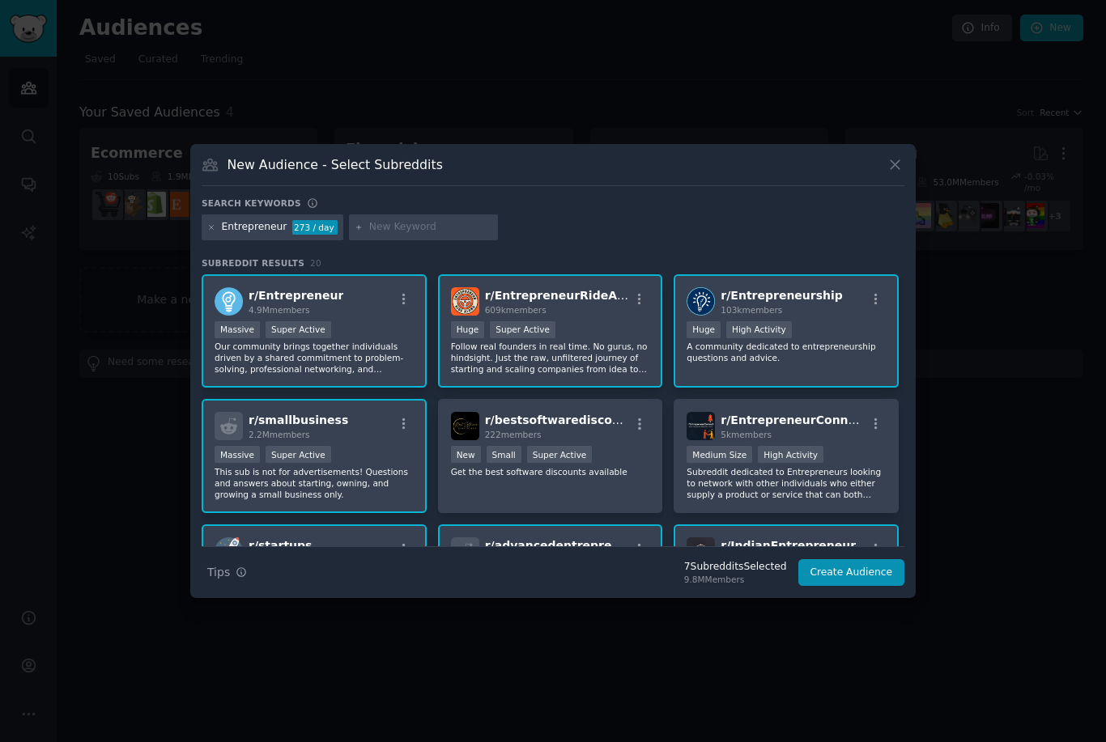
click at [518, 478] on p "Get the best software discounts available" at bounding box center [550, 471] width 199 height 11
click at [829, 427] on span "r/ EntrepreneurConnect" at bounding box center [794, 420] width 147 height 13
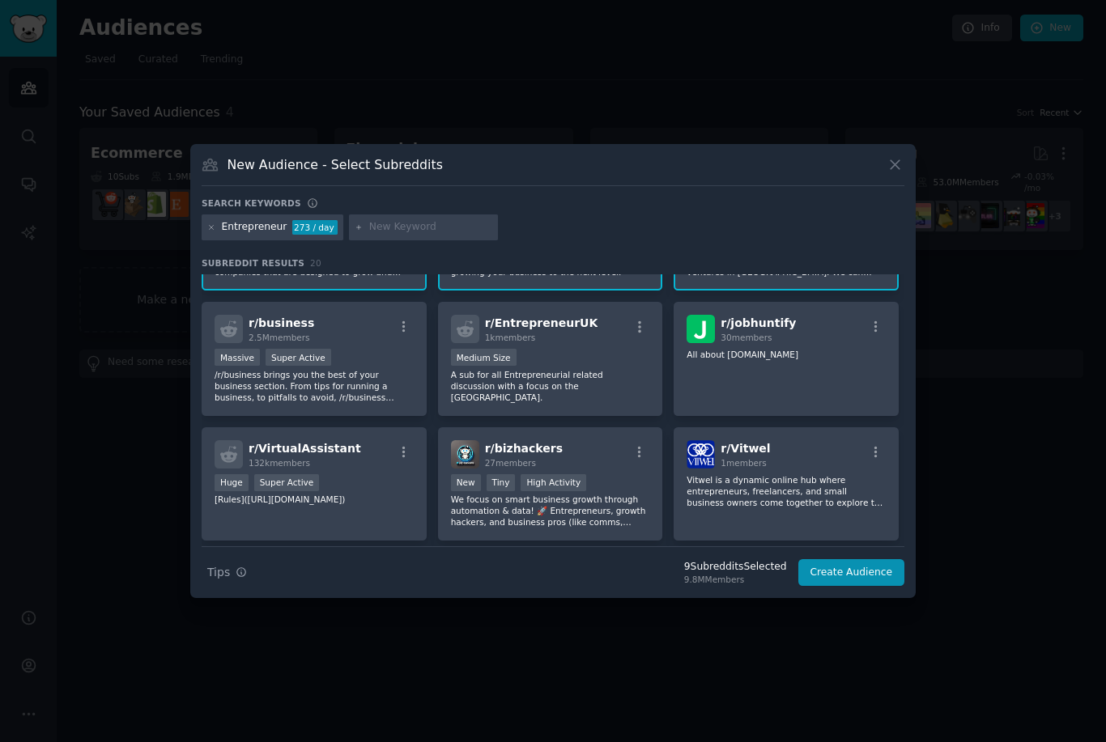
scroll to position [343, 0]
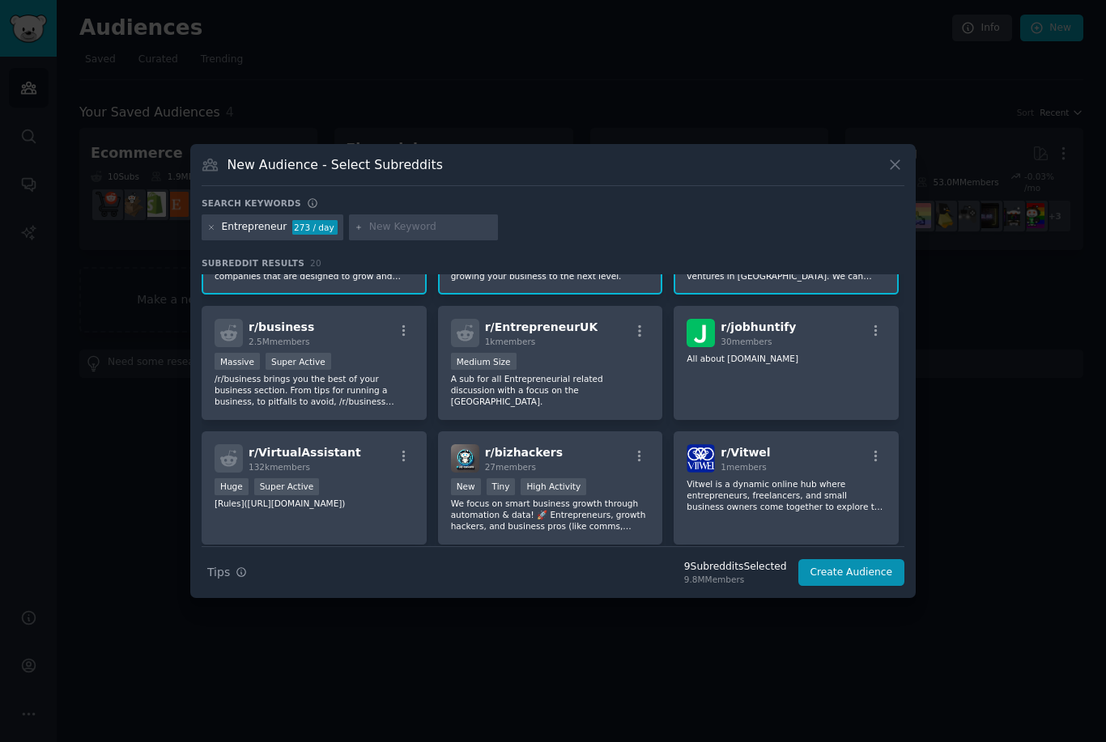
click at [776, 364] on p "All about [DOMAIN_NAME]" at bounding box center [786, 358] width 199 height 11
click at [586, 403] on p "A sub for all Entrepreneurial related discussion with a focus on the [GEOGRAPHI…" at bounding box center [550, 390] width 199 height 34
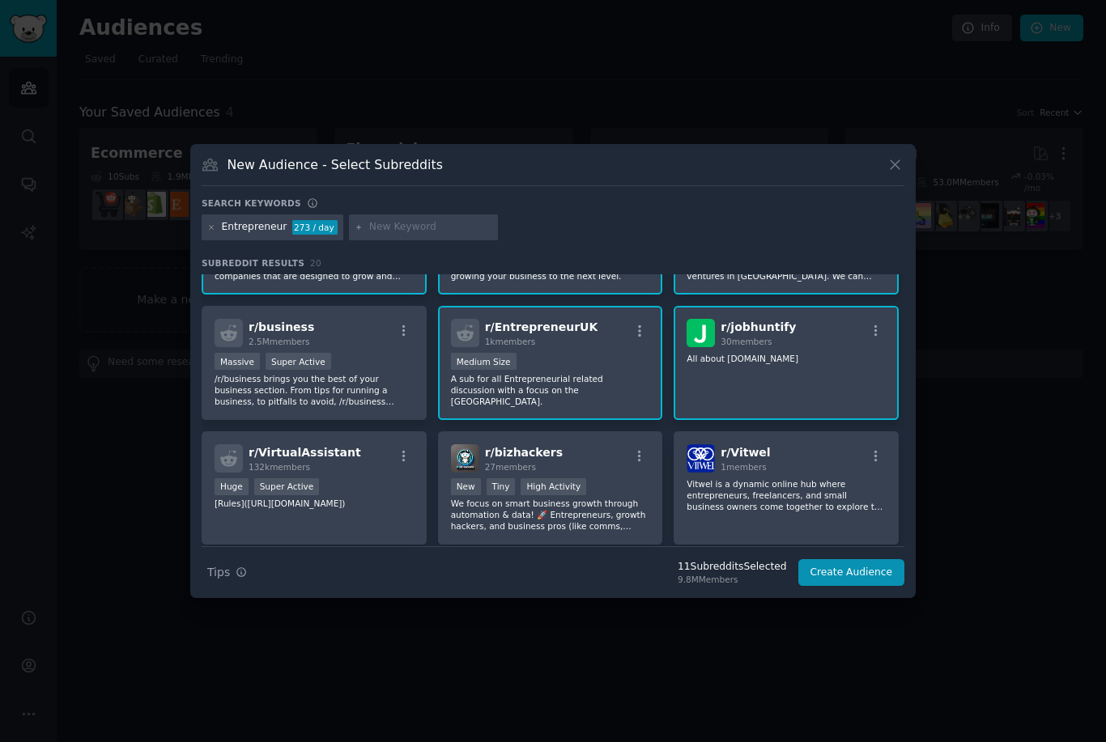
click at [361, 373] on div "Massive Super Active" at bounding box center [314, 363] width 199 height 20
click at [353, 499] on div "Huge Super Active" at bounding box center [314, 489] width 199 height 20
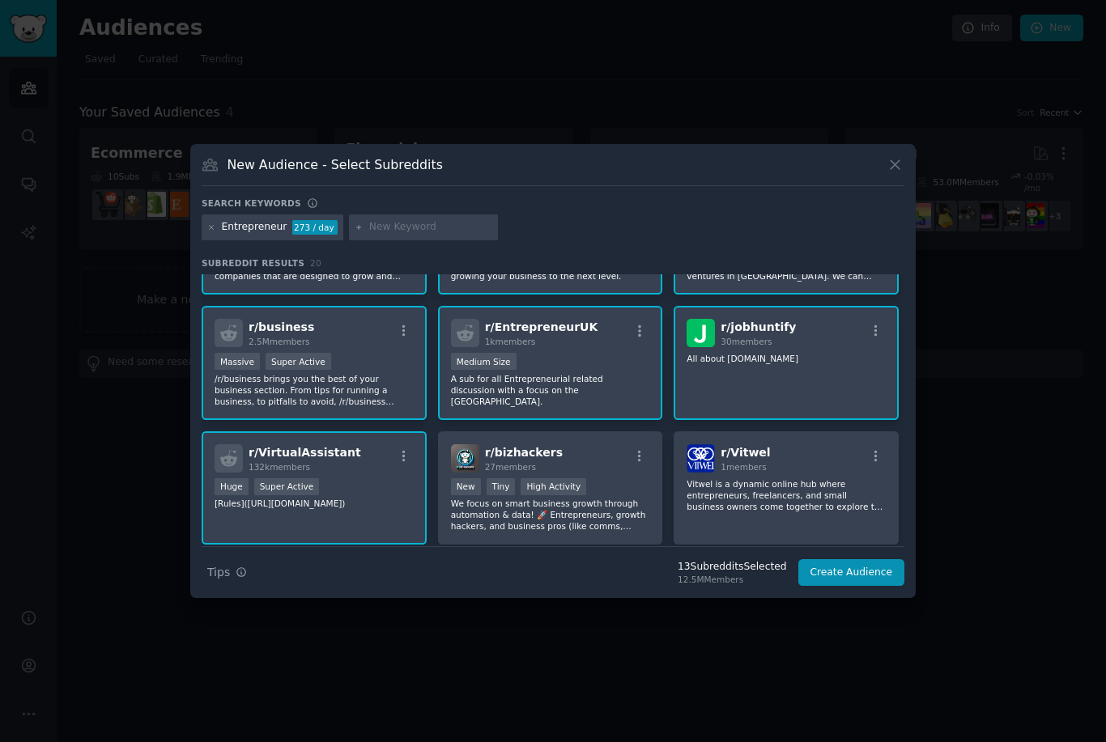
click at [540, 499] on div "New Tiny High Activity" at bounding box center [550, 489] width 199 height 20
click at [810, 509] on p "Vitwel is a dynamic online hub where entrepreneurs, freelancers, and small busi…" at bounding box center [786, 496] width 199 height 34
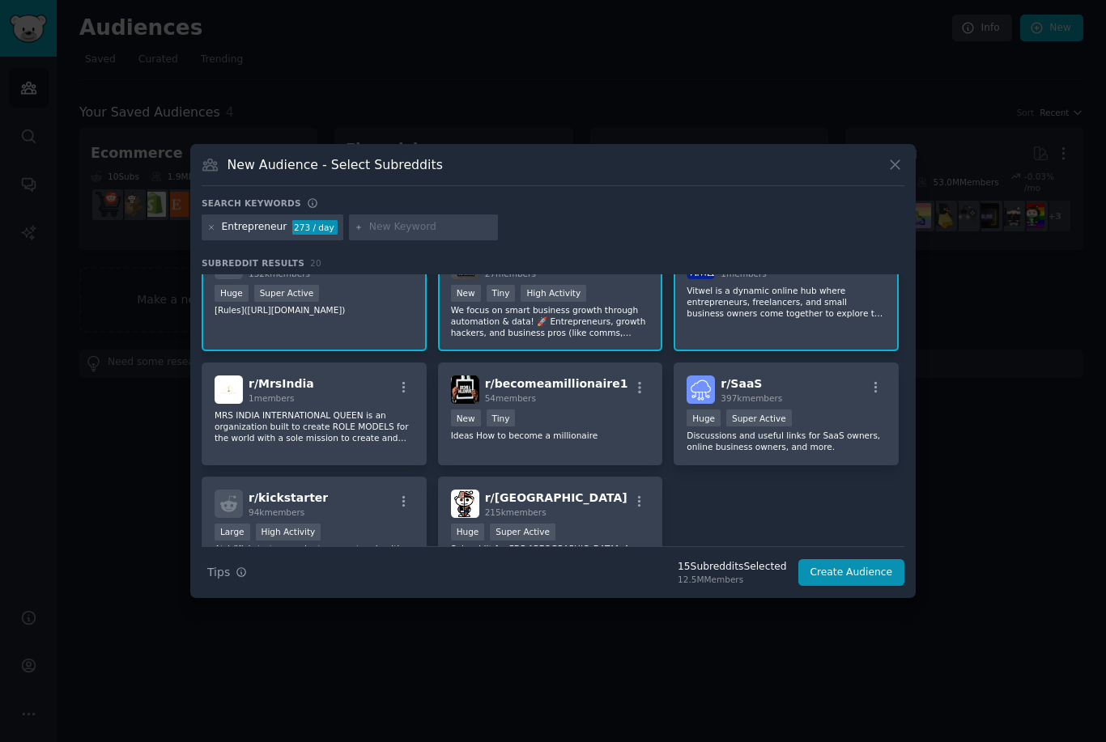
scroll to position [547, 0]
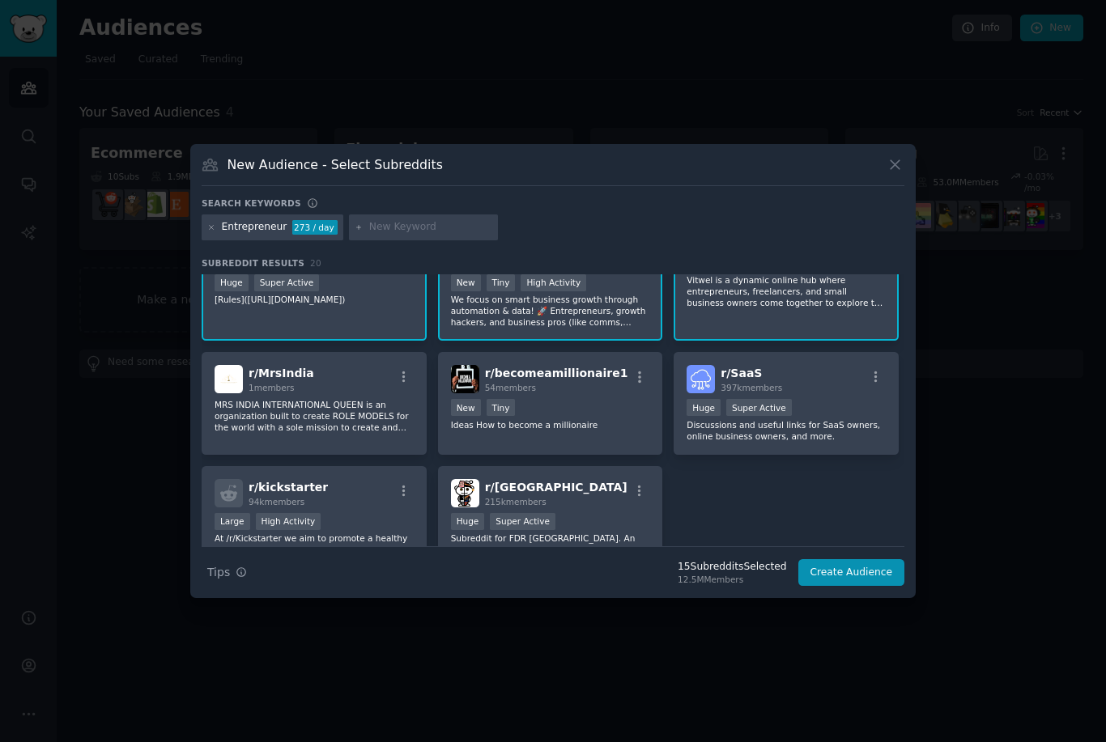
click at [791, 393] on div "r/ SaaS 397k members" at bounding box center [786, 379] width 199 height 28
click at [589, 420] on div "r/ becomeamillionaire1 54 members New Tiny Ideas How to become a millionaire" at bounding box center [550, 403] width 225 height 103
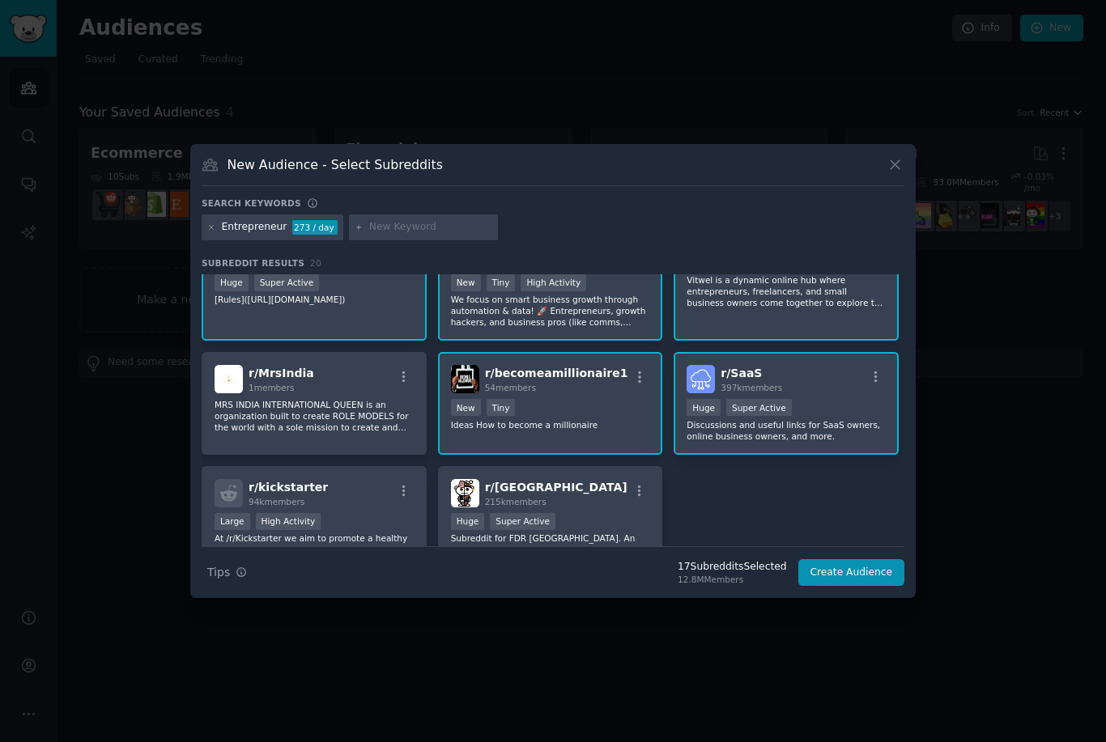
click at [552, 508] on div "r/ Nepal 215k members" at bounding box center [550, 493] width 199 height 28
click at [369, 508] on div "r/ kickstarter 94k members" at bounding box center [314, 493] width 199 height 28
click at [371, 429] on p "MRS INDIA INTERNATIONAL QUEEN is an organization built to create ROLE MODELS fo…" at bounding box center [314, 416] width 199 height 34
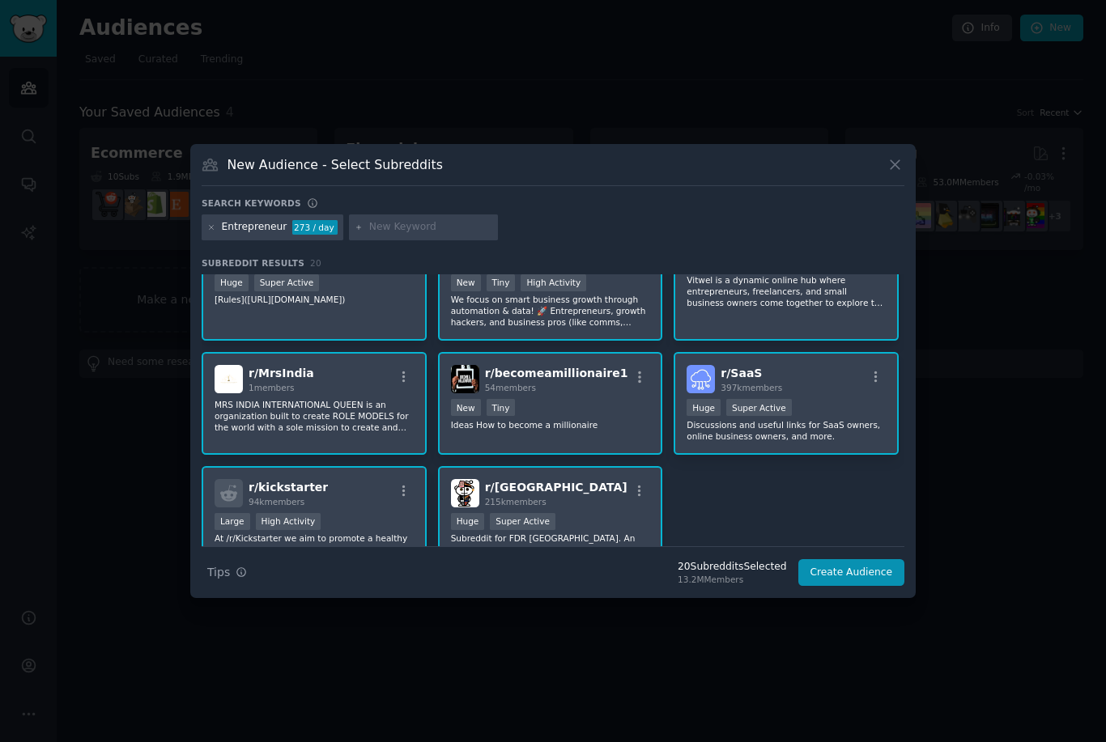
click at [874, 587] on button "Create Audience" at bounding box center [851, 573] width 107 height 28
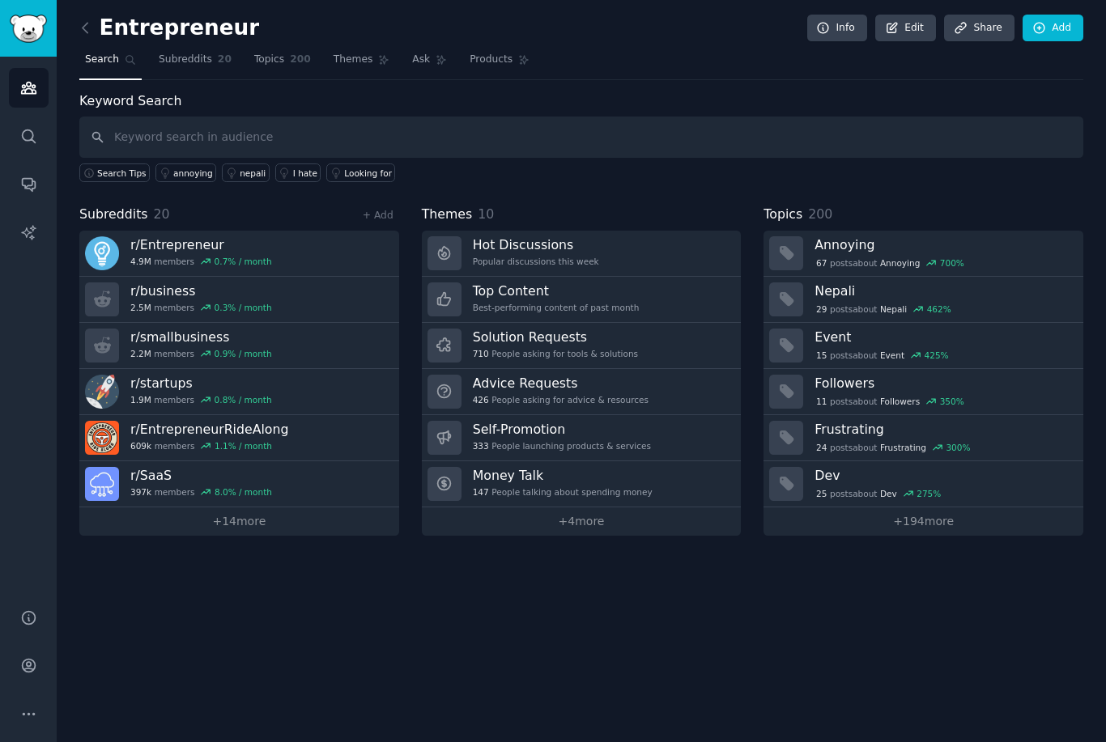
click at [622, 522] on link "+ 4 more" at bounding box center [582, 522] width 320 height 28
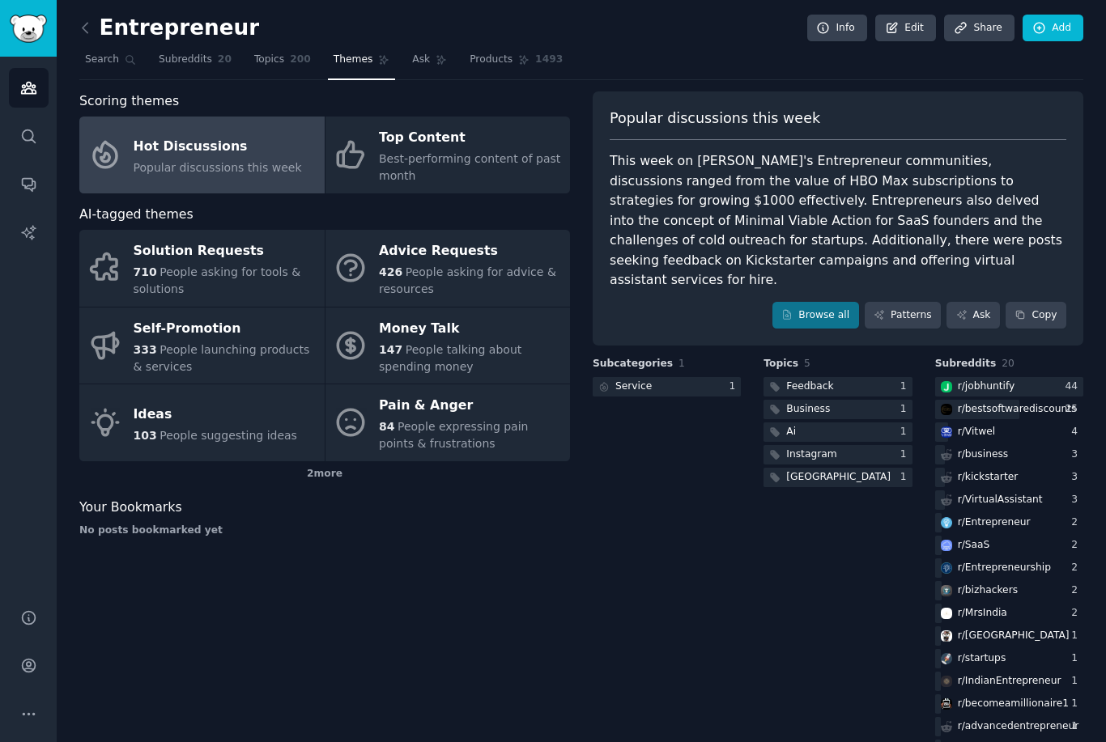
click at [526, 440] on div "84 People expressing pain points & frustrations" at bounding box center [470, 436] width 183 height 34
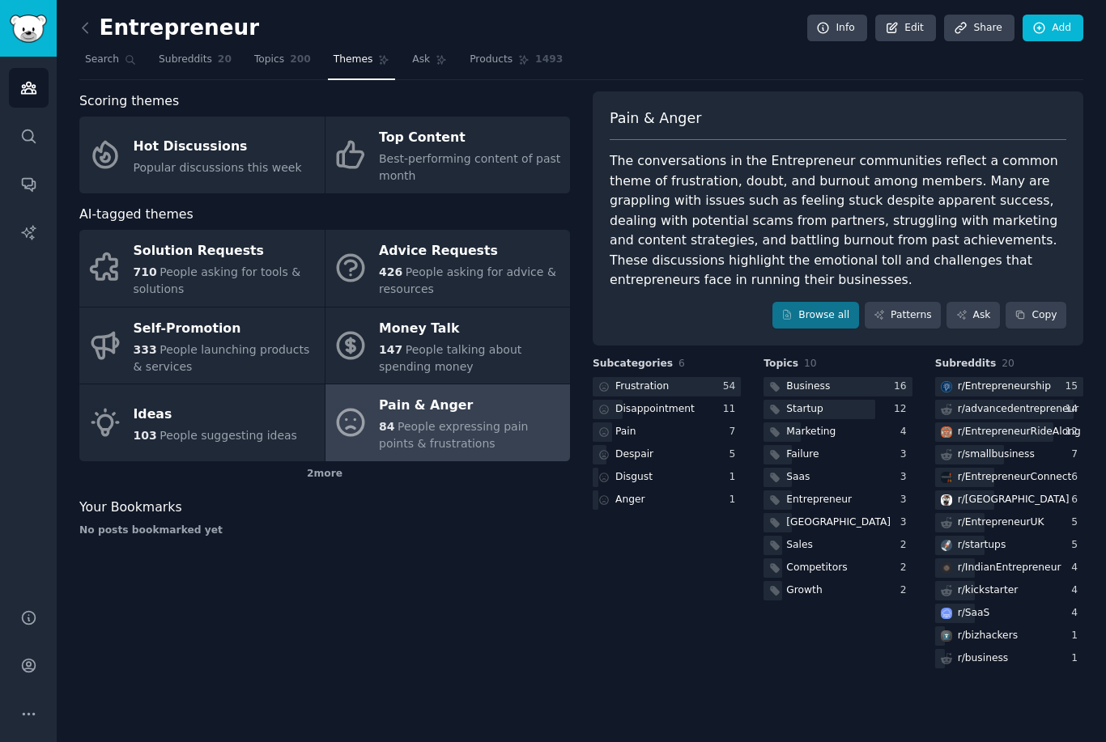
click at [269, 431] on span "People suggesting ideas" at bounding box center [229, 435] width 138 height 13
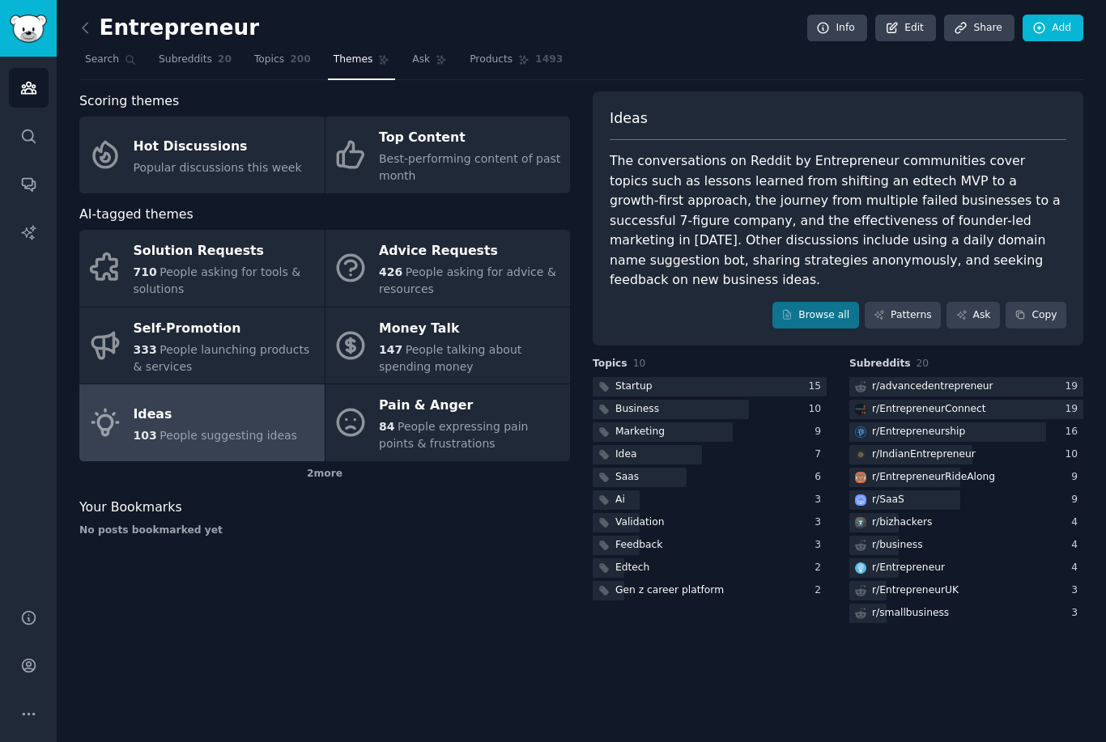
click at [280, 241] on div "Solution Requests" at bounding box center [225, 252] width 183 height 26
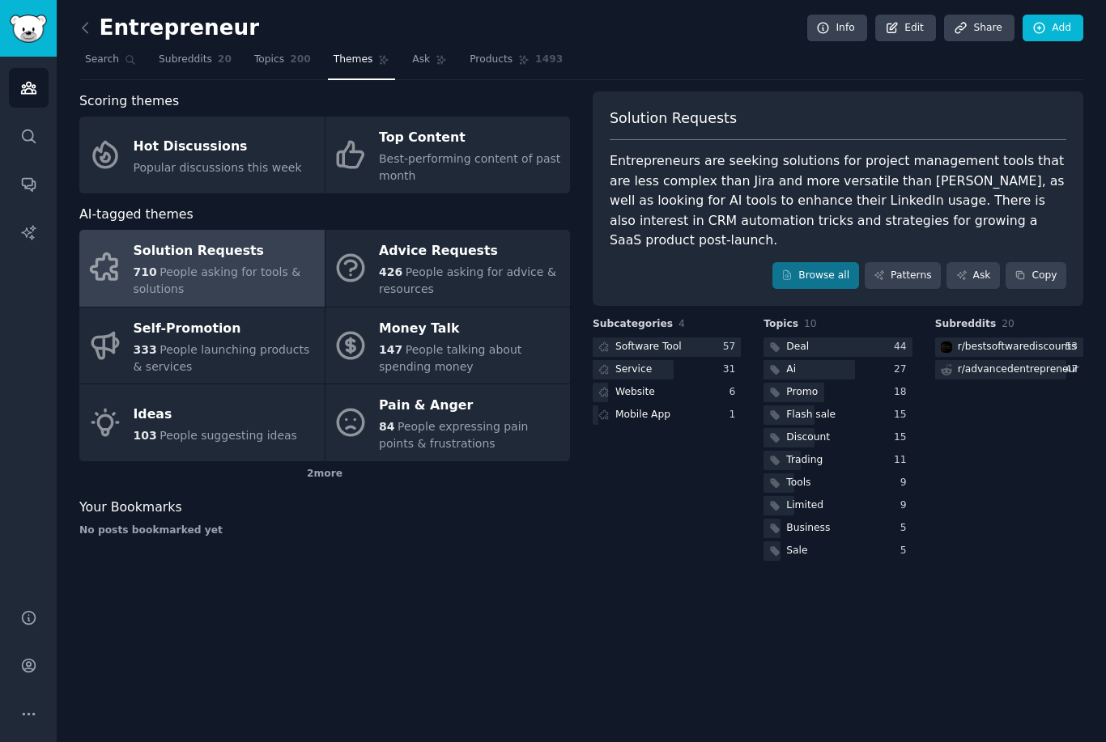
click at [507, 271] on span "People asking for advice & resources" at bounding box center [467, 281] width 177 height 30
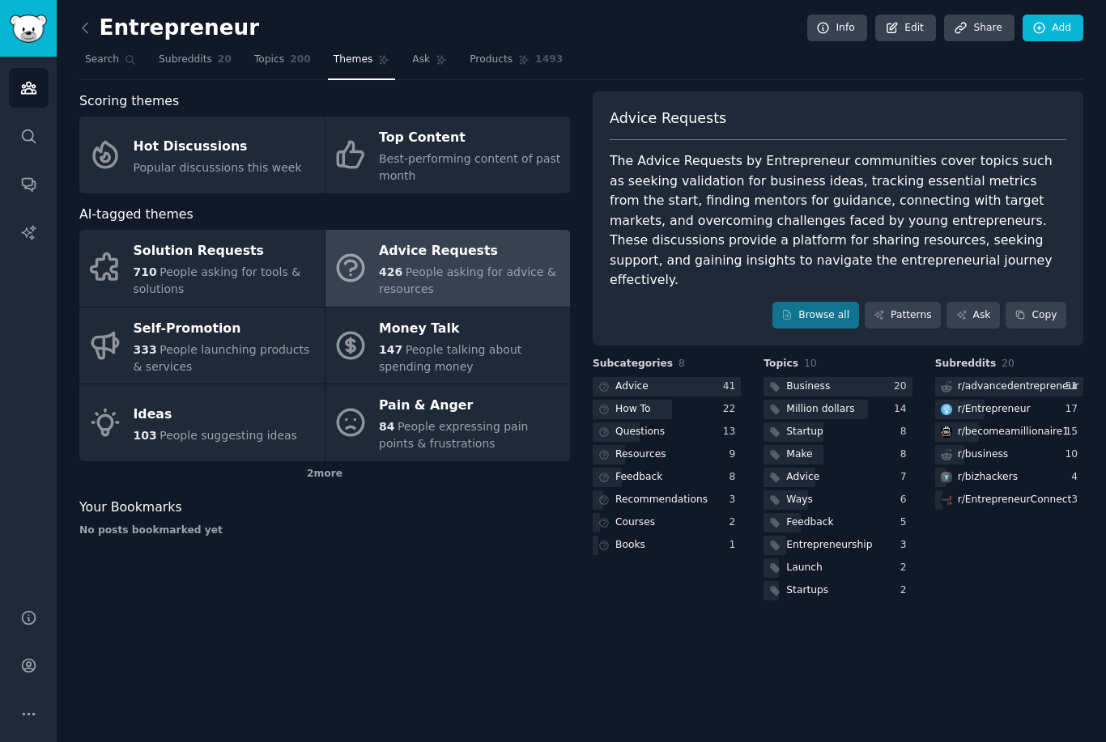
click at [317, 477] on div "2 more" at bounding box center [324, 475] width 491 height 26
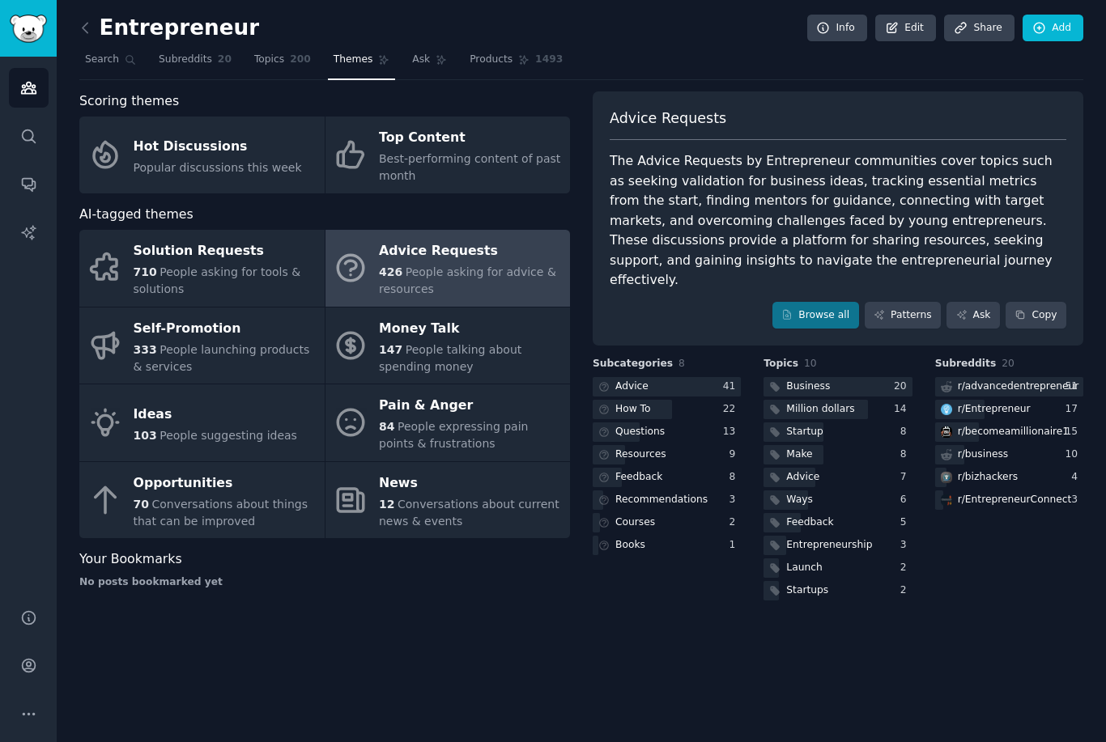
click at [267, 511] on div "70 Conversations about things that can be improved" at bounding box center [225, 513] width 183 height 34
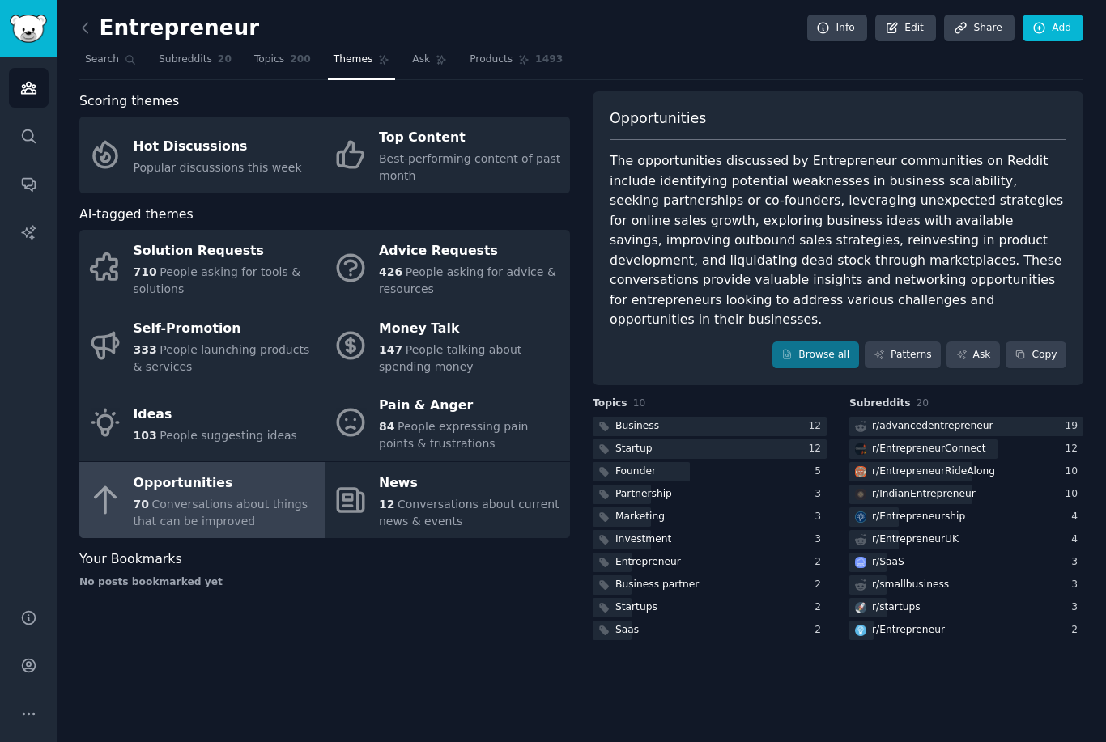
click at [91, 32] on icon at bounding box center [85, 27] width 17 height 17
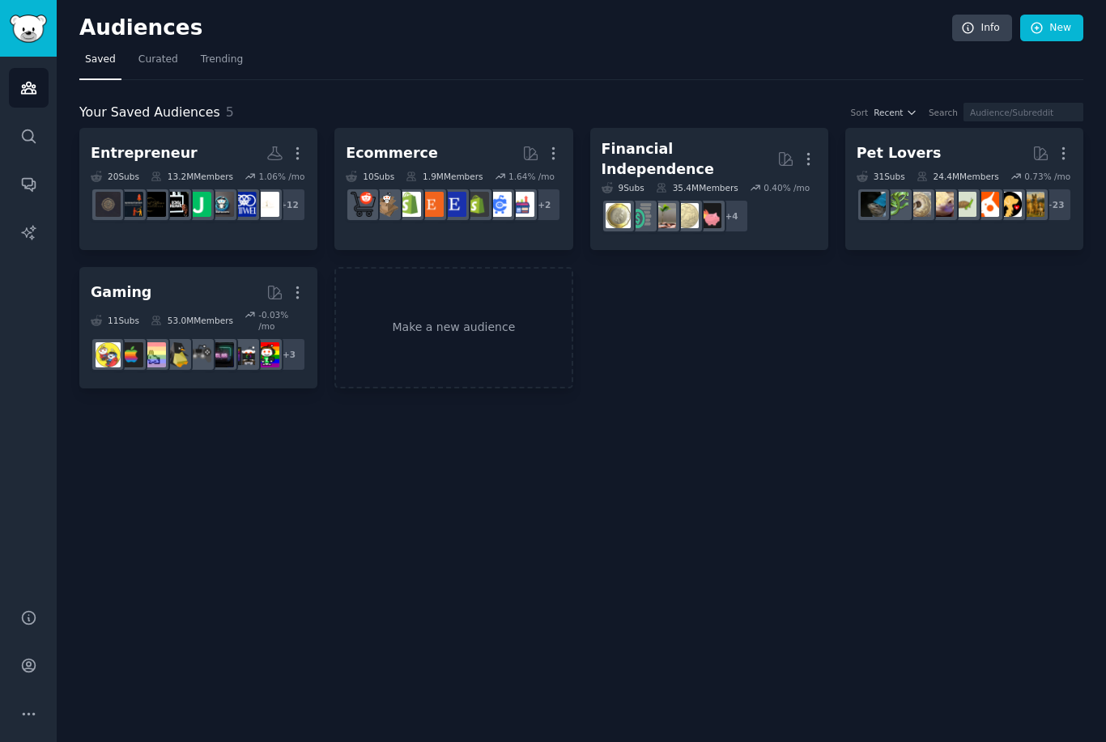
click at [169, 53] on span "Curated" at bounding box center [158, 60] width 40 height 15
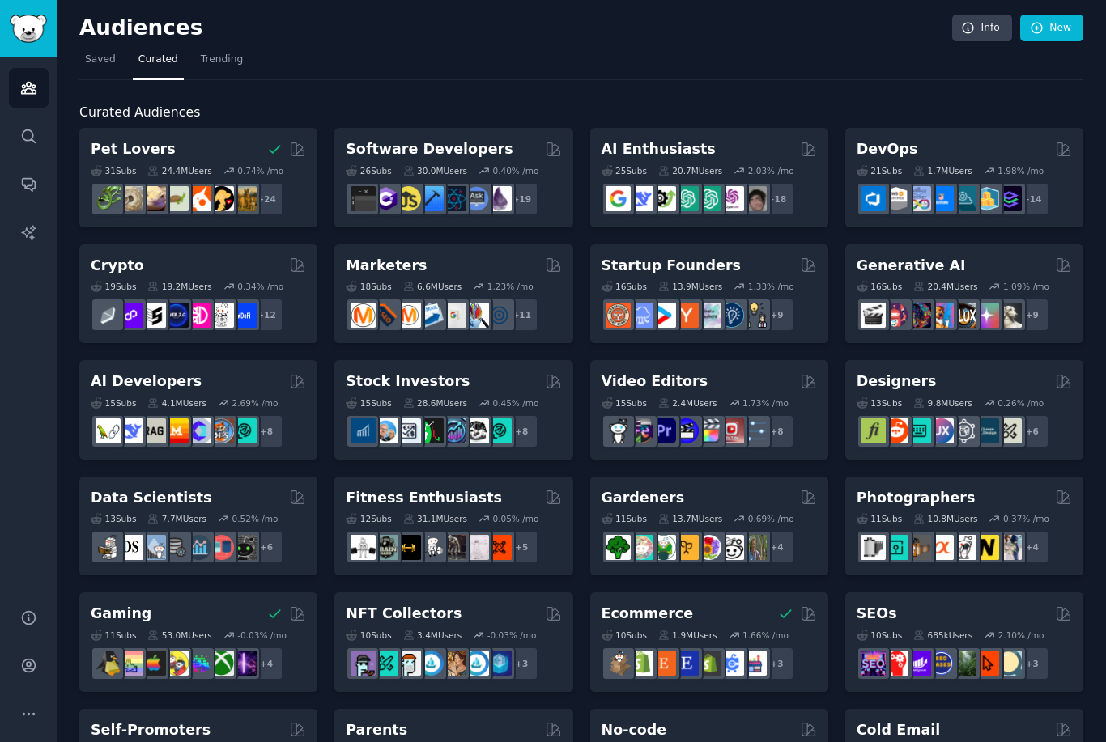
click at [221, 57] on span "Trending" at bounding box center [222, 60] width 42 height 15
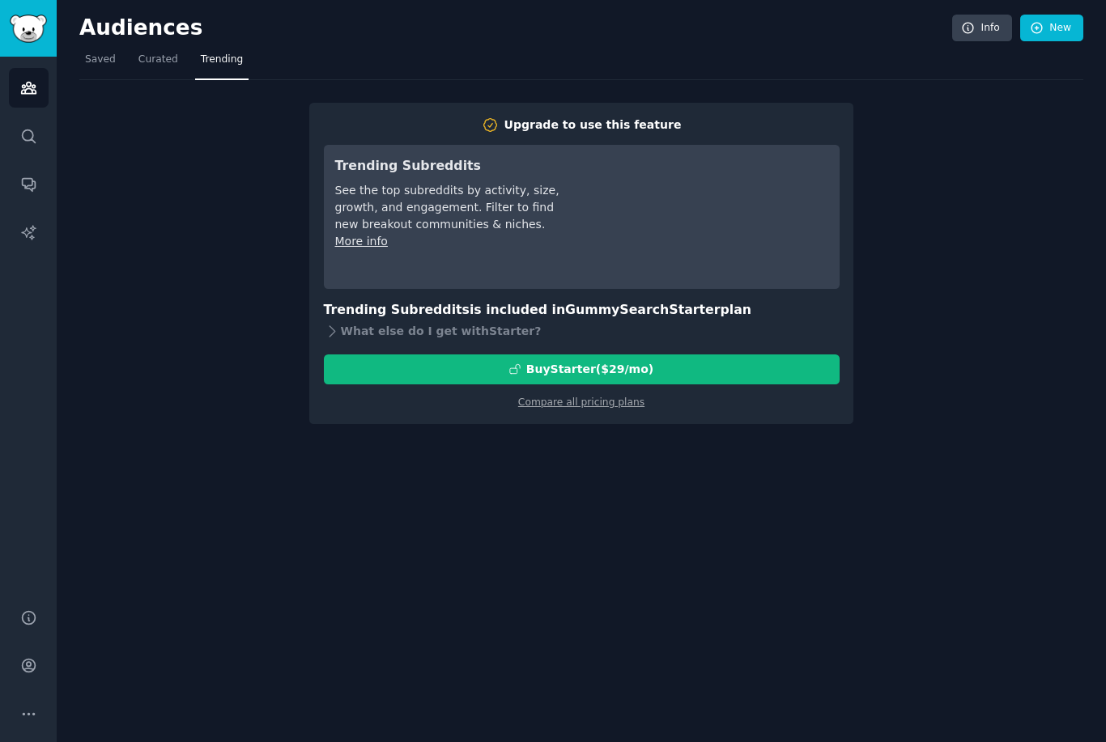
click at [113, 62] on span "Saved" at bounding box center [100, 60] width 31 height 15
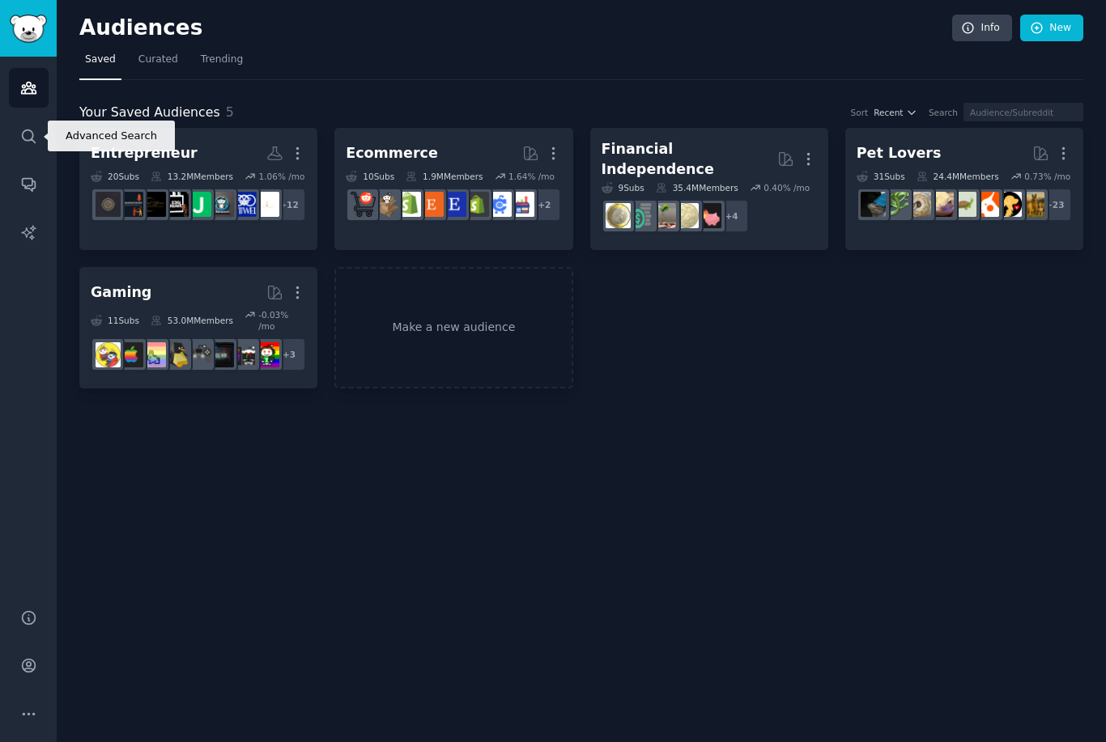
click at [48, 134] on link "Search" at bounding box center [29, 137] width 40 height 40
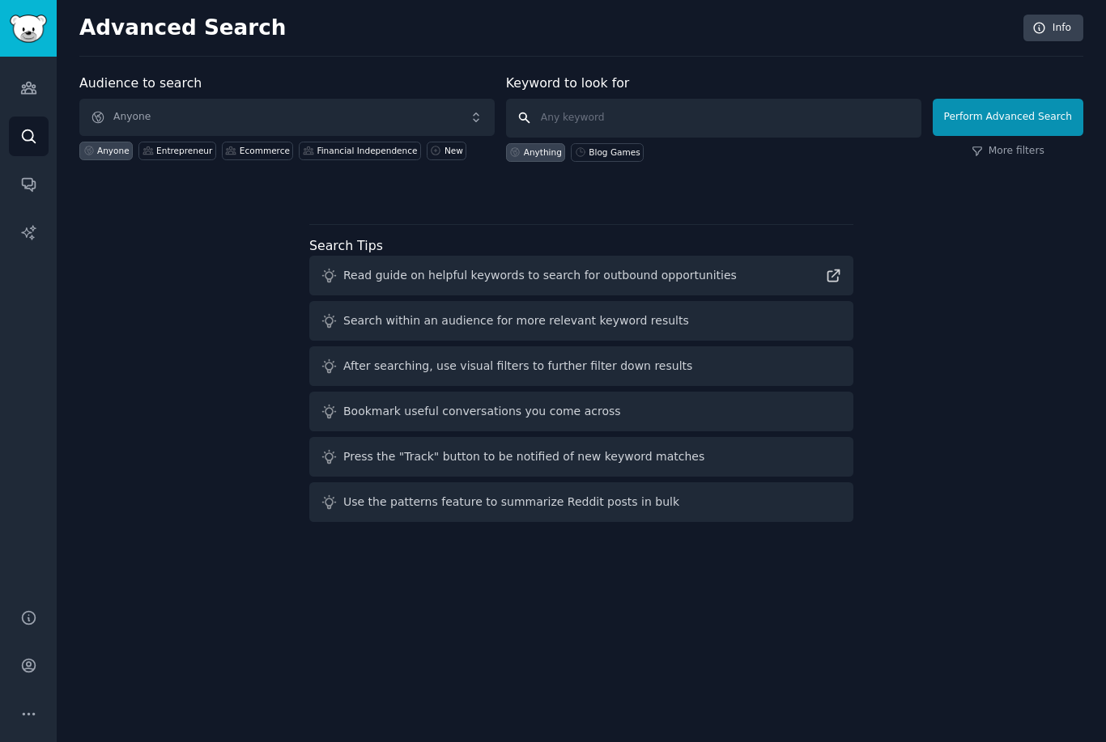
click at [720, 112] on input "text" at bounding box center [713, 118] width 415 height 39
type input "Cheap land to buy in [GEOGRAPHIC_DATA]"
click at [1007, 117] on button "Perform Advanced Search" at bounding box center [1008, 117] width 151 height 37
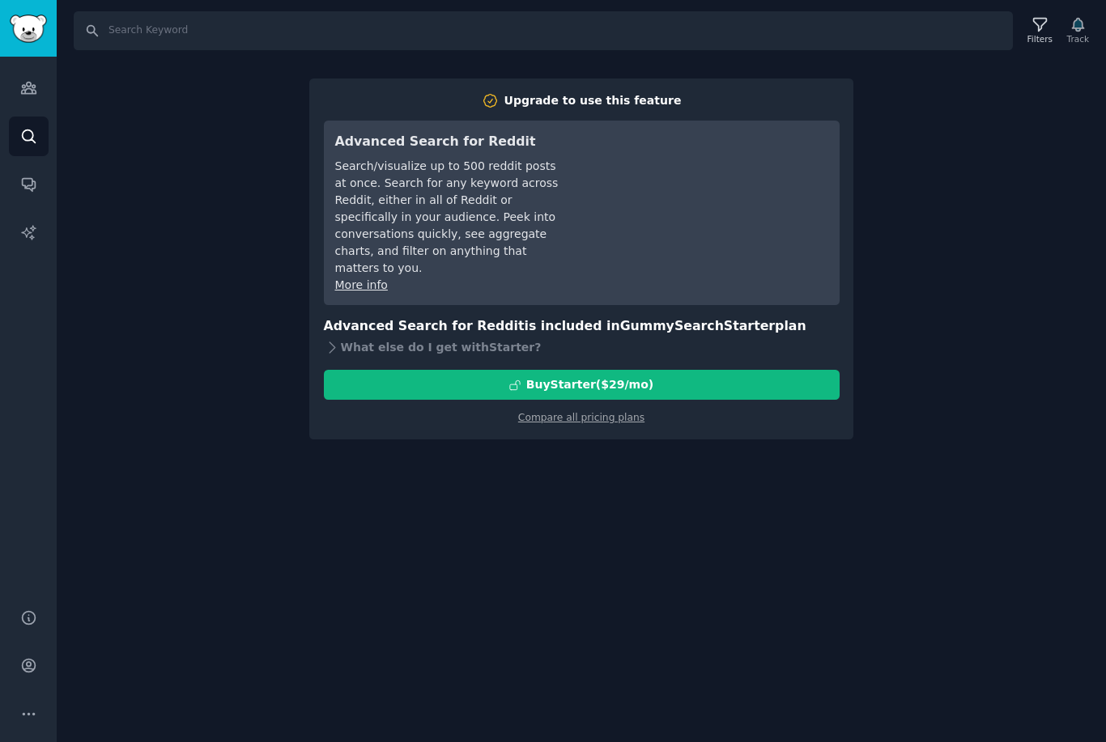
scroll to position [52, 0]
